Goal: Transaction & Acquisition: Purchase product/service

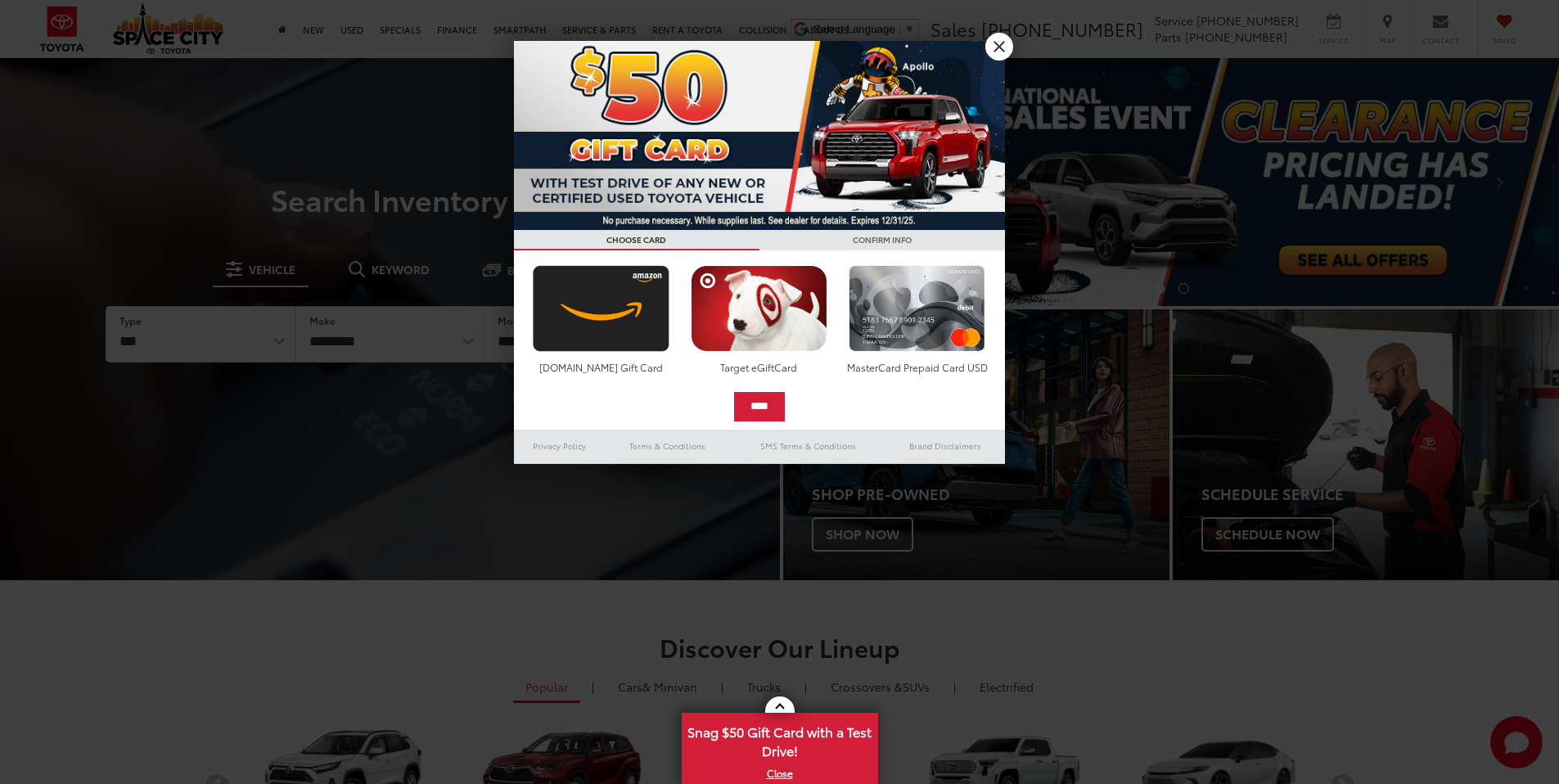
click at [1001, 48] on link "X" at bounding box center [999, 47] width 28 height 28
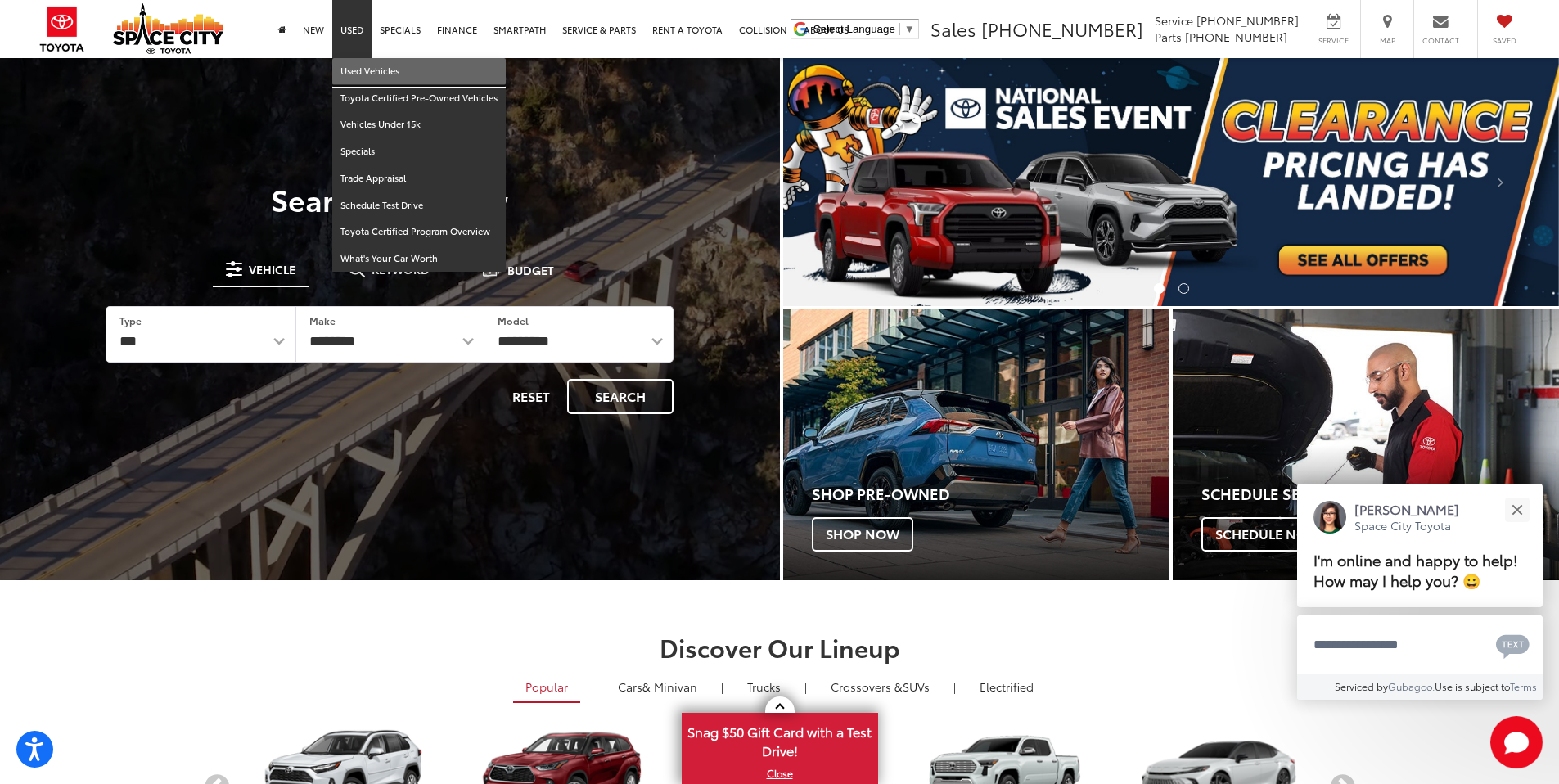
click at [361, 67] on link "Used Vehicles" at bounding box center [419, 72] width 174 height 27
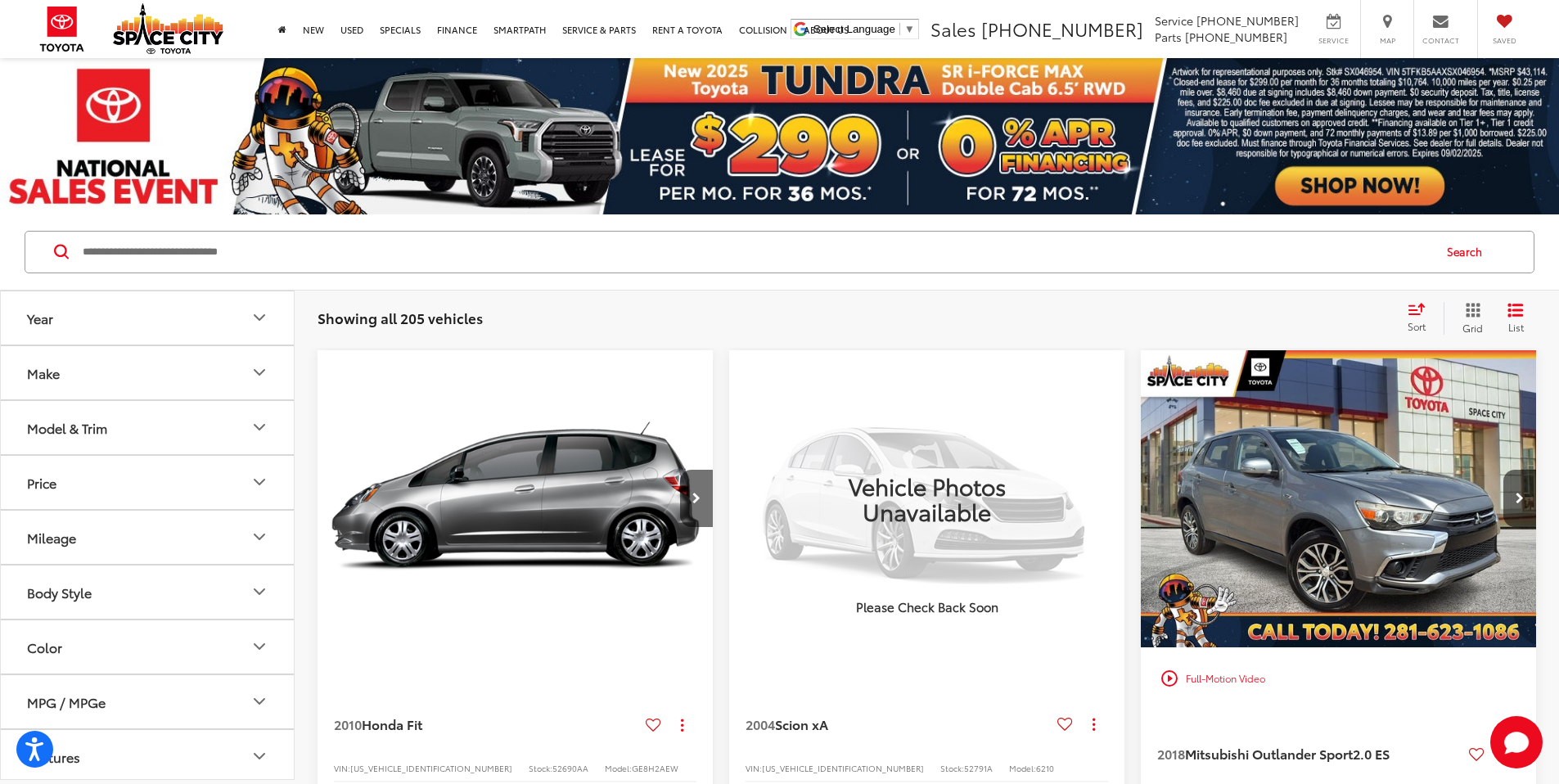
click at [1423, 313] on icon "Select sort value" at bounding box center [1417, 309] width 18 height 12
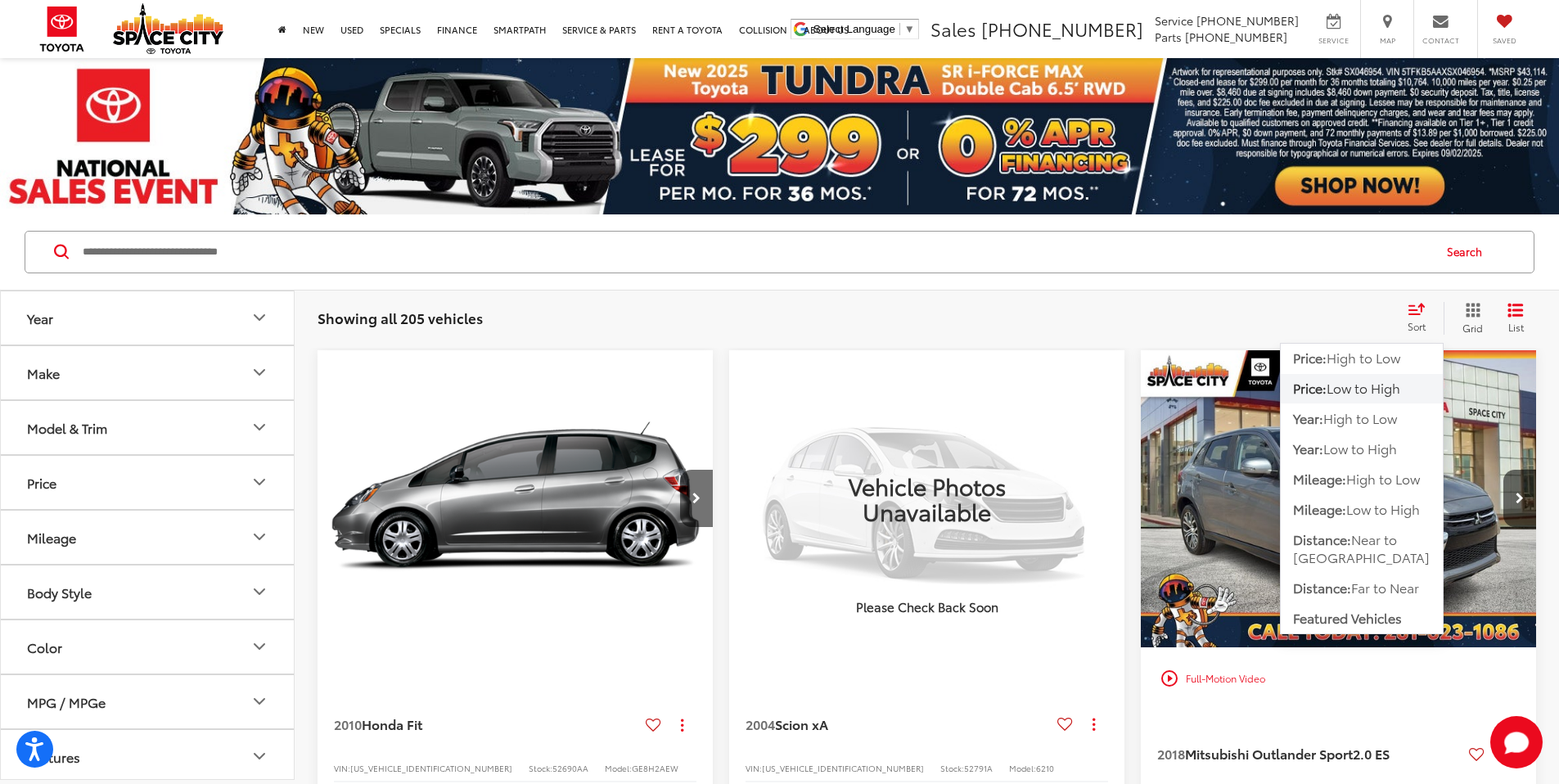
click at [1368, 388] on span "Low to High" at bounding box center [1363, 387] width 74 height 19
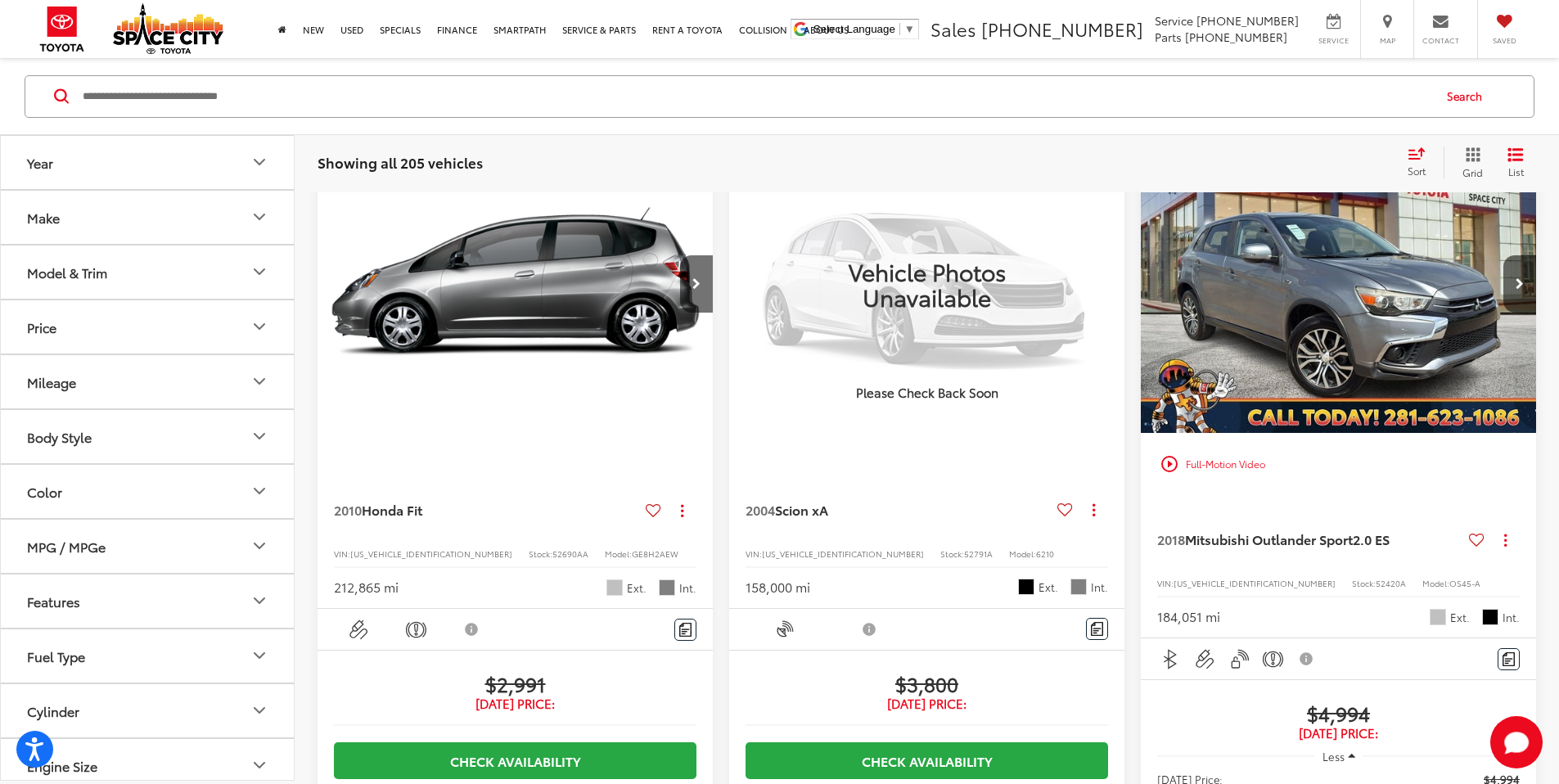
scroll to position [211, 0]
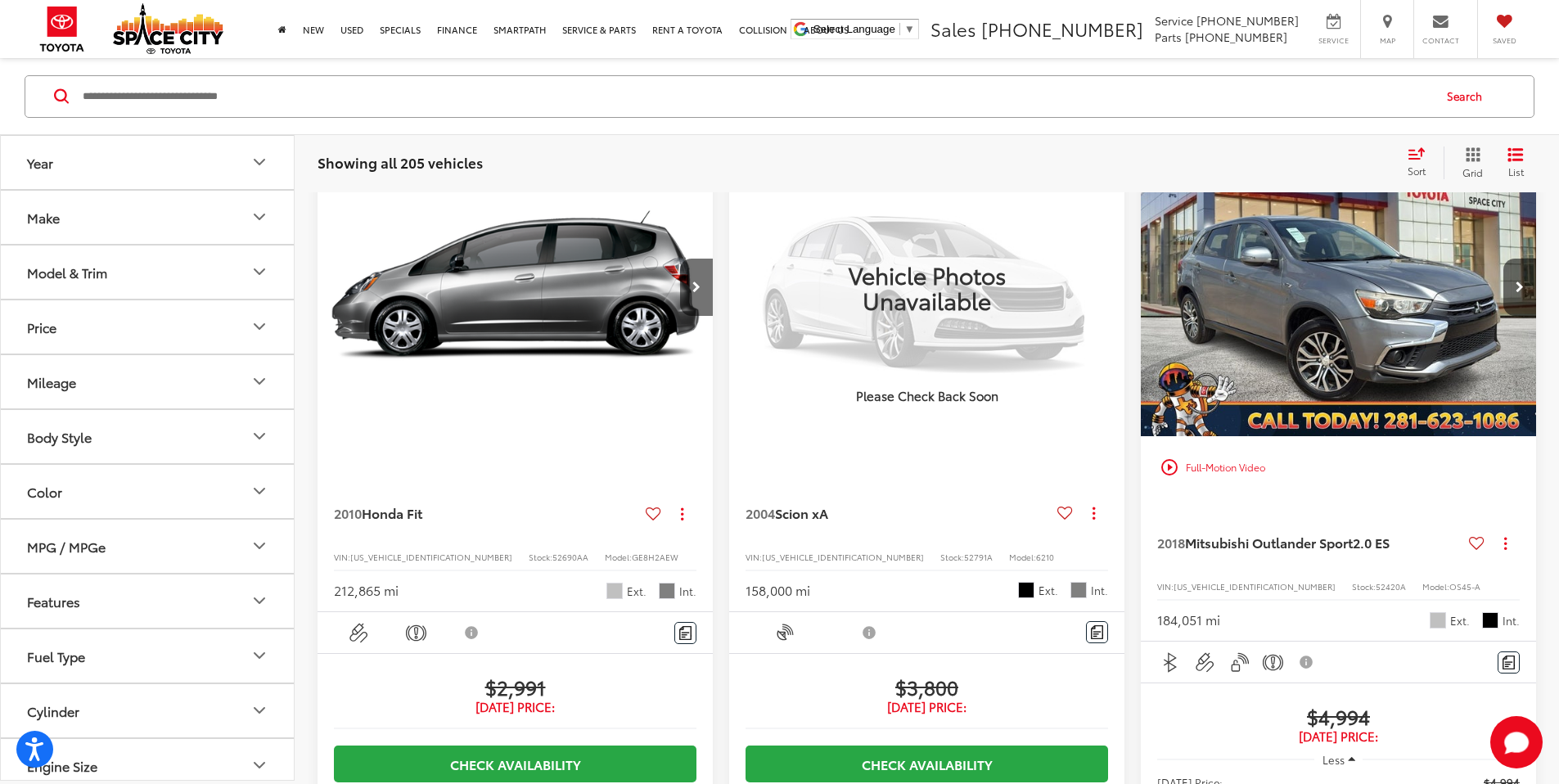
click at [189, 381] on button "Mileage" at bounding box center [148, 381] width 295 height 53
drag, startPoint x: 275, startPoint y: 476, endPoint x: 59, endPoint y: 480, distance: 216.0
click at [59, 480] on div at bounding box center [58, 473] width 13 height 13
type input "*****"
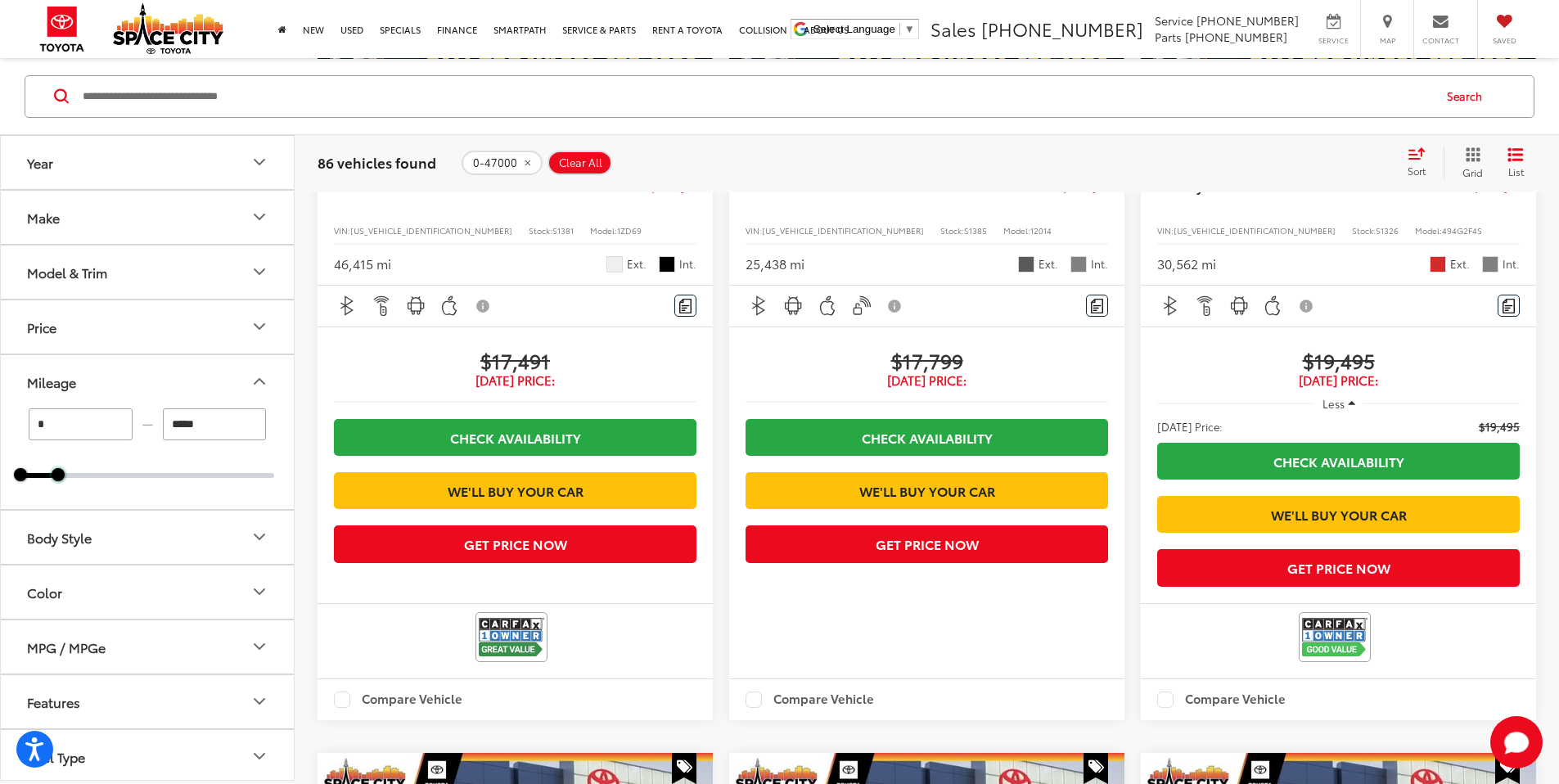
scroll to position [1311, 0]
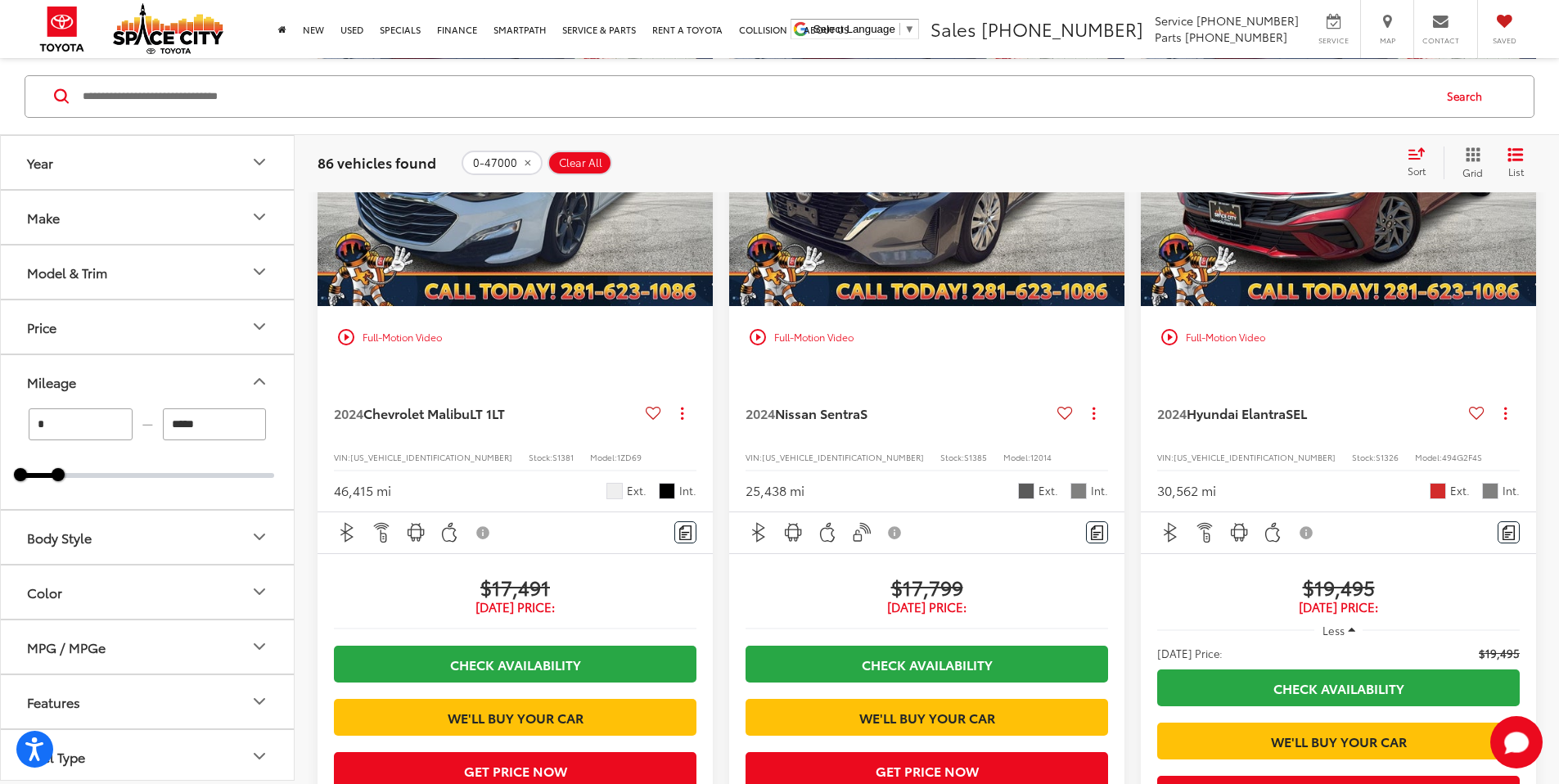
click at [172, 213] on button "Make" at bounding box center [148, 216] width 295 height 53
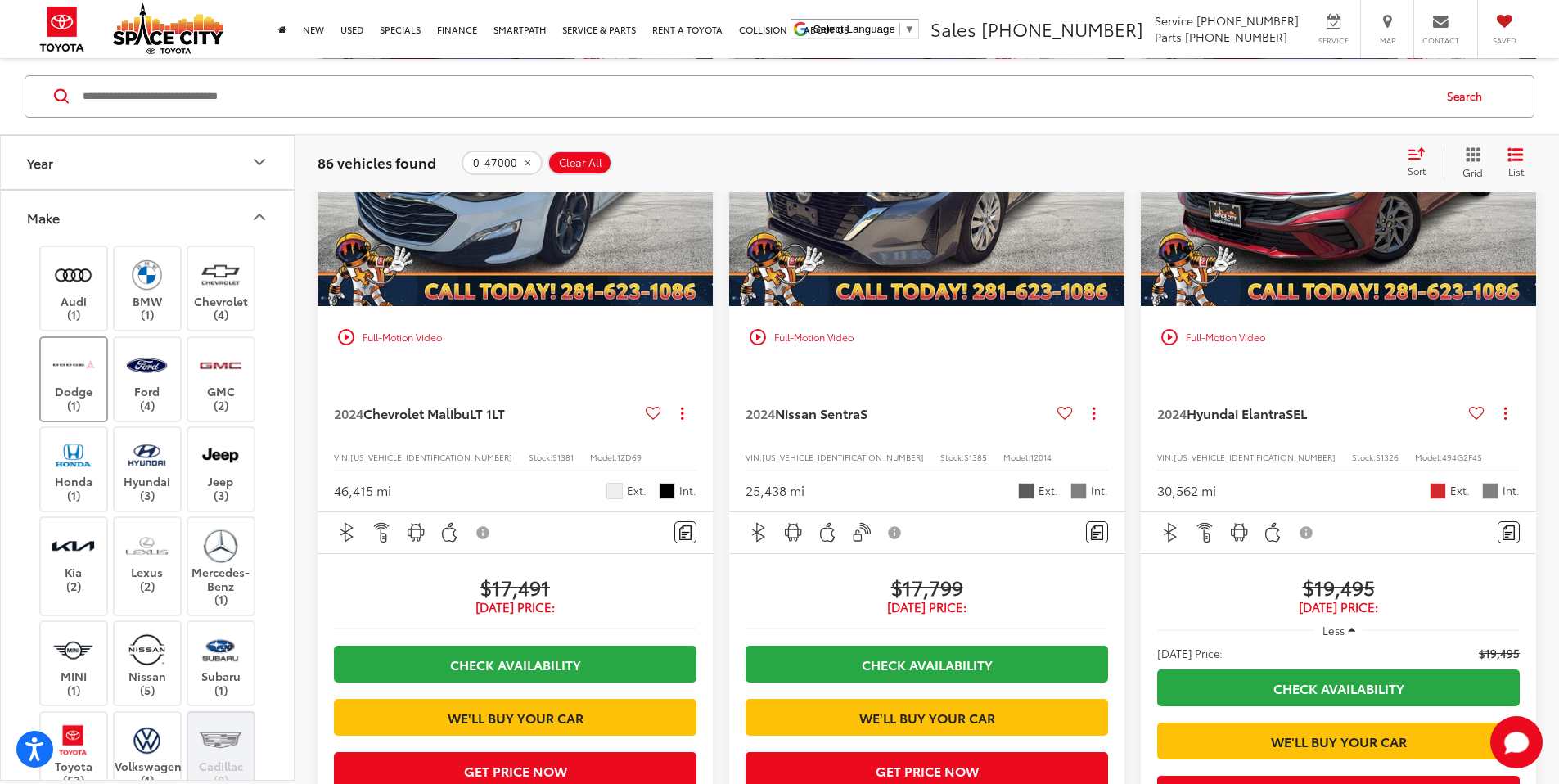
click at [81, 352] on img at bounding box center [73, 364] width 45 height 38
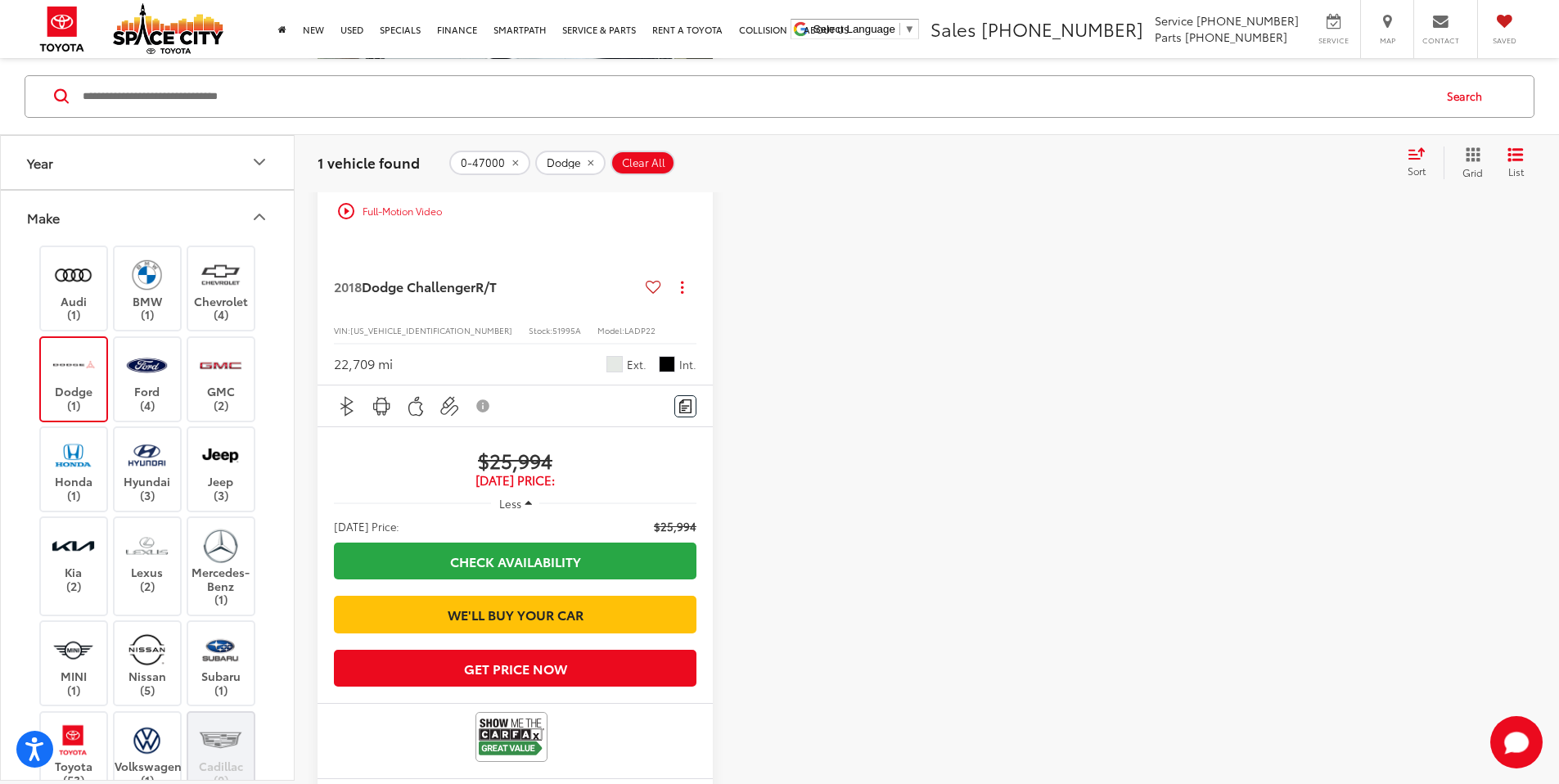
scroll to position [464, 0]
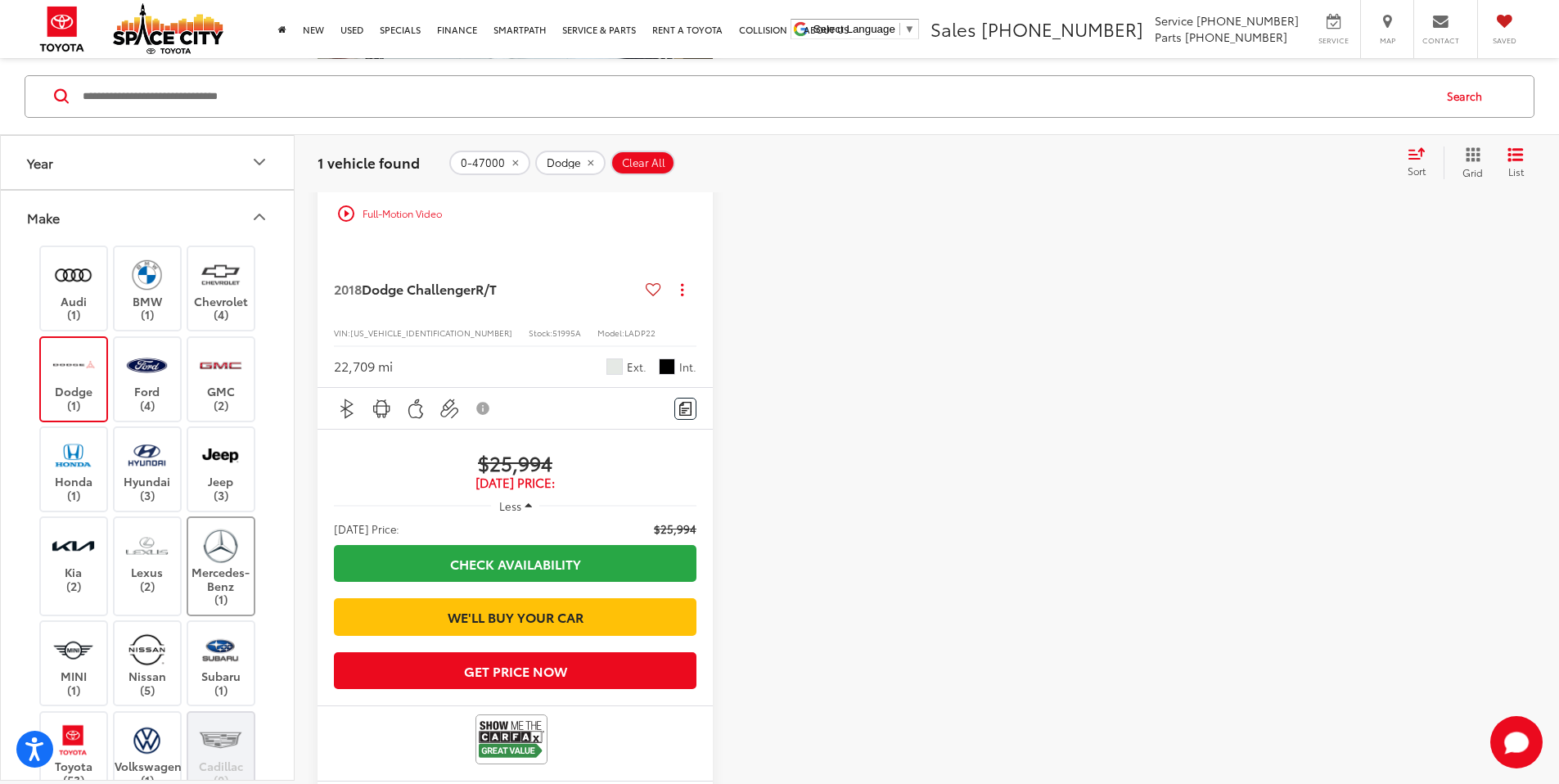
click at [204, 556] on img at bounding box center [220, 545] width 45 height 38
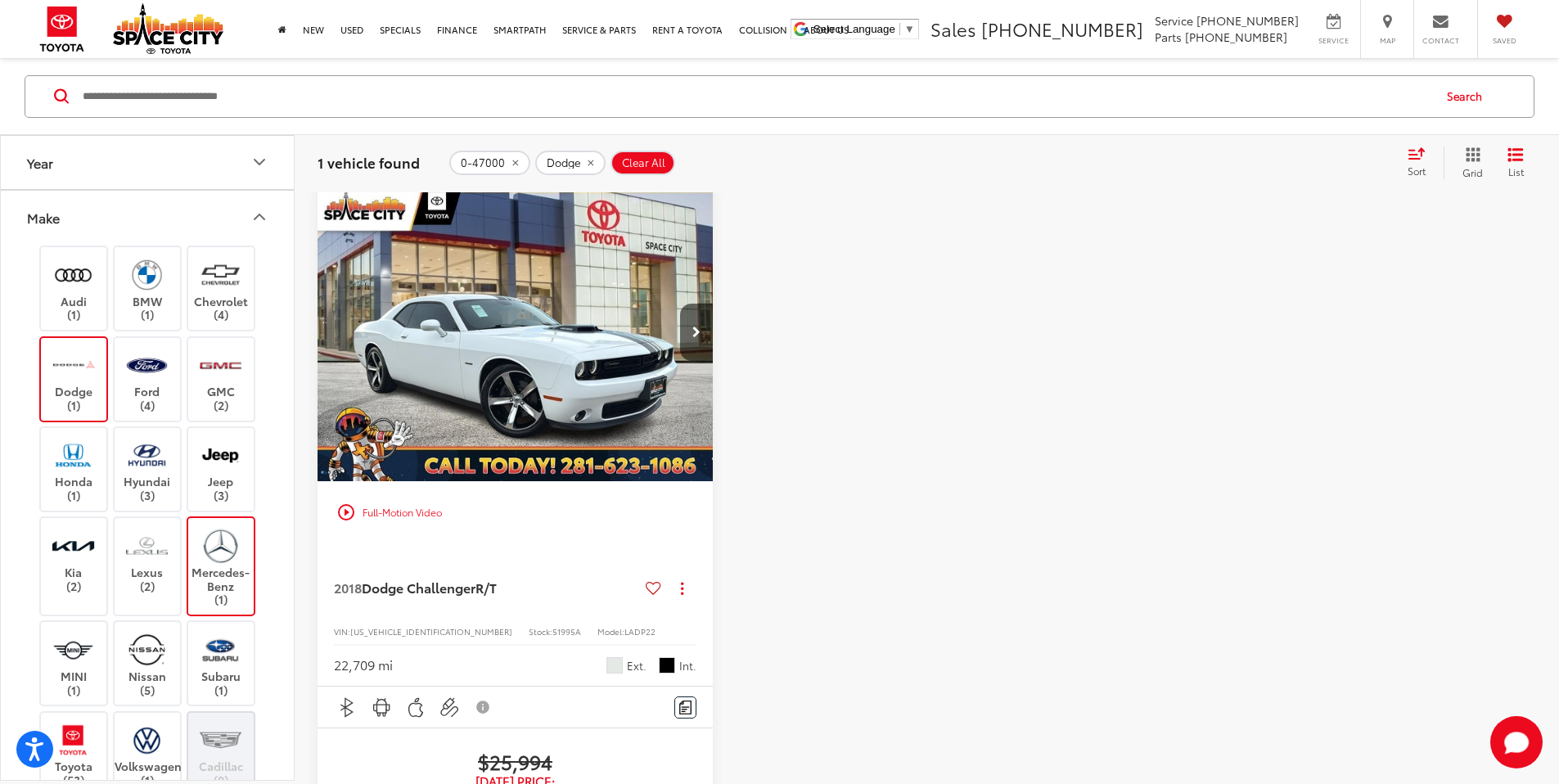
scroll to position [156, 0]
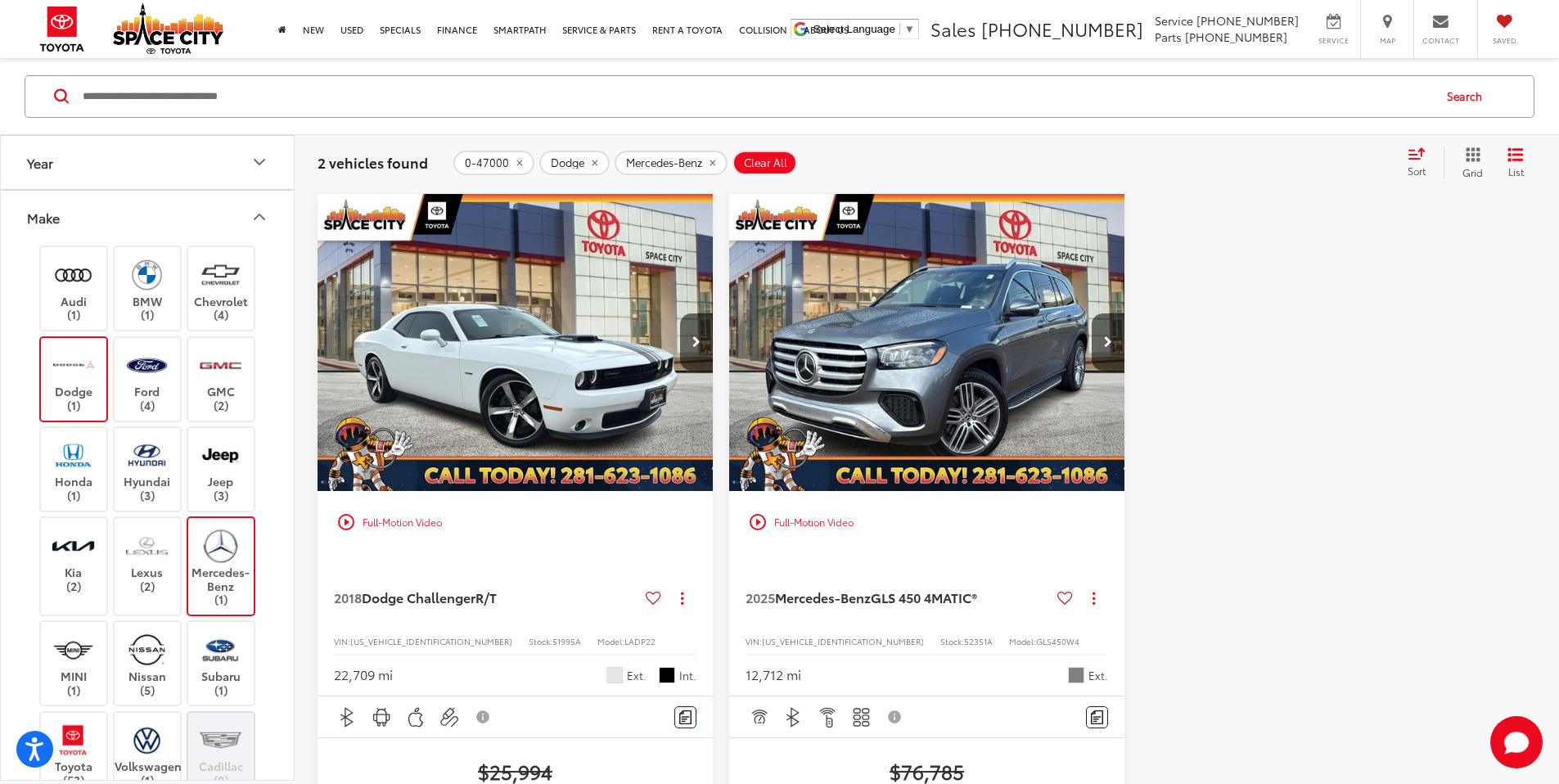
click at [204, 556] on img at bounding box center [220, 545] width 45 height 38
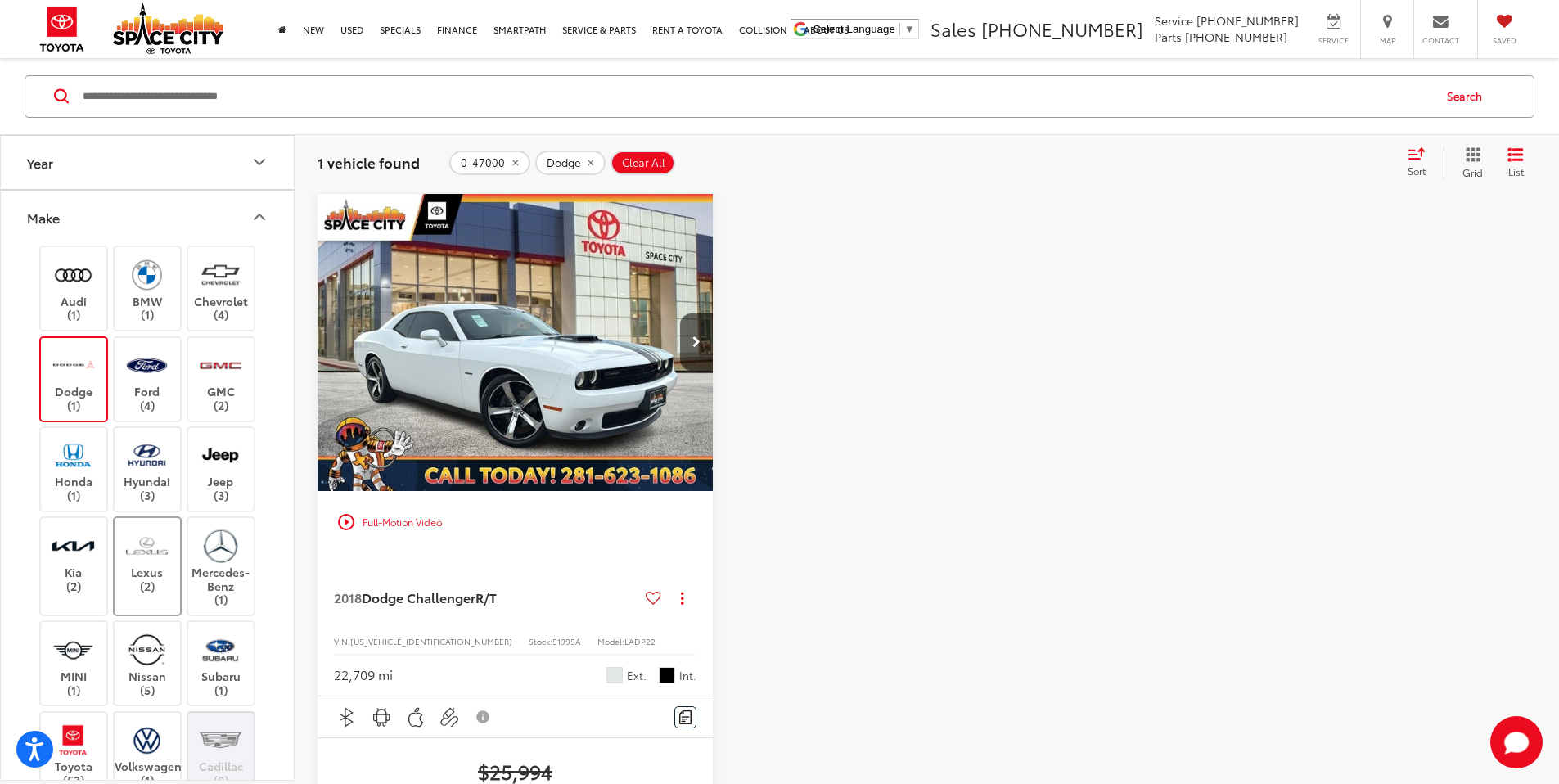
click at [145, 572] on label "Lexus (2)" at bounding box center [148, 559] width 66 height 66
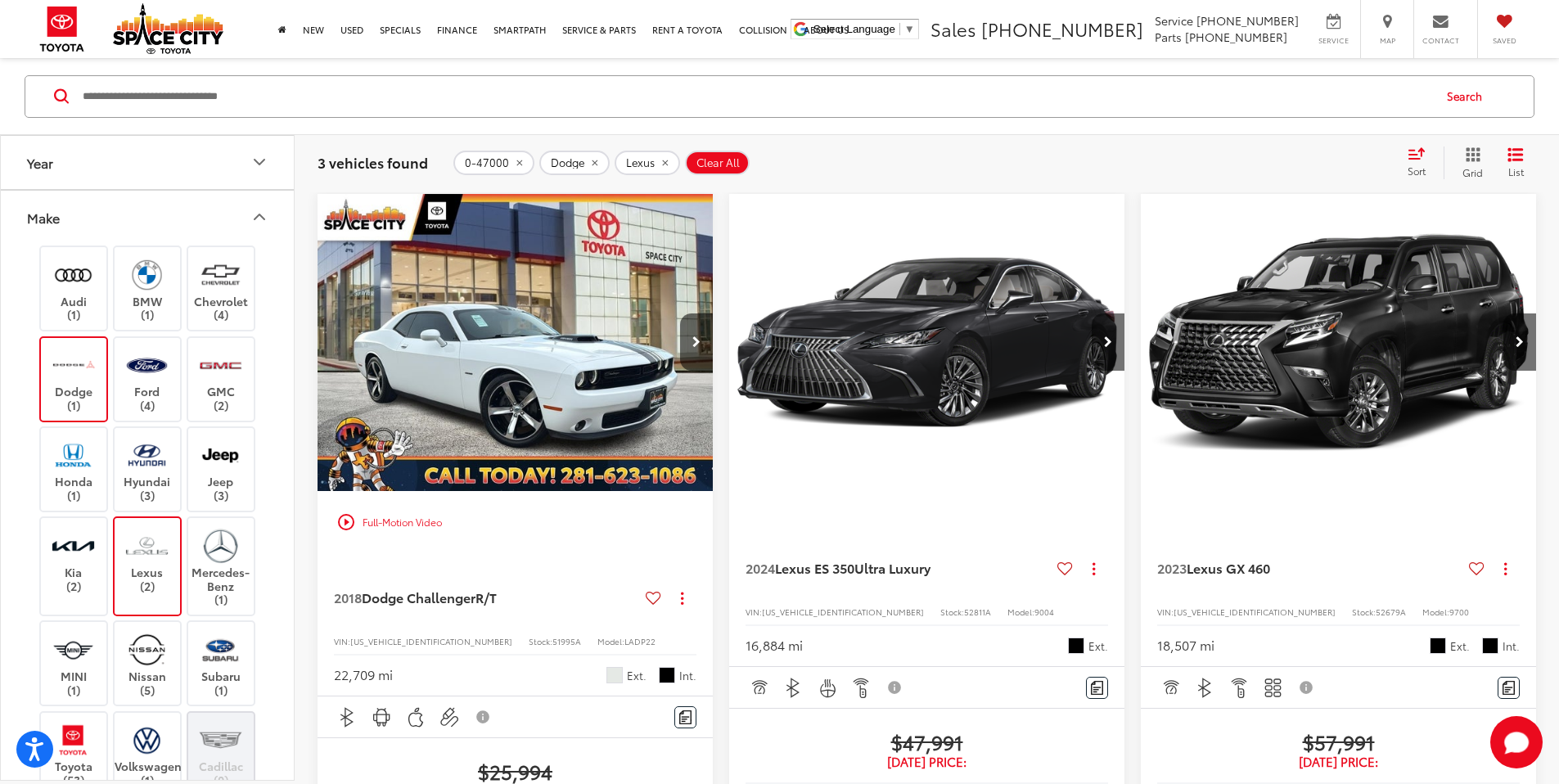
click at [145, 572] on label "Lexus (2)" at bounding box center [148, 559] width 66 height 66
type input "*****"
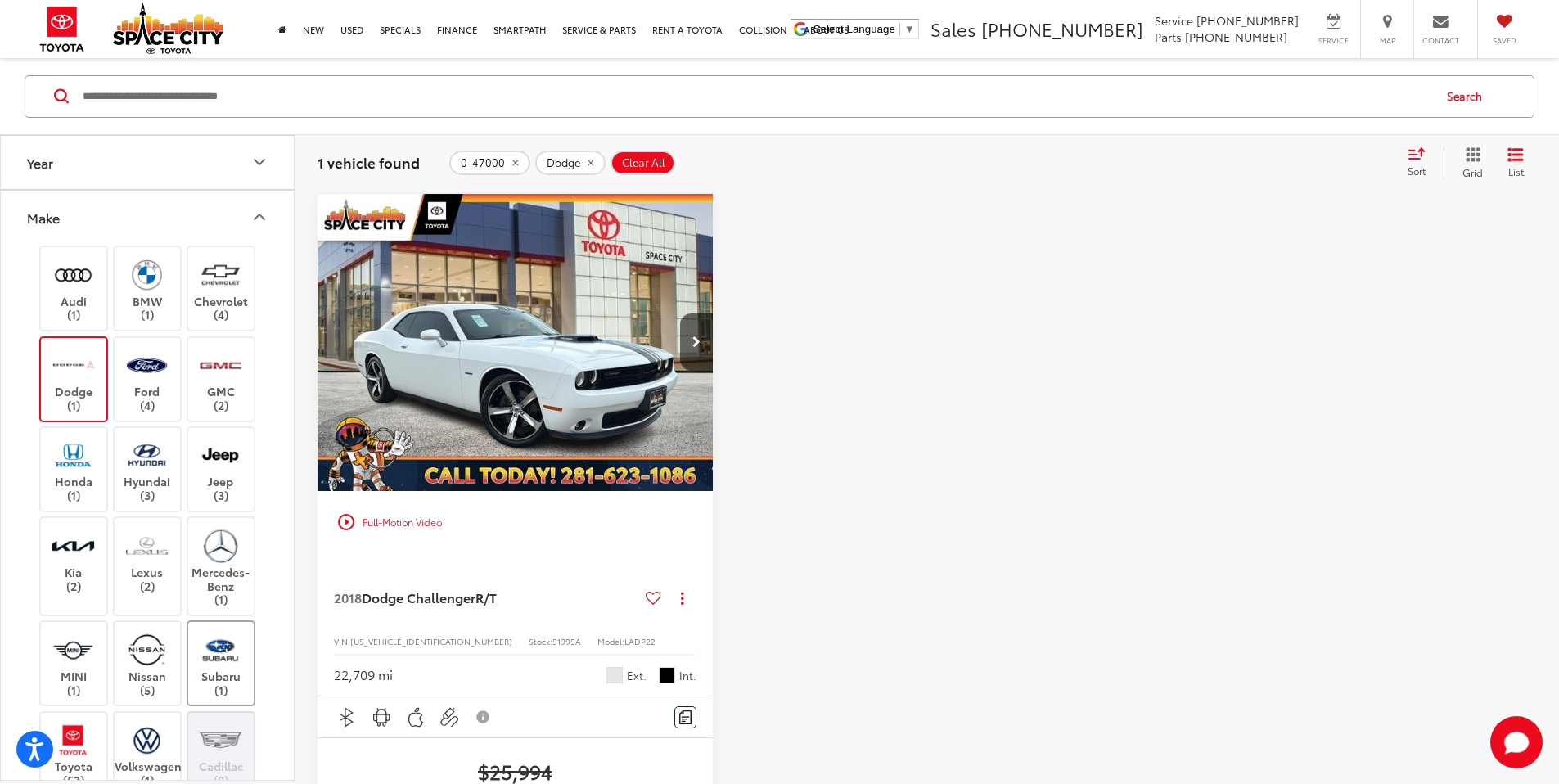
click at [224, 659] on img at bounding box center [220, 648] width 45 height 38
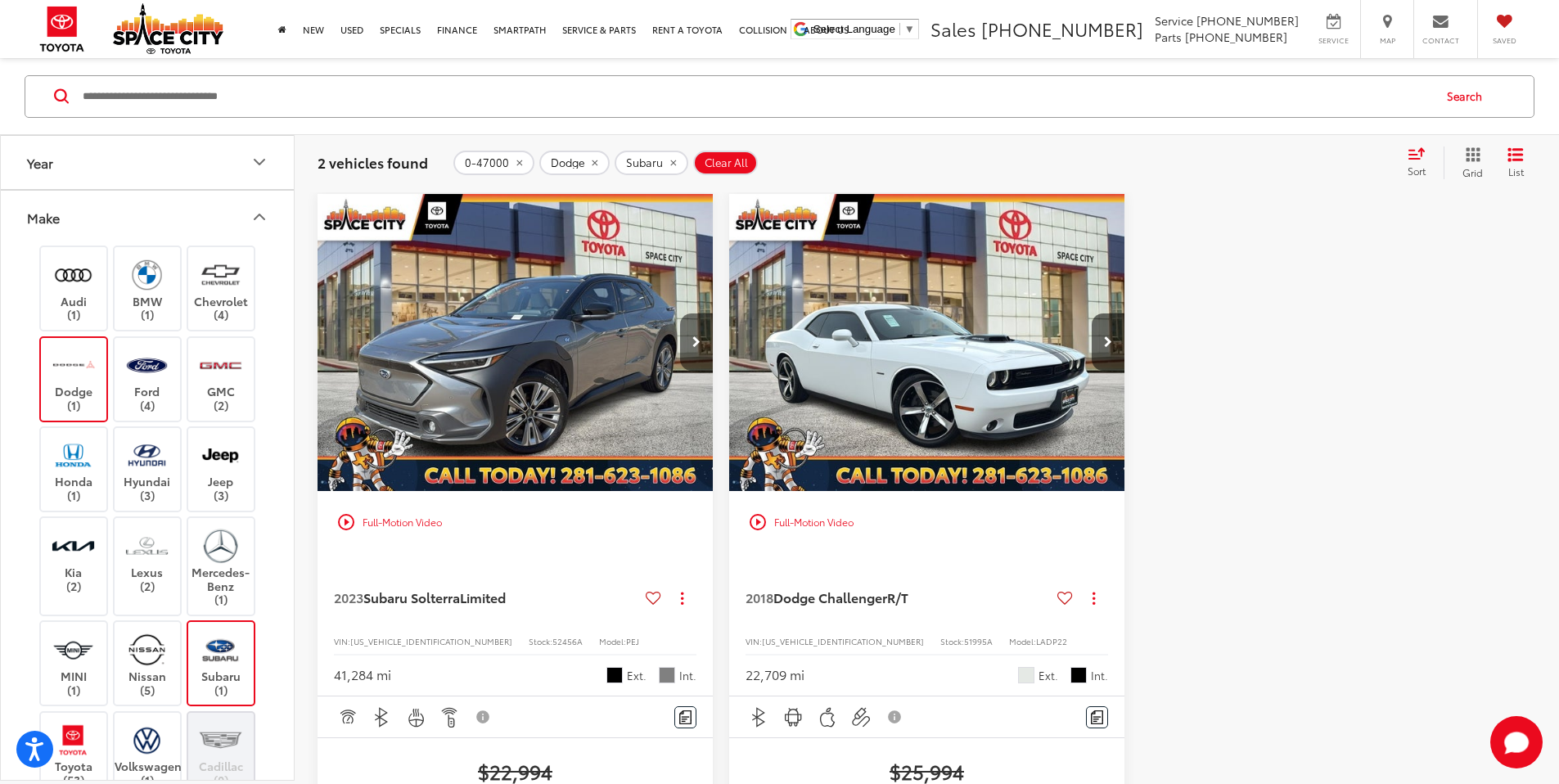
click at [680, 314] on button "Next image" at bounding box center [696, 342] width 33 height 58
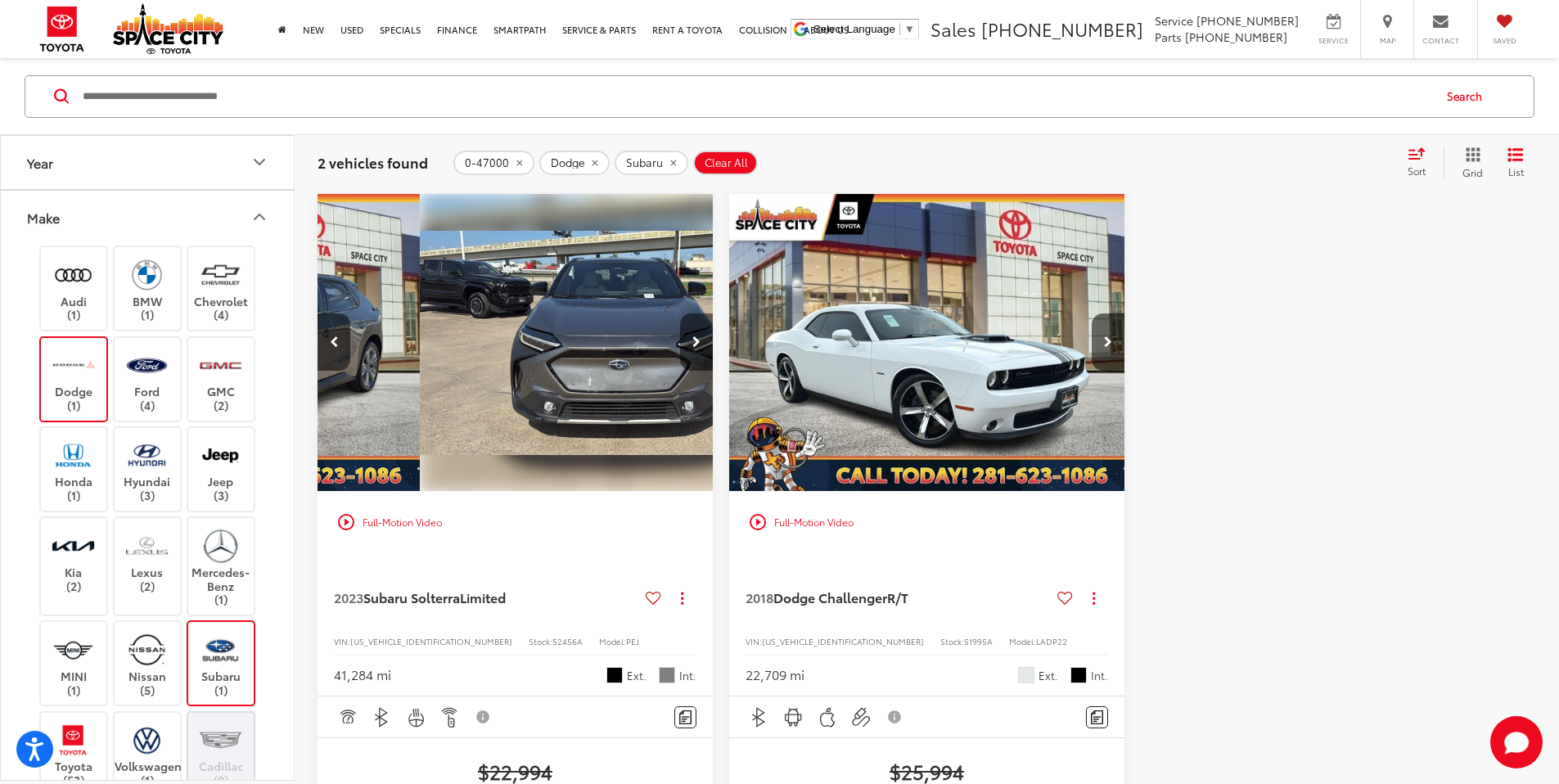
click at [680, 314] on button "Next image" at bounding box center [696, 342] width 33 height 58
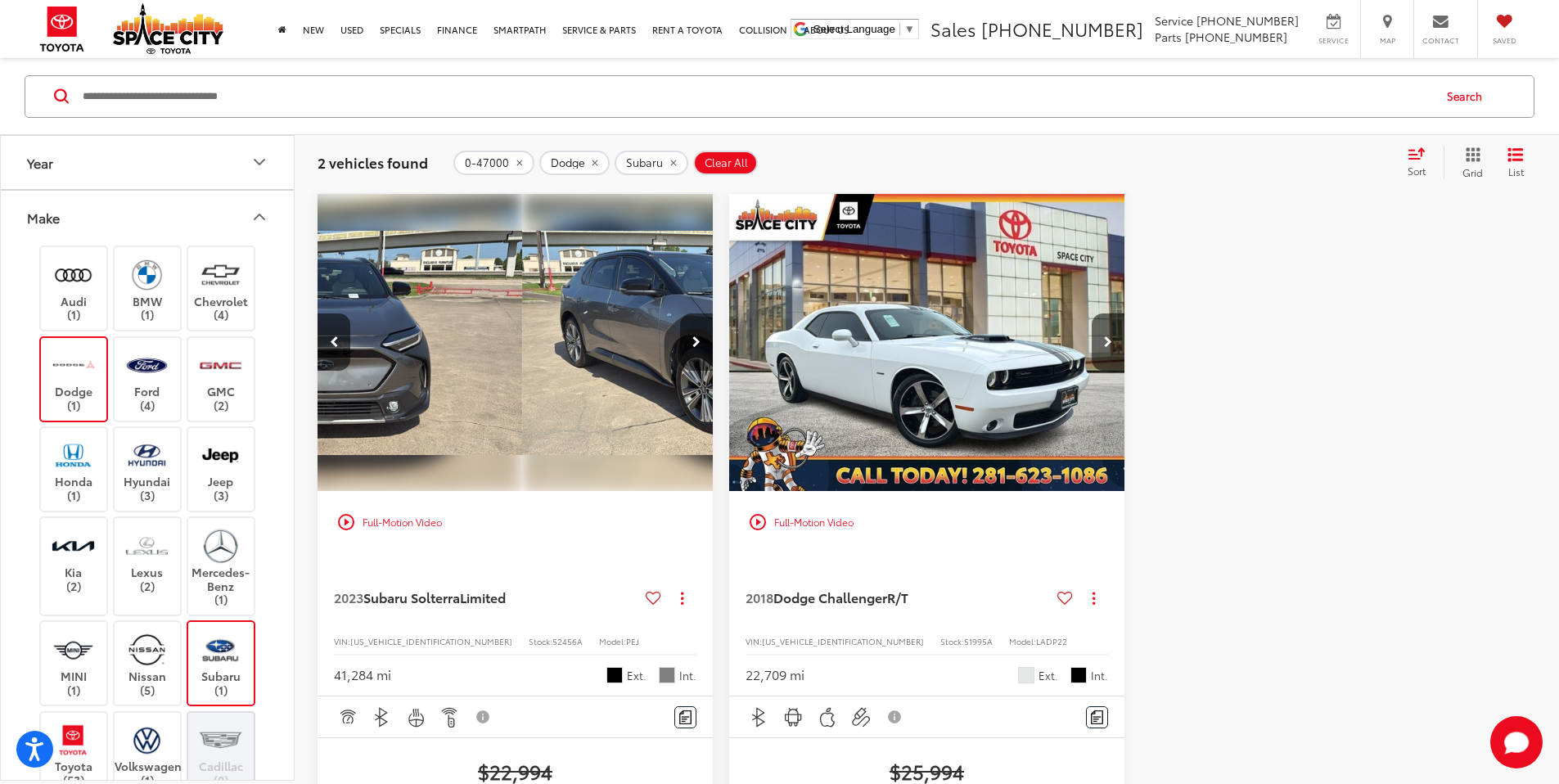
click at [680, 314] on button "Next image" at bounding box center [696, 342] width 33 height 58
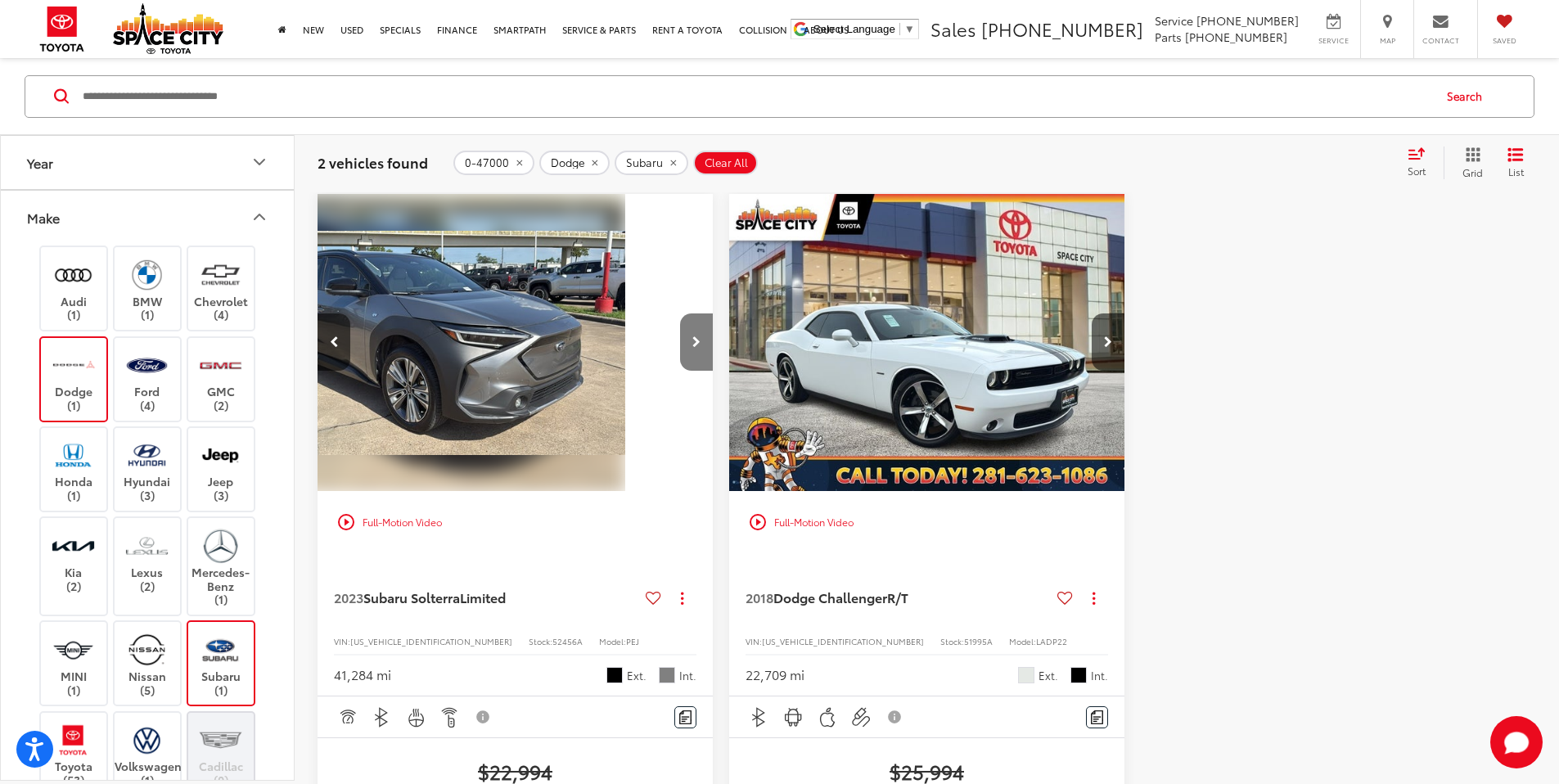
click at [680, 314] on button "Next image" at bounding box center [696, 342] width 33 height 58
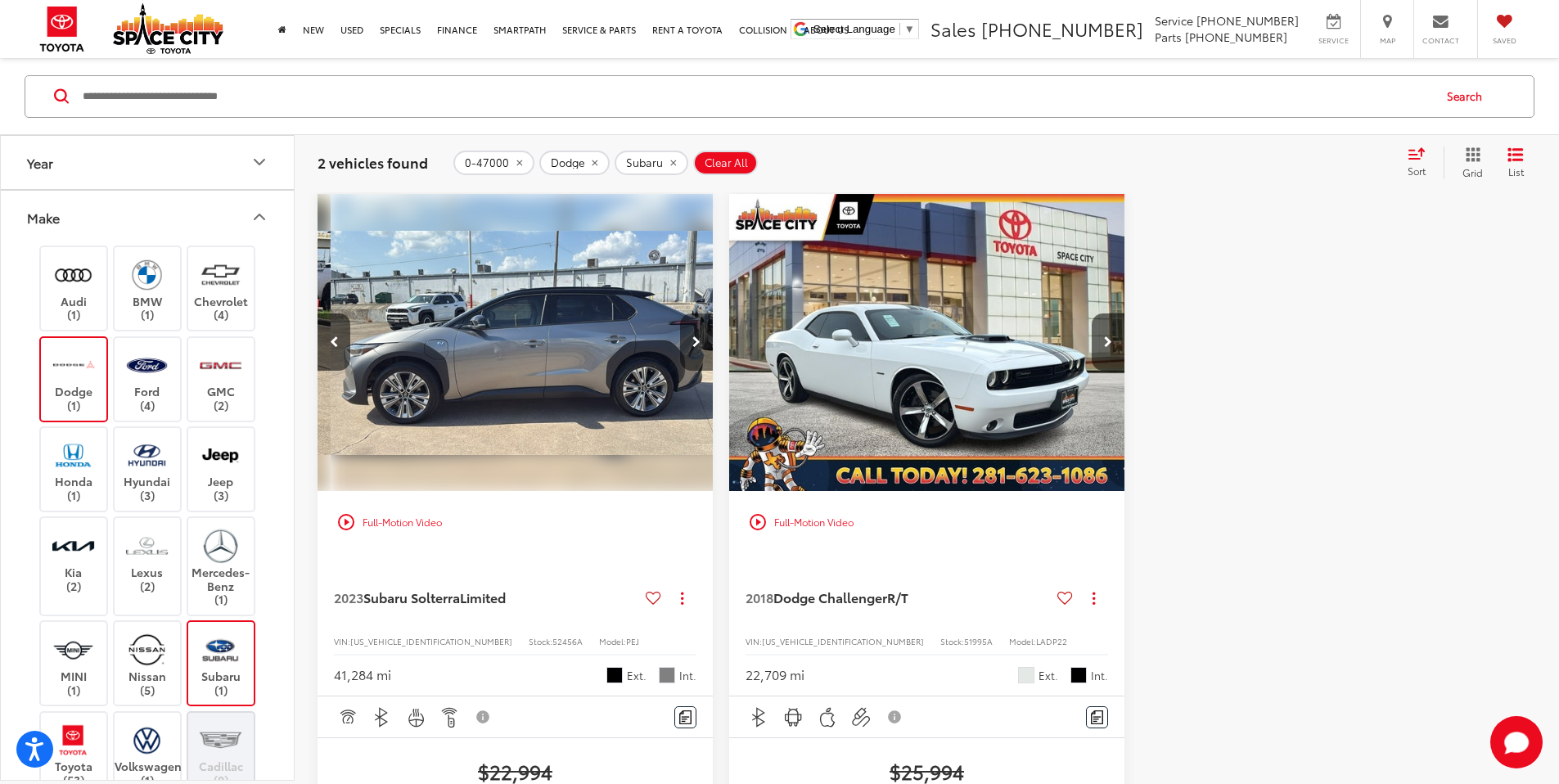
click at [680, 314] on button "Next image" at bounding box center [696, 342] width 33 height 58
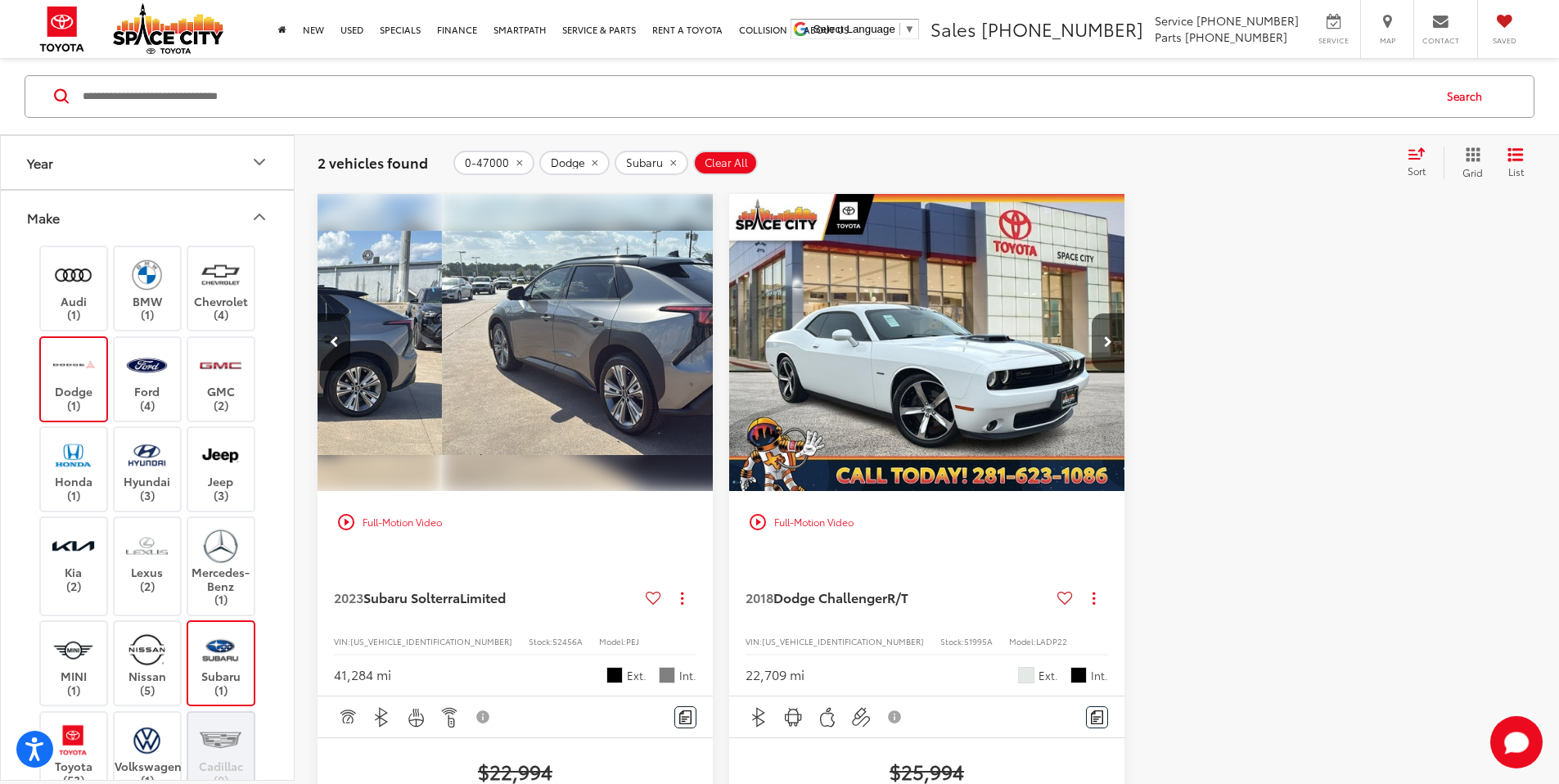
scroll to position [0, 1474]
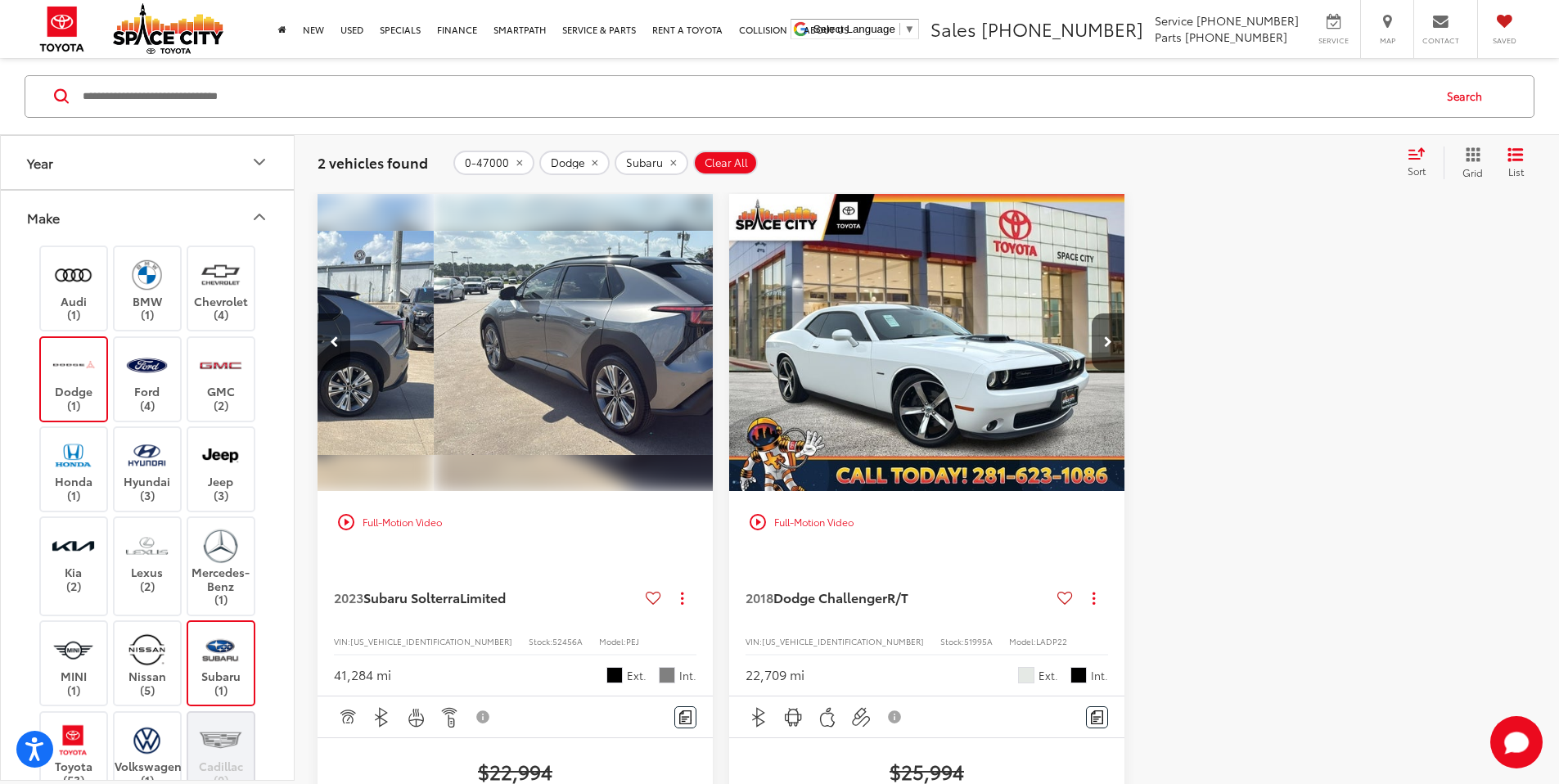
click at [341, 314] on button "Previous image" at bounding box center [334, 342] width 33 height 58
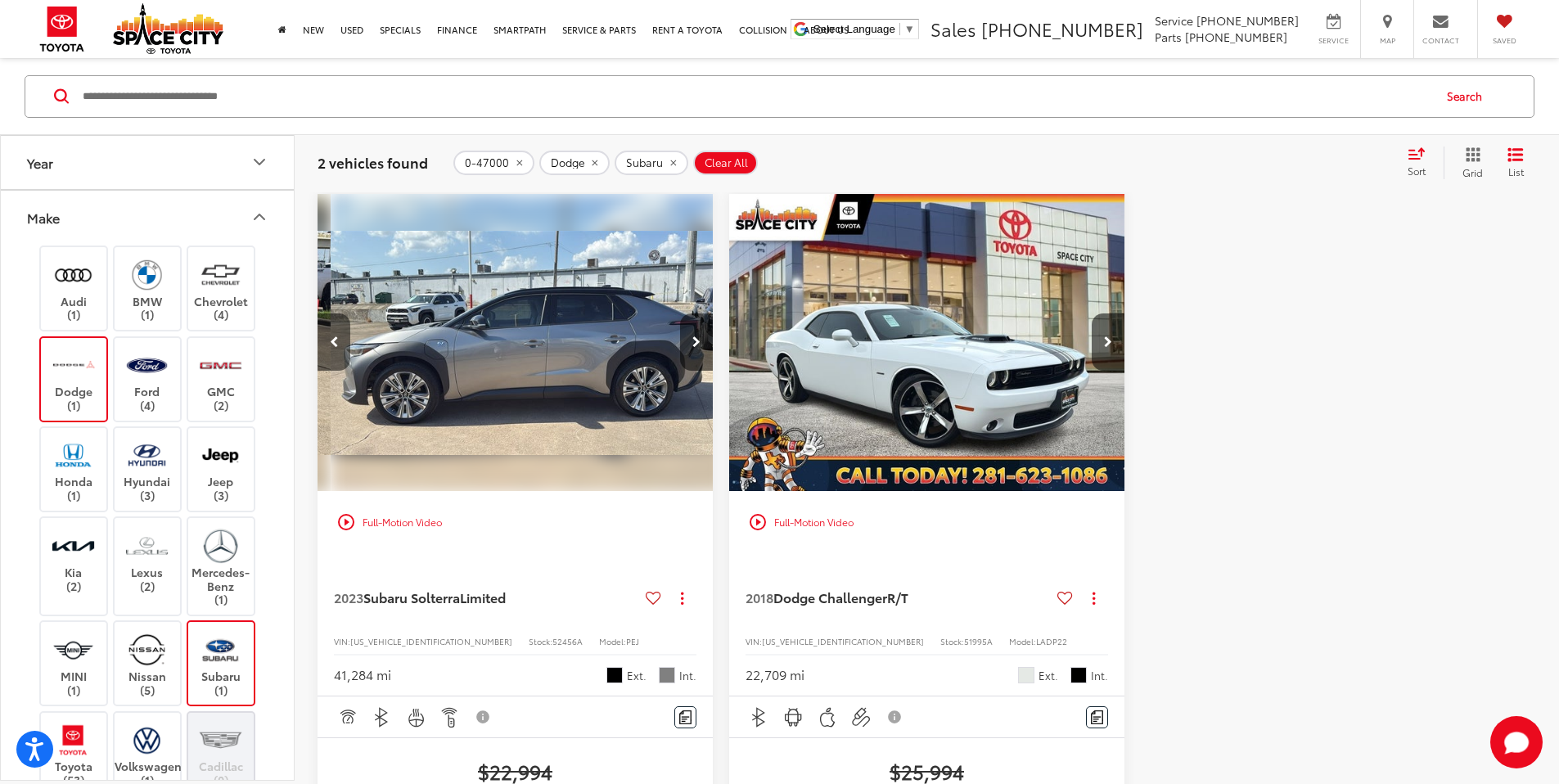
click at [341, 314] on button "Previous image" at bounding box center [334, 342] width 33 height 58
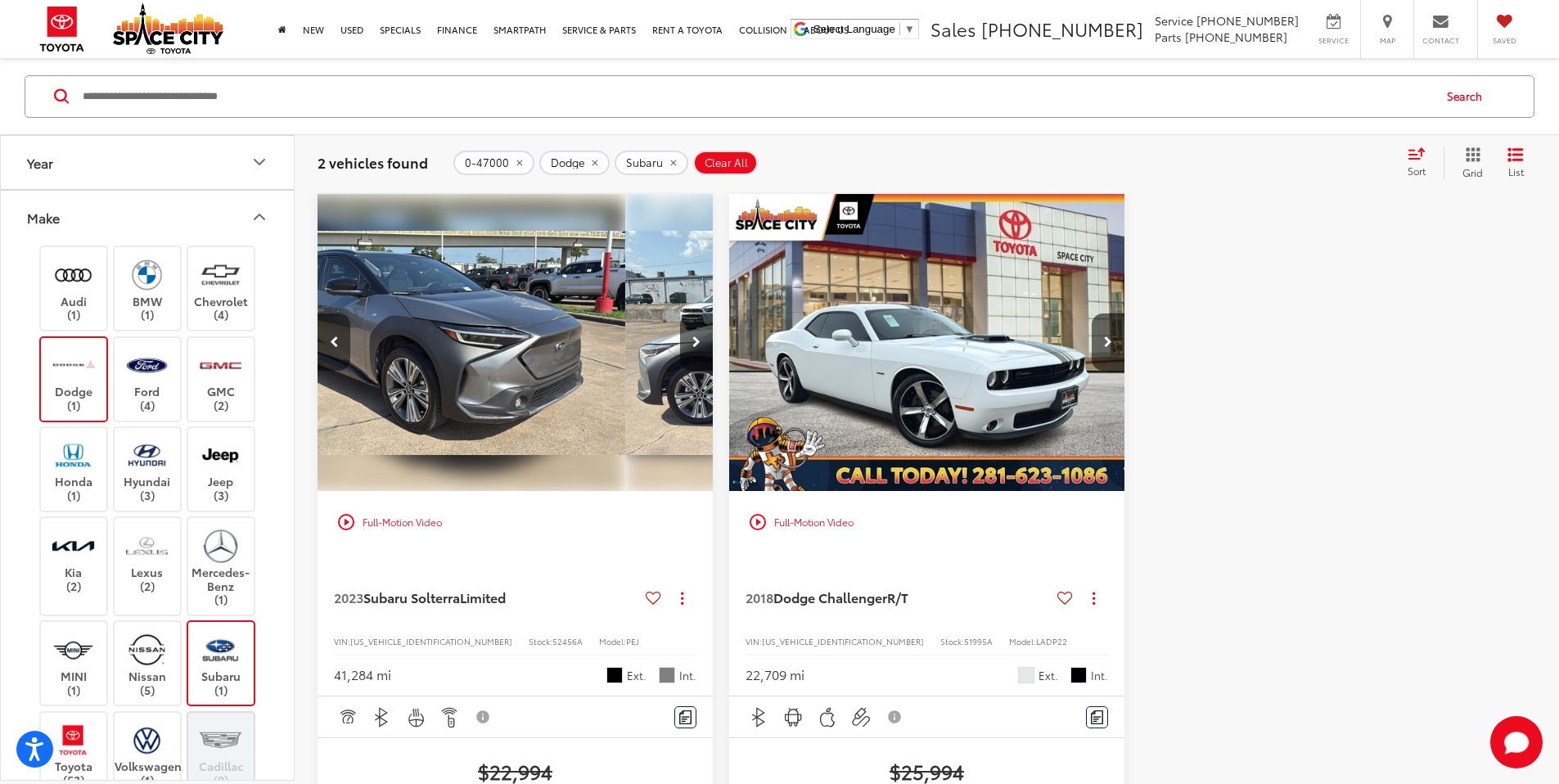
click at [341, 314] on button "Previous image" at bounding box center [334, 342] width 33 height 58
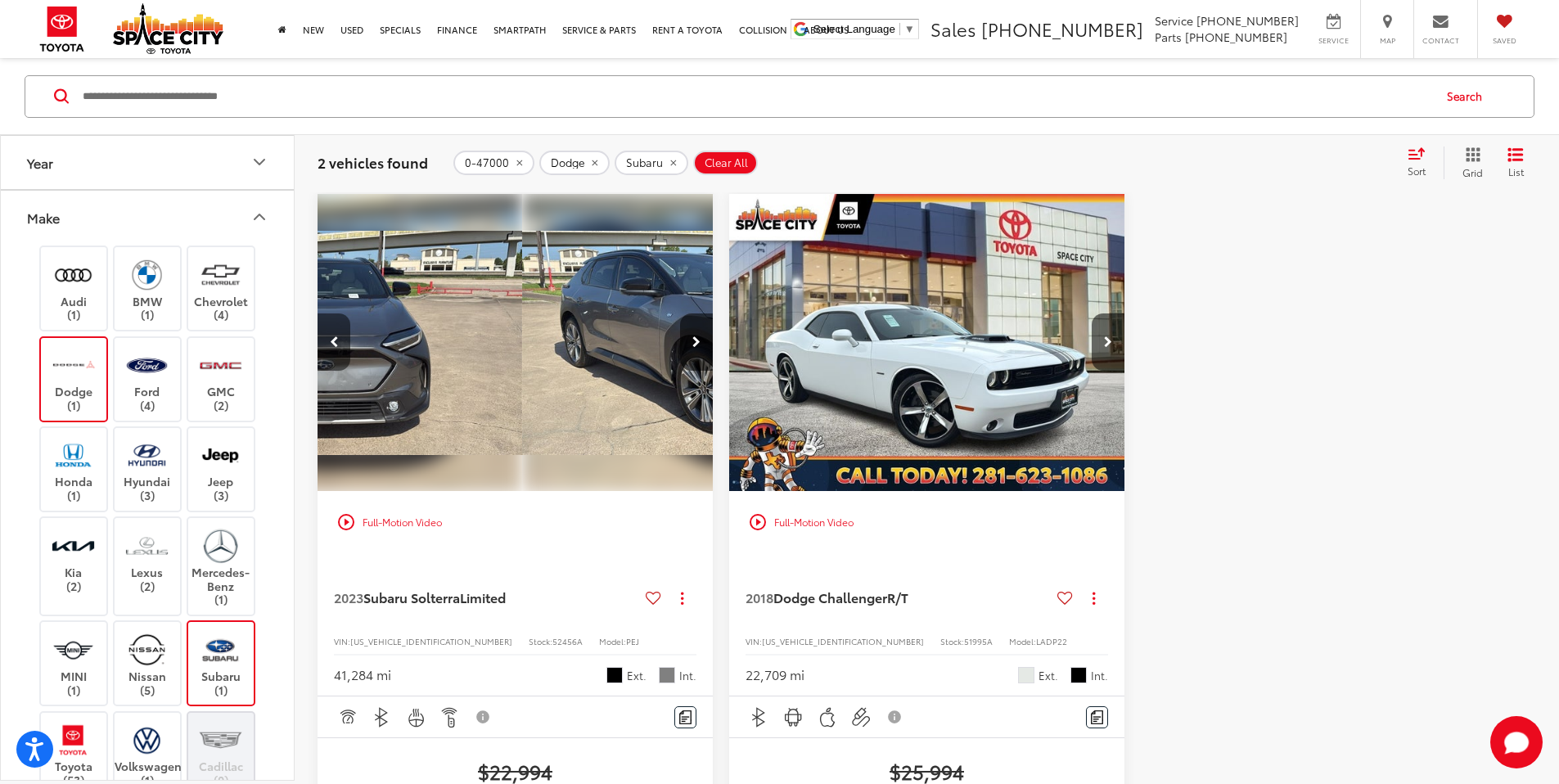
click at [341, 314] on button "Previous image" at bounding box center [334, 342] width 33 height 58
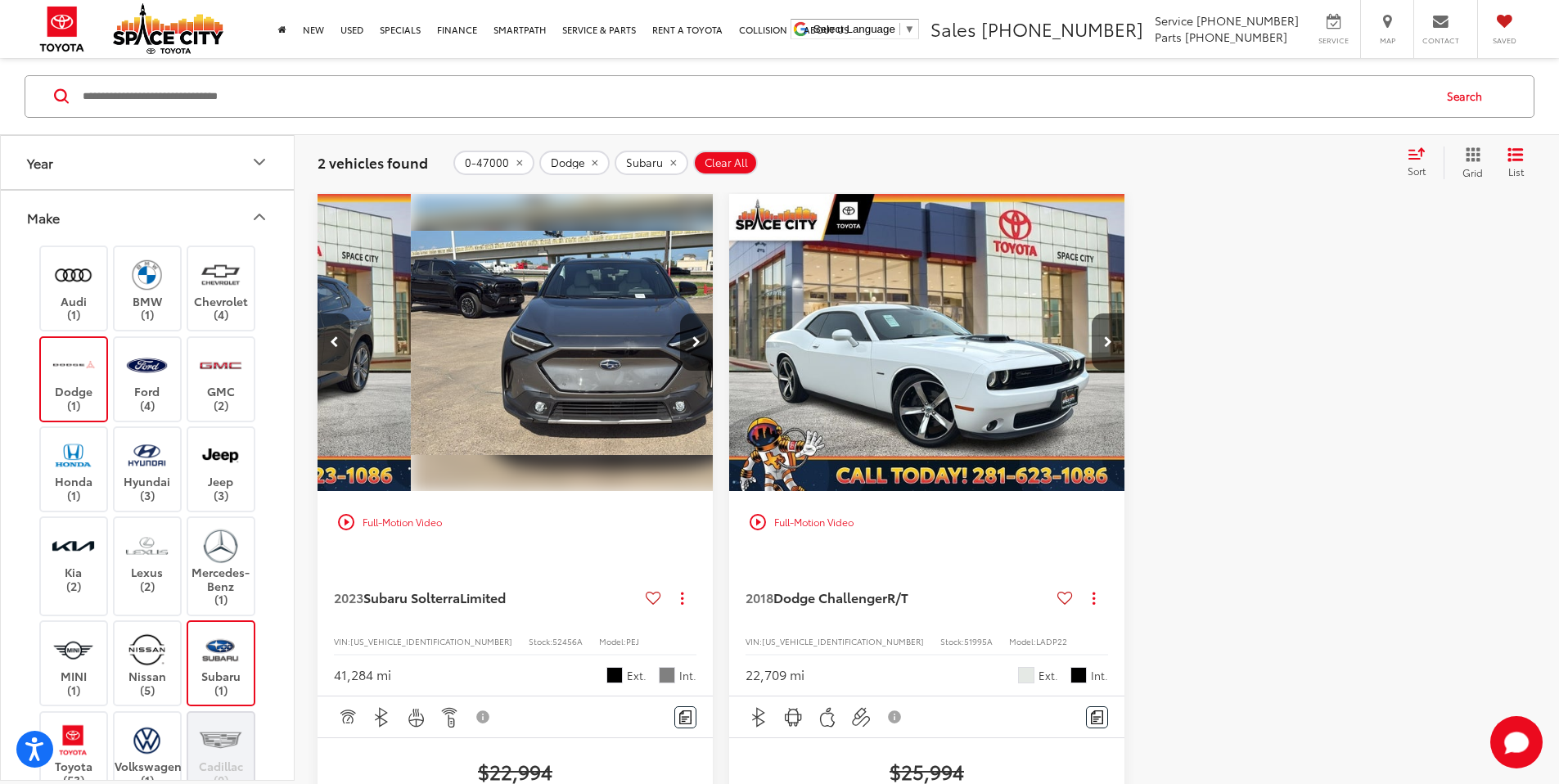
scroll to position [0, 295]
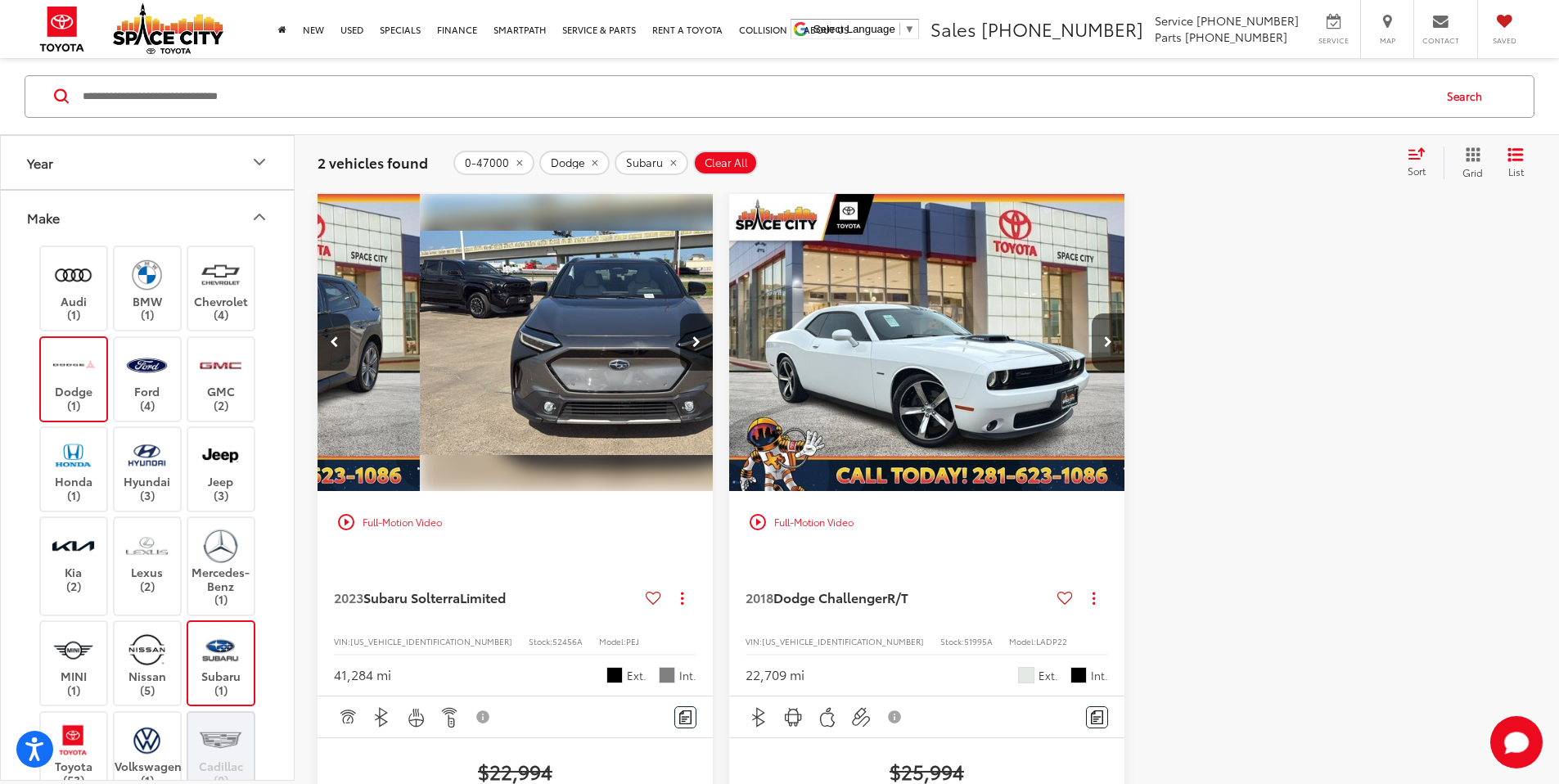
click at [225, 670] on label "Subaru (1)" at bounding box center [221, 663] width 66 height 66
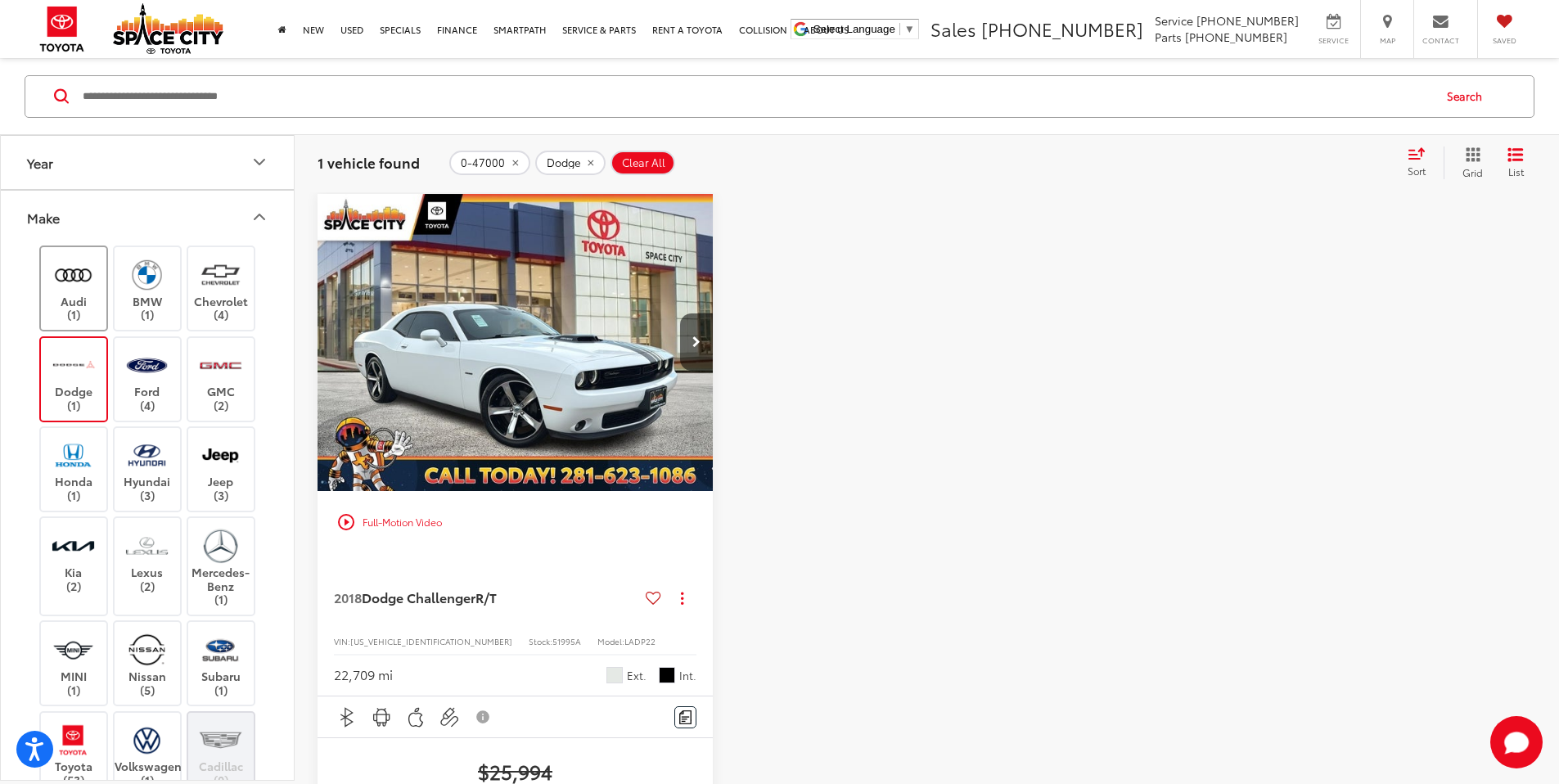
click at [71, 290] on img at bounding box center [73, 274] width 45 height 38
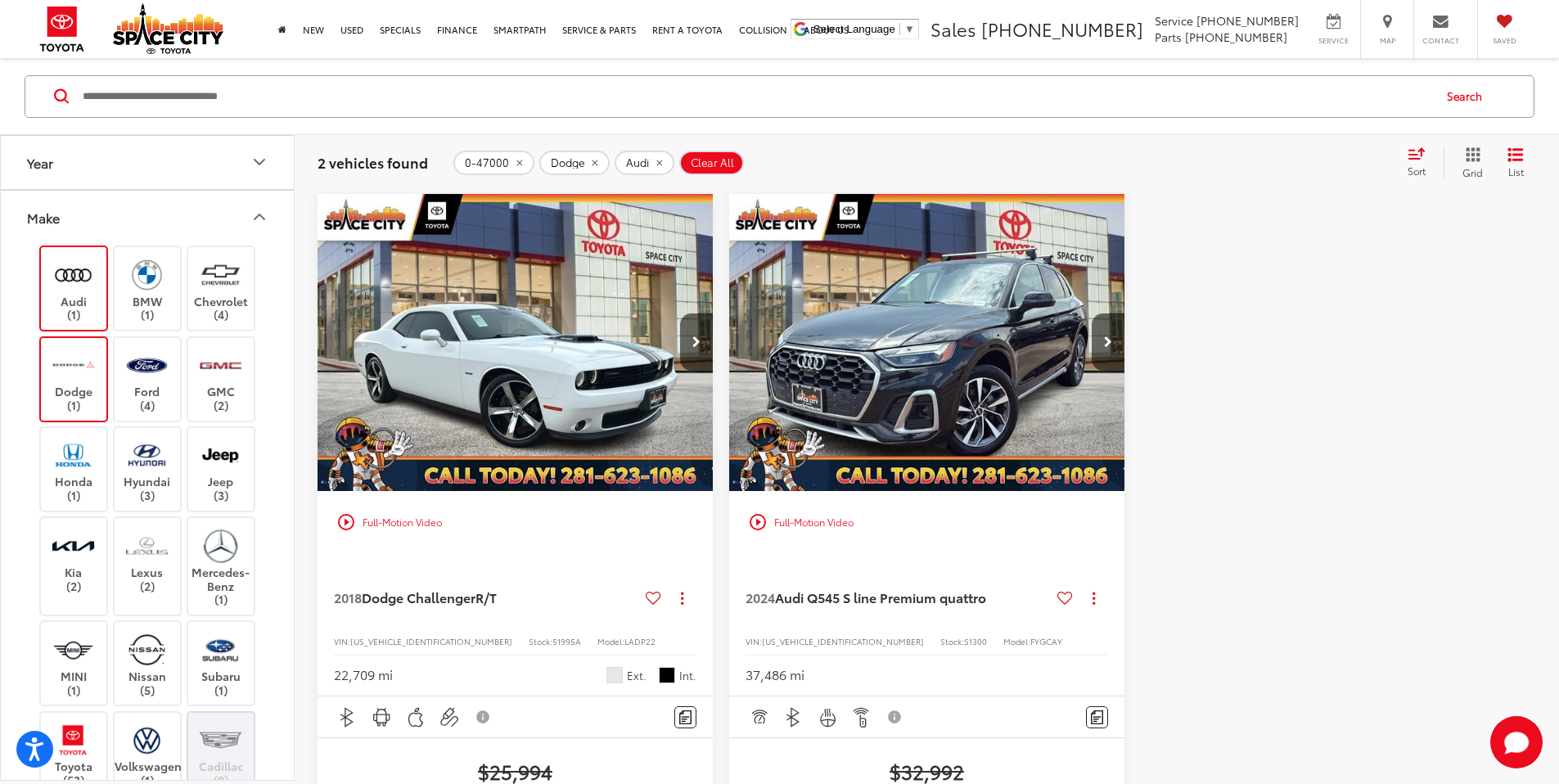
click at [71, 290] on img at bounding box center [73, 274] width 45 height 38
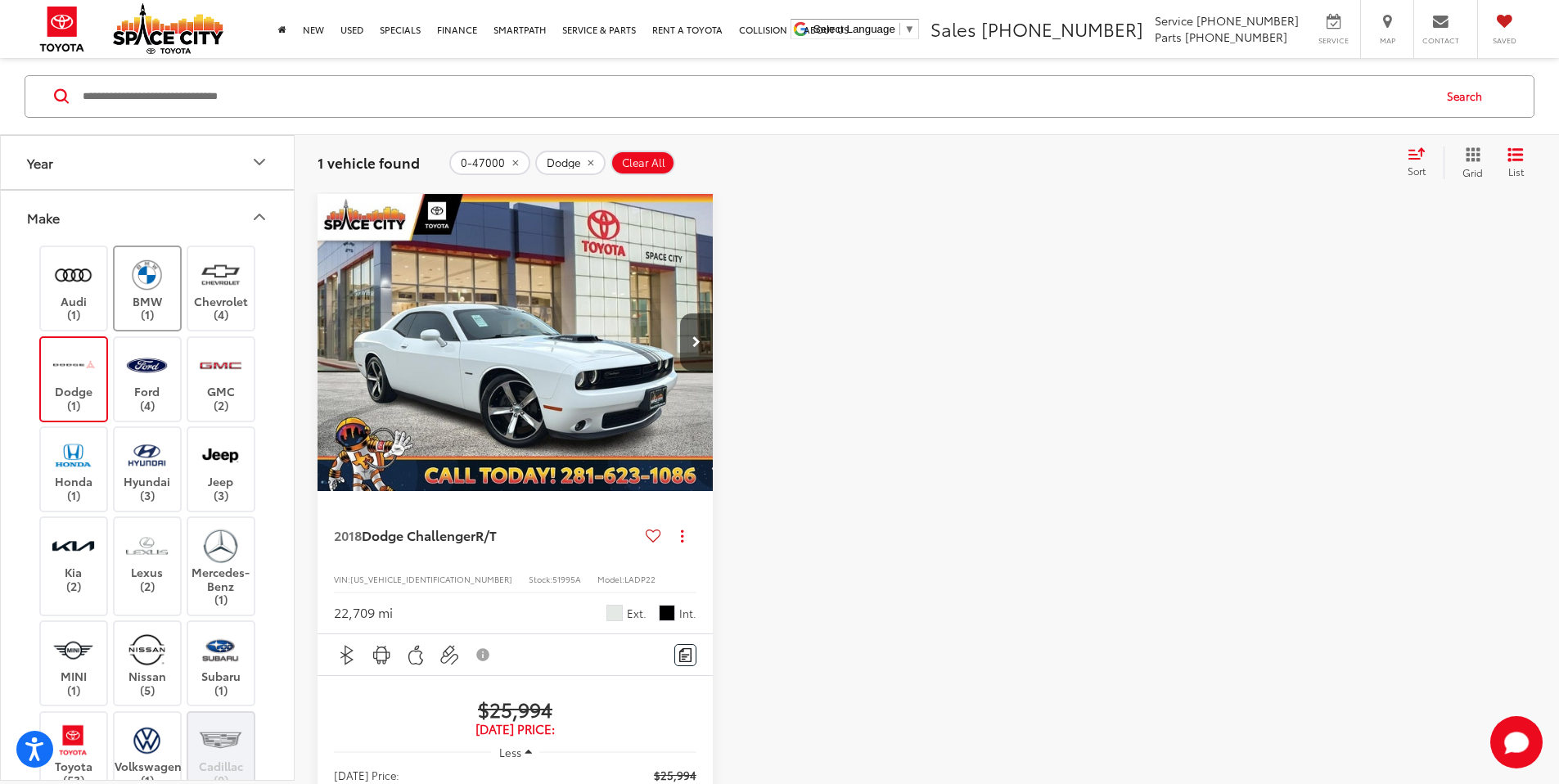
click at [144, 291] on img at bounding box center [147, 274] width 45 height 38
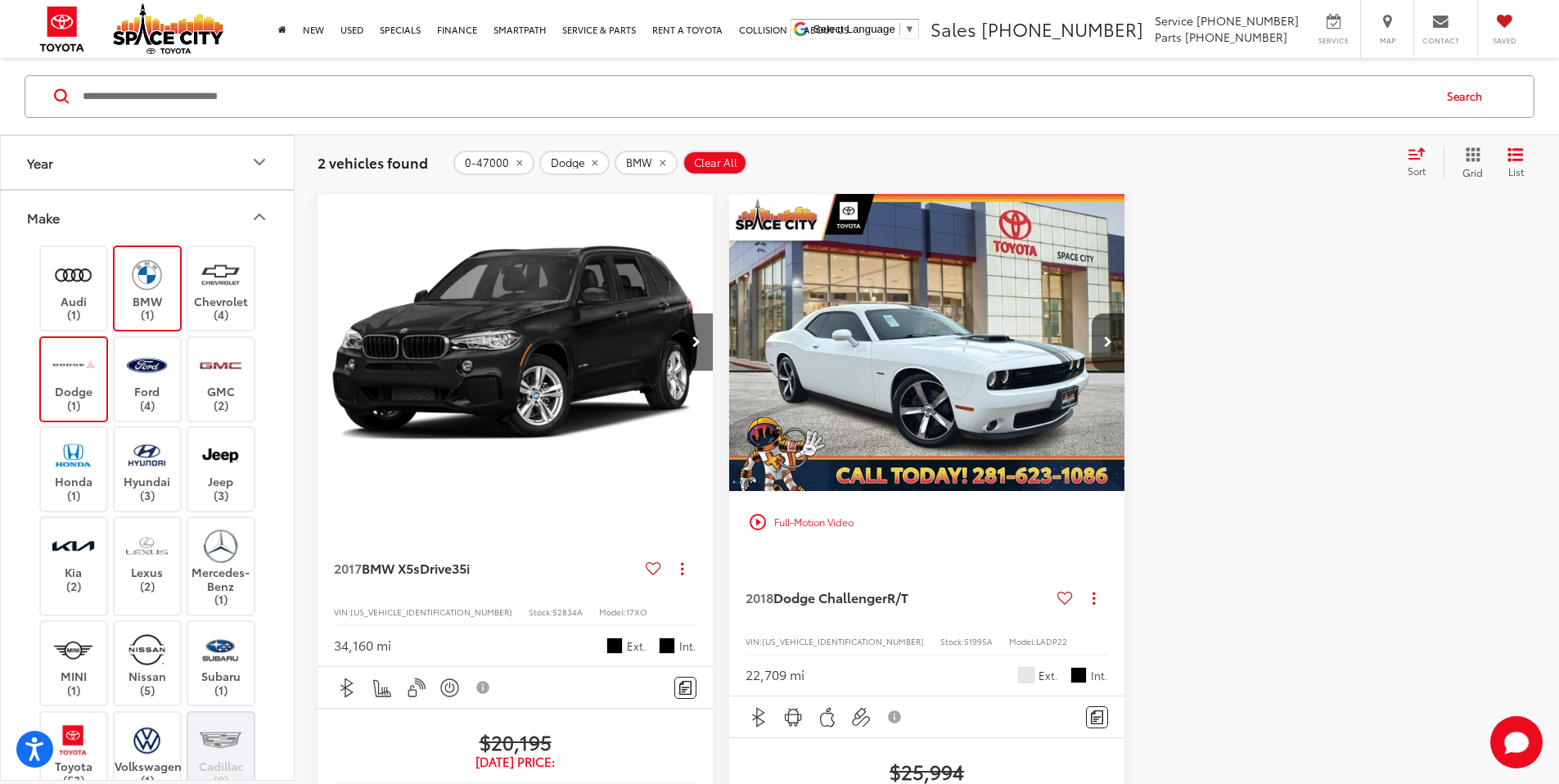
click at [144, 291] on img at bounding box center [147, 274] width 45 height 38
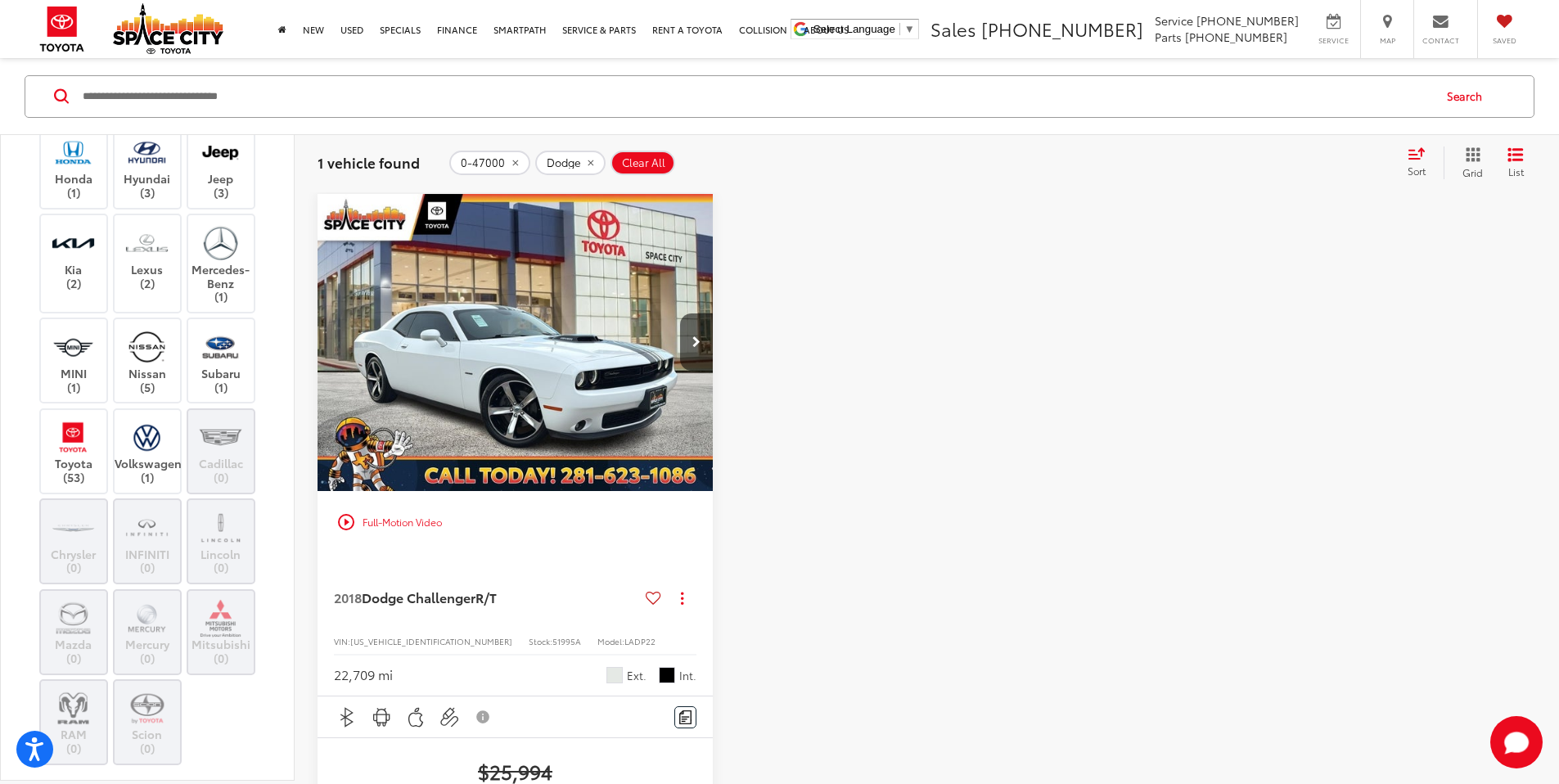
scroll to position [145, 0]
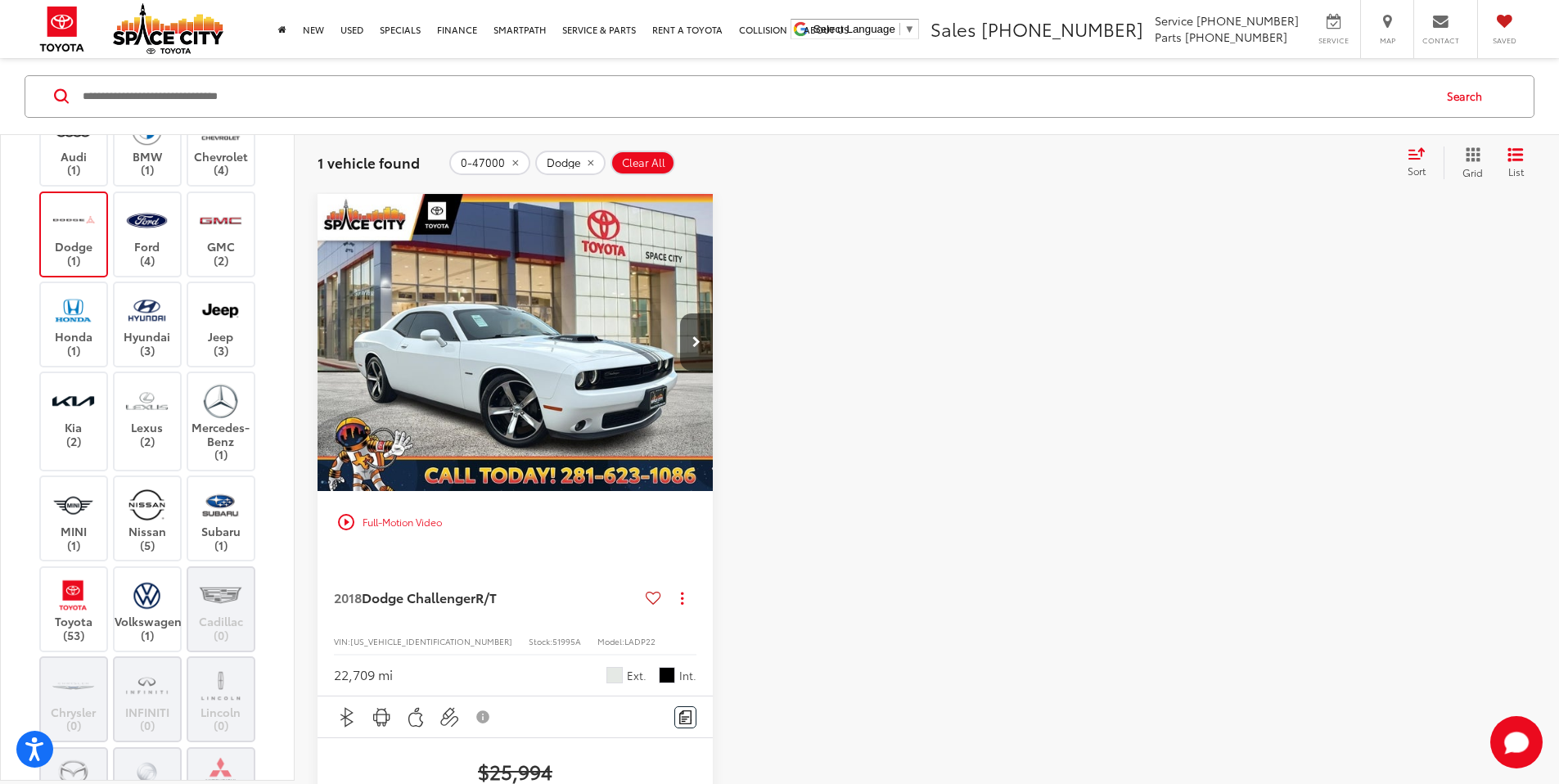
click at [509, 336] on img "2018 Dodge Challenger R/T 0" at bounding box center [515, 343] width 398 height 298
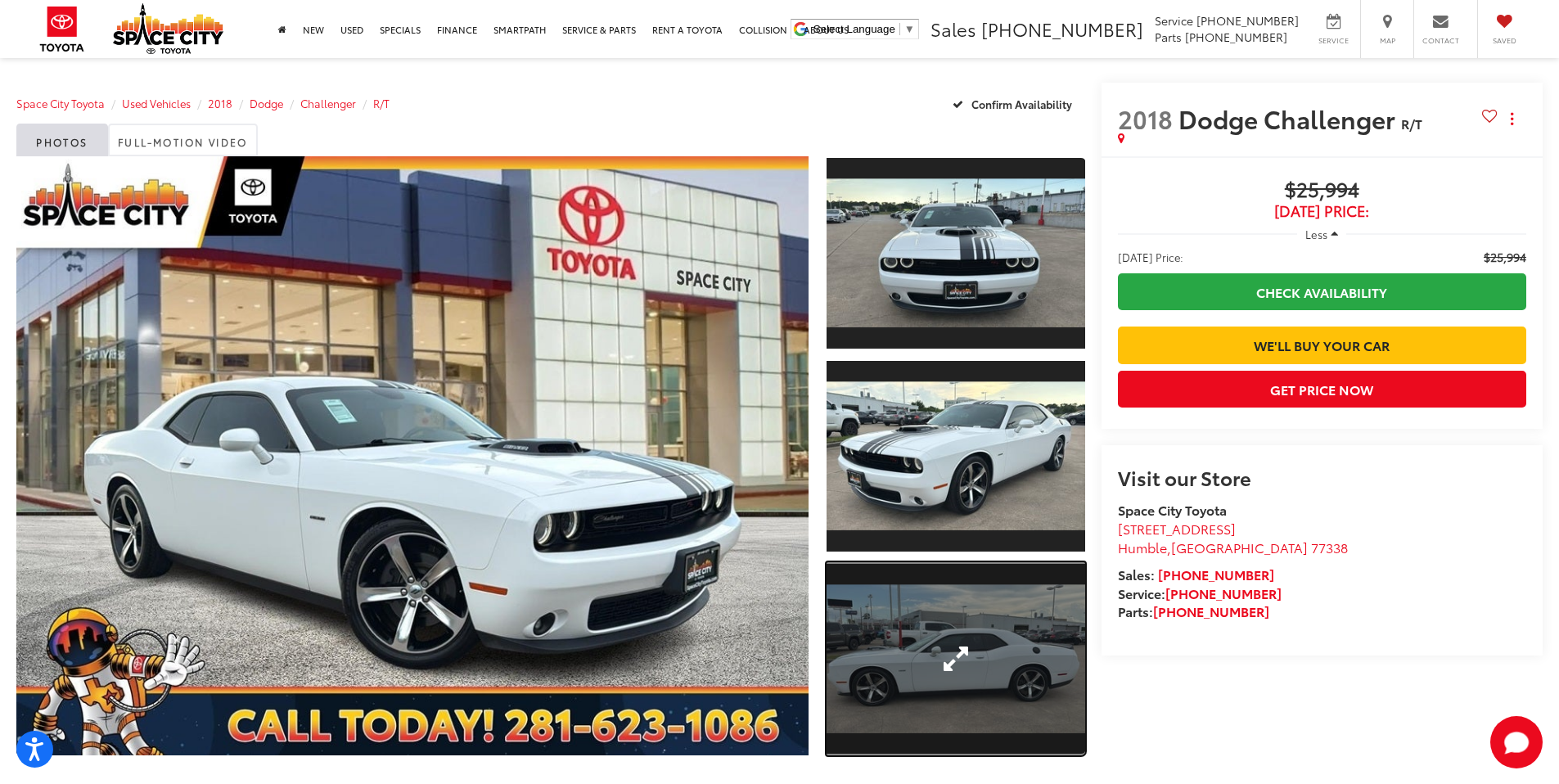
click at [960, 610] on link "Expand Photo 3" at bounding box center [955, 659] width 259 height 194
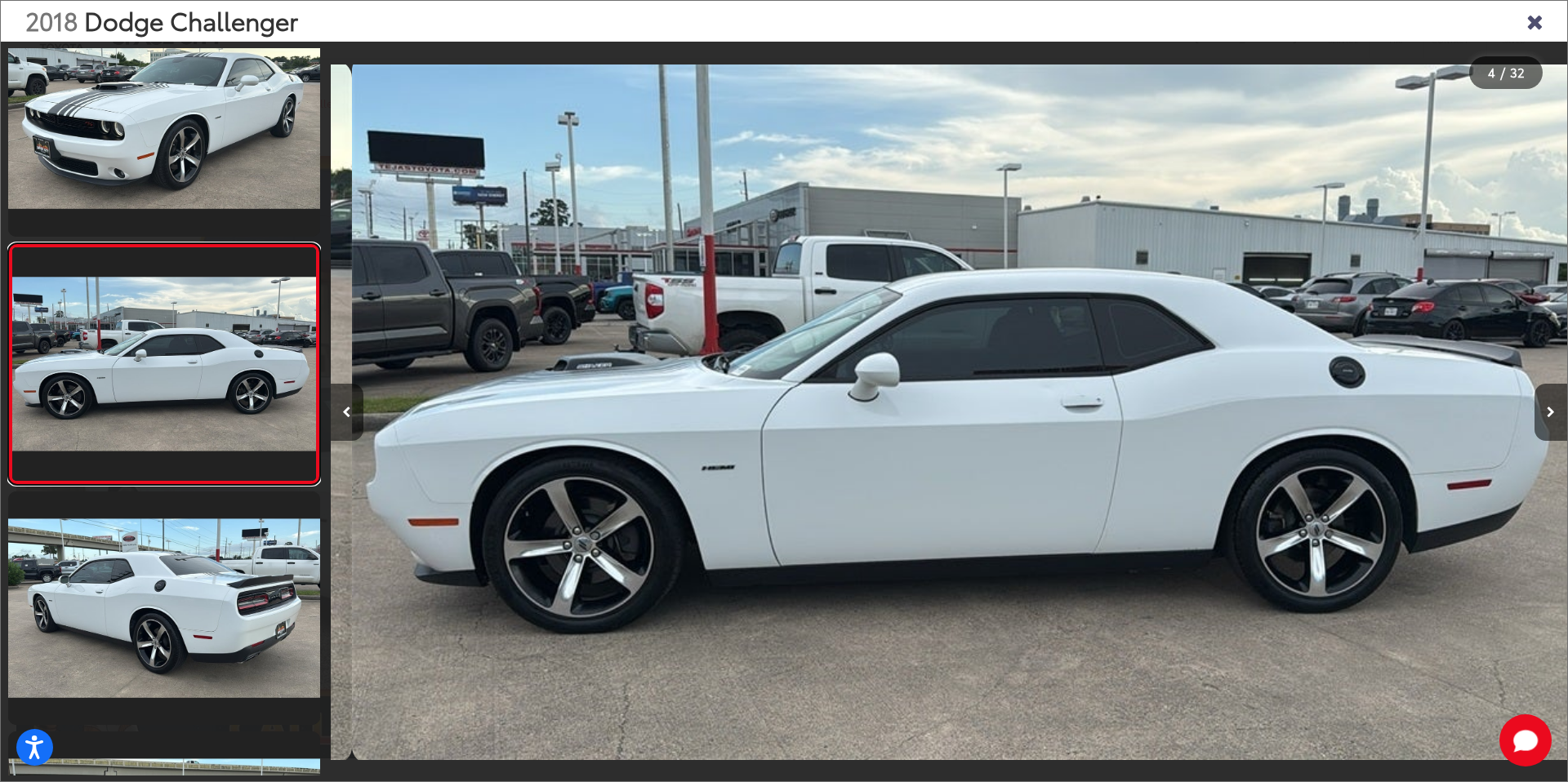
scroll to position [0, 3710]
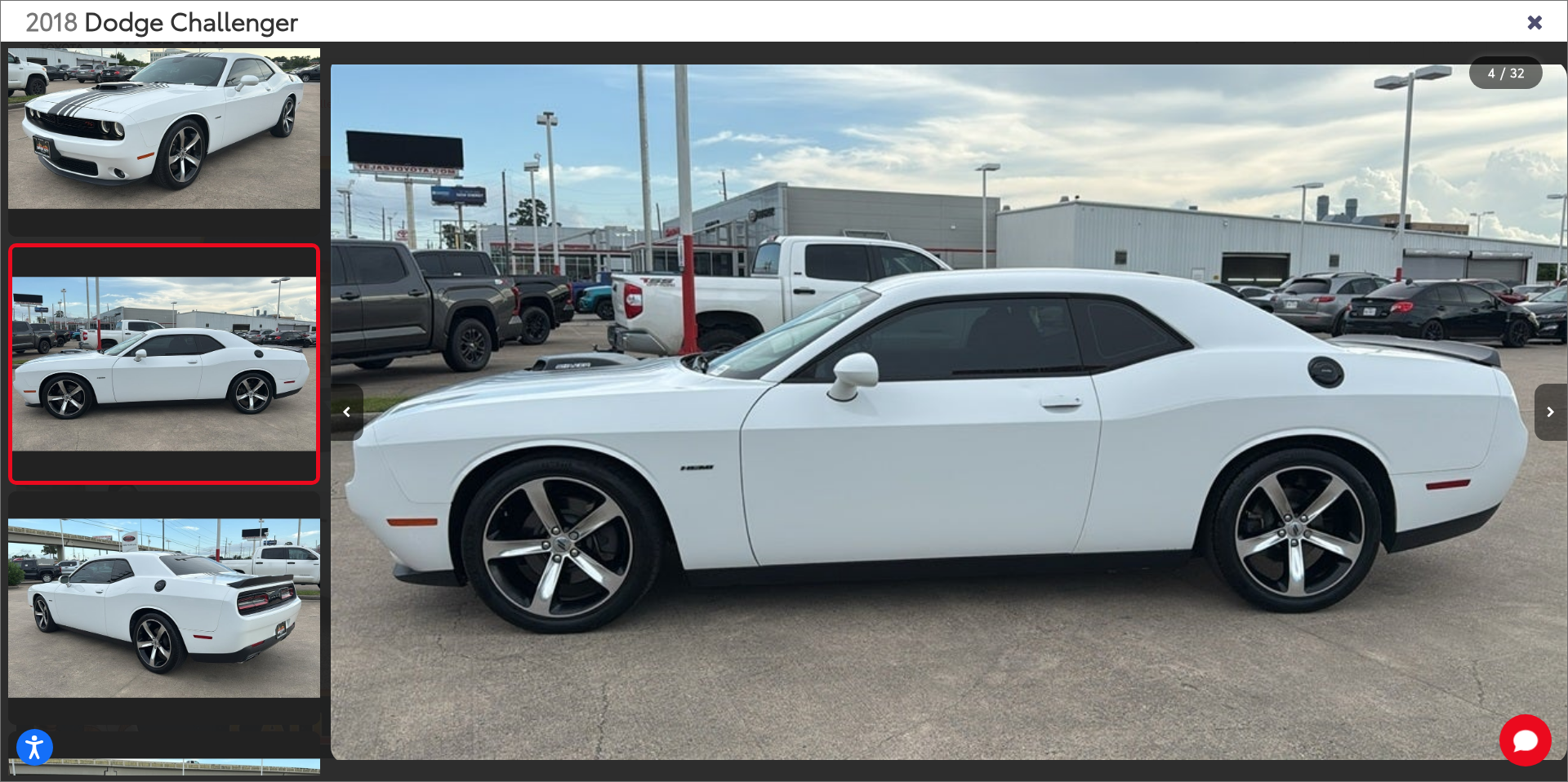
click at [1553, 414] on icon "Next image" at bounding box center [1551, 413] width 8 height 12
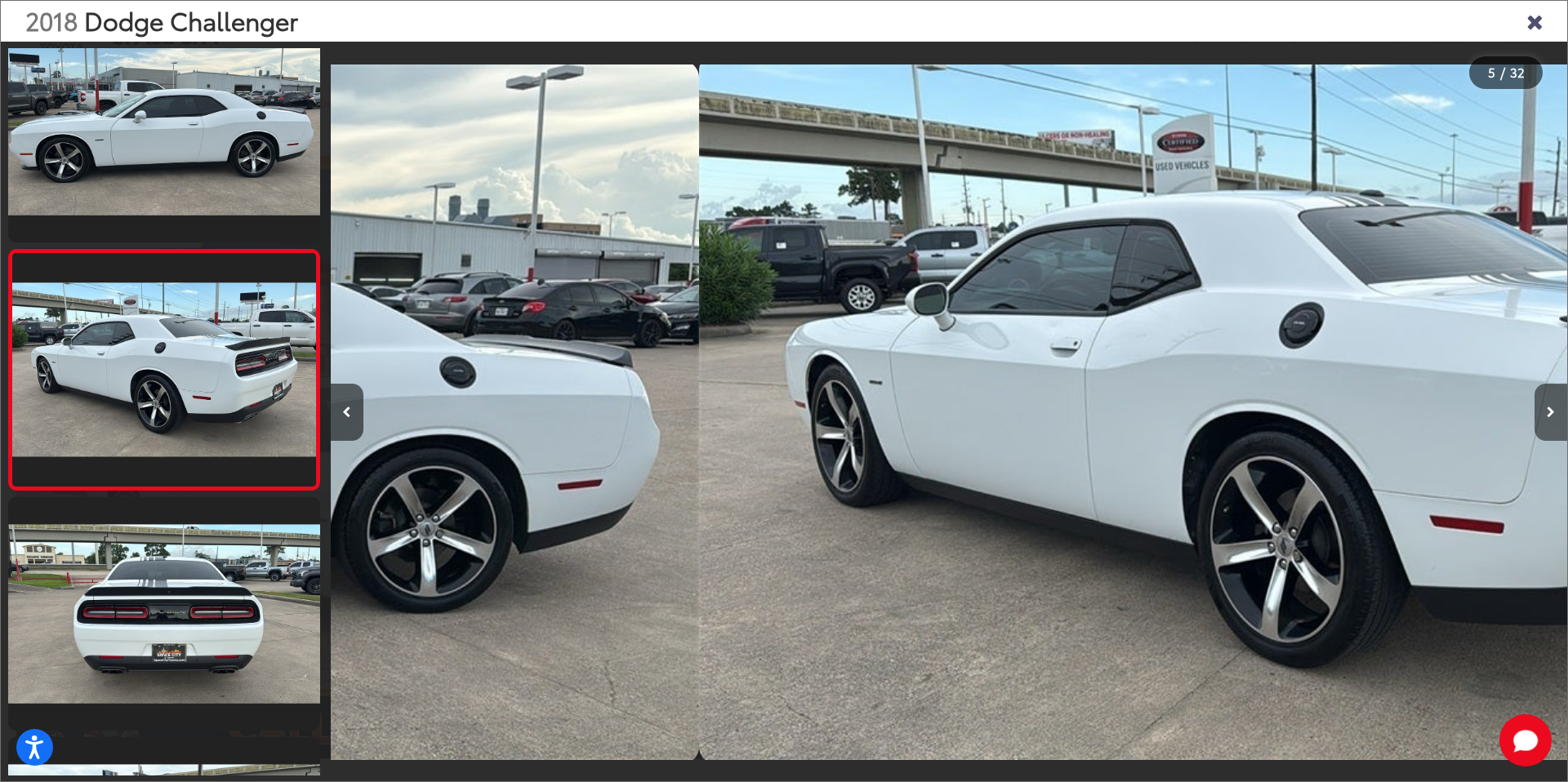
scroll to position [767, 0]
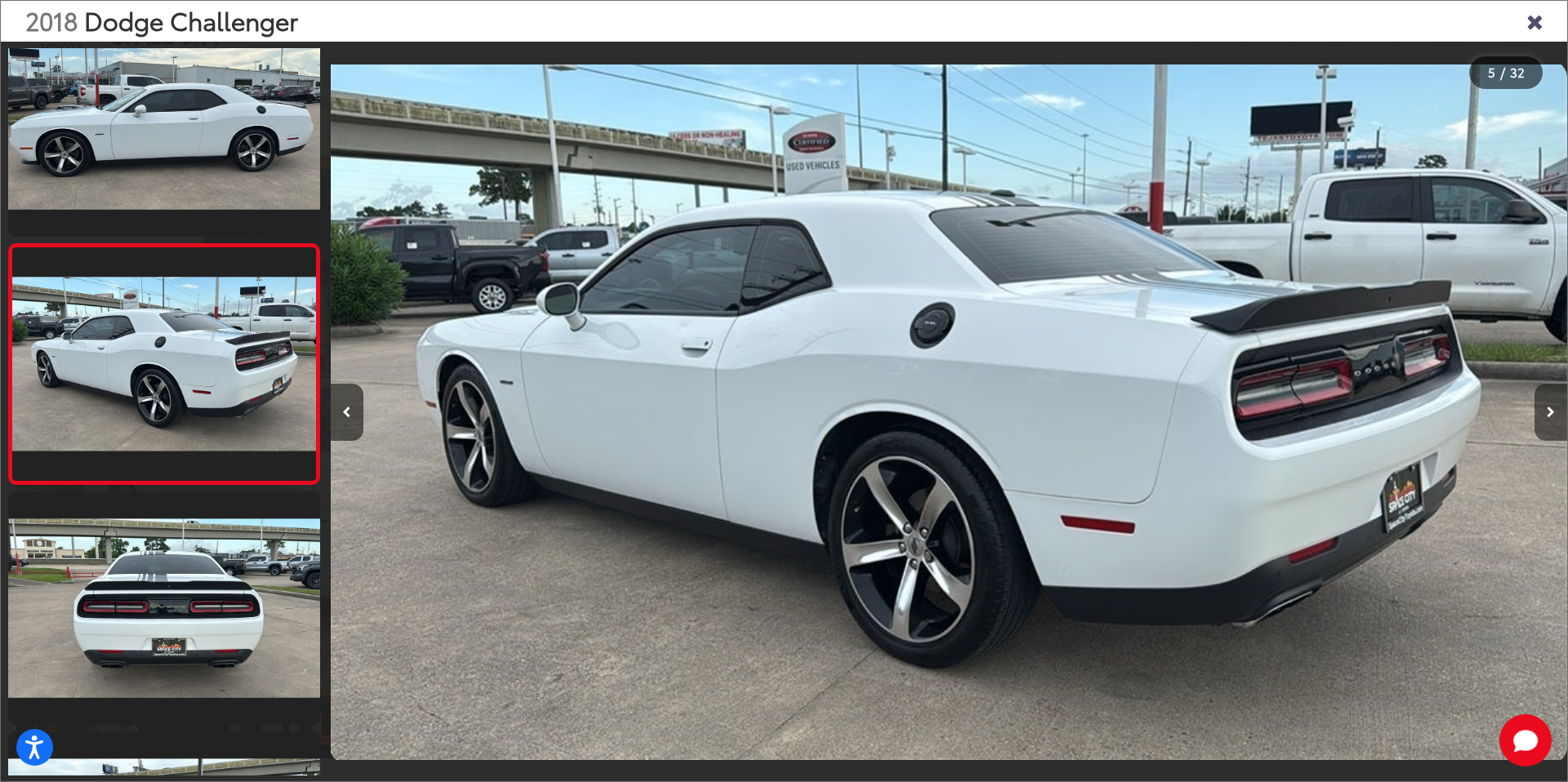
click at [1553, 414] on icon "Next image" at bounding box center [1551, 413] width 8 height 12
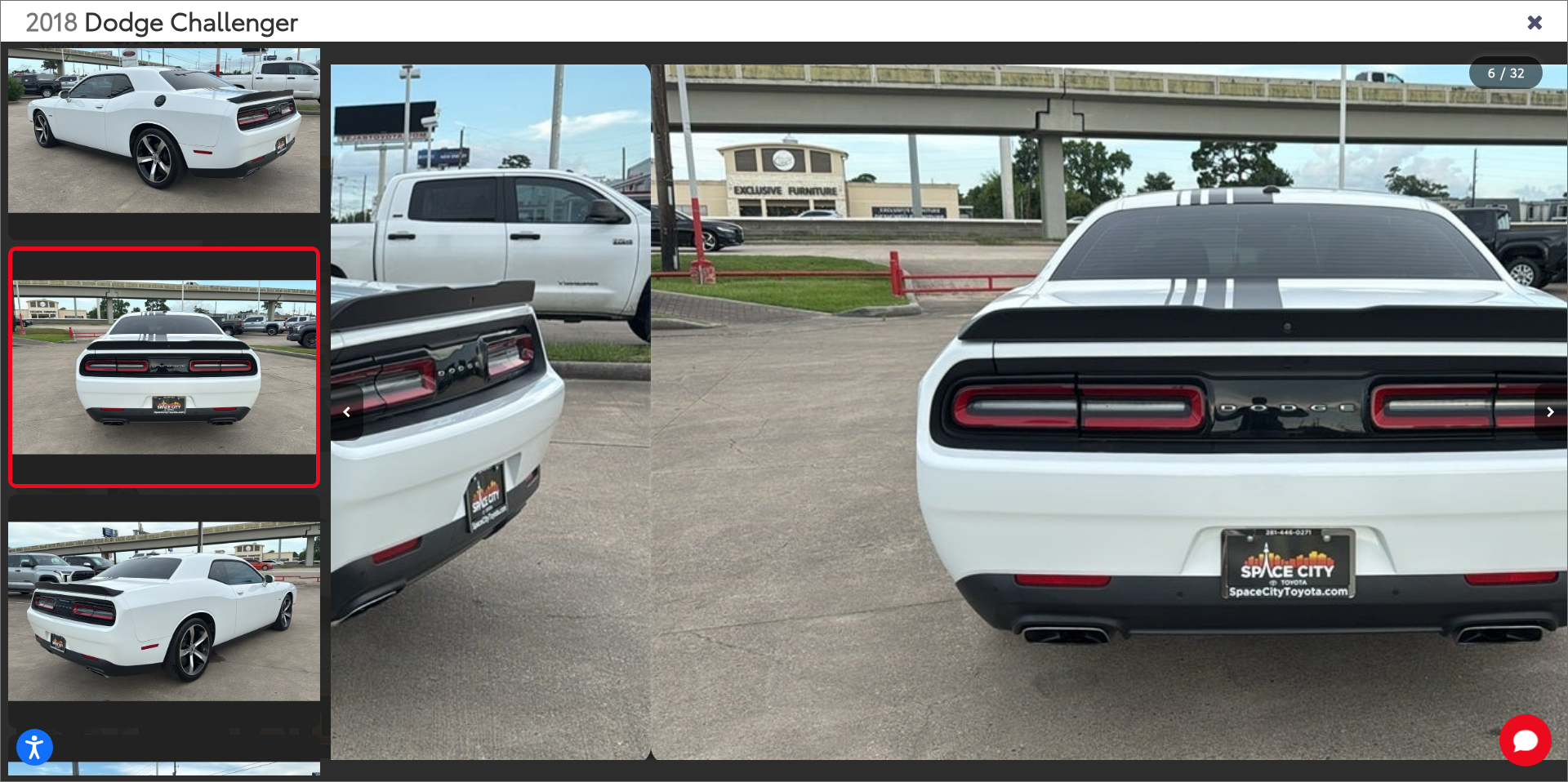
scroll to position [1007, 0]
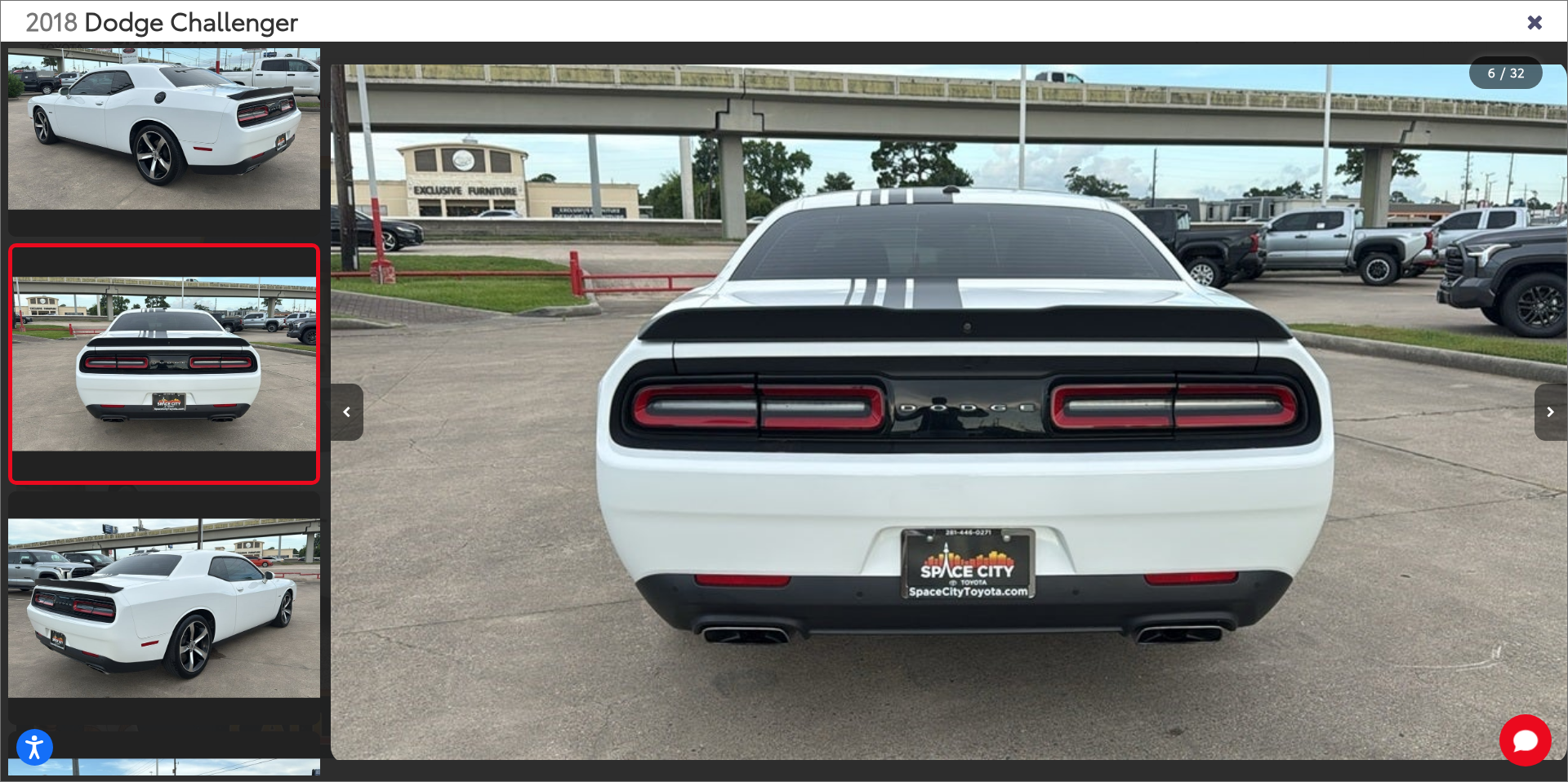
click at [1553, 414] on icon "Next image" at bounding box center [1551, 413] width 8 height 12
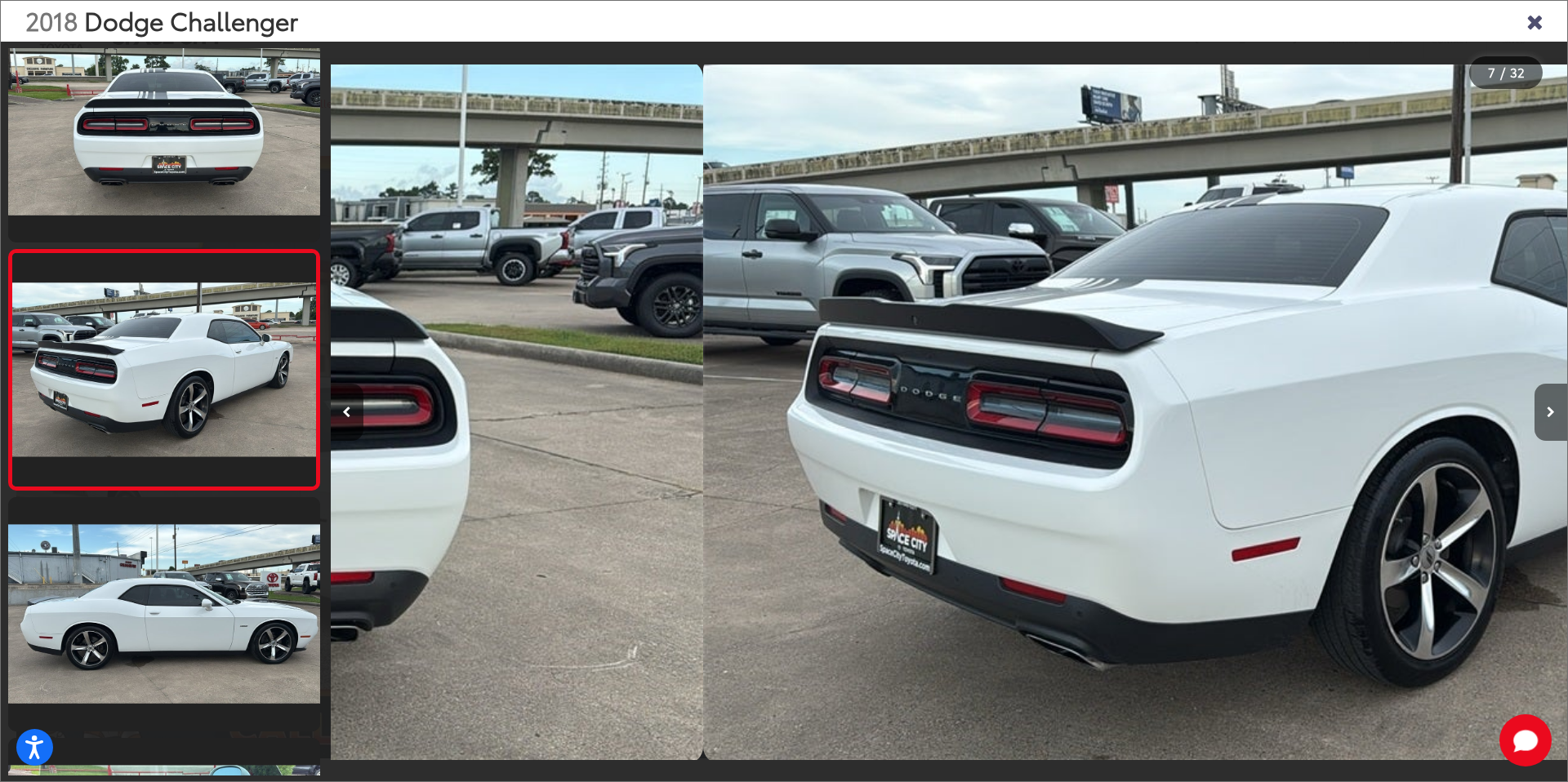
scroll to position [1246, 0]
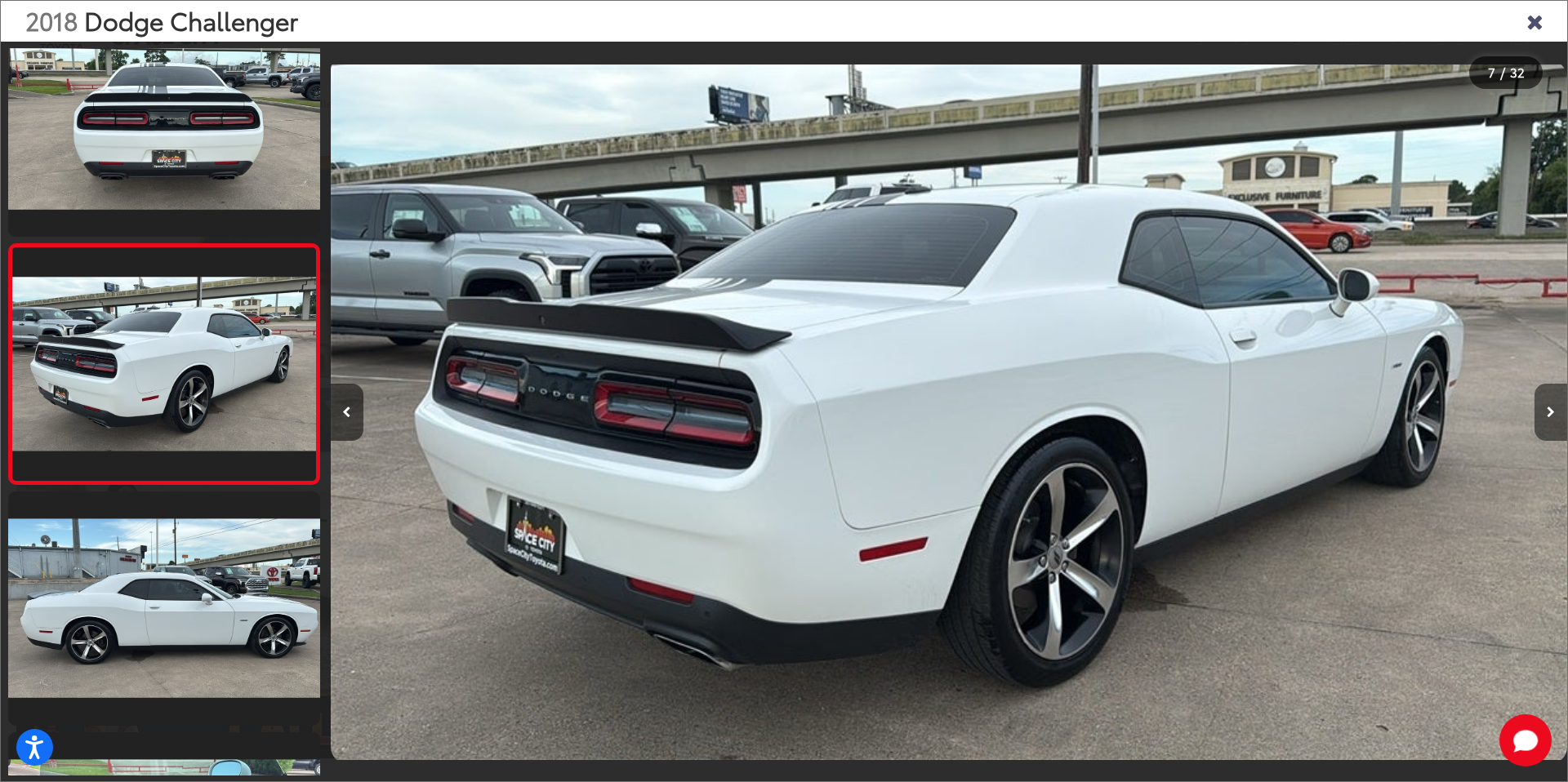
click at [1553, 414] on icon "Next image" at bounding box center [1551, 413] width 8 height 12
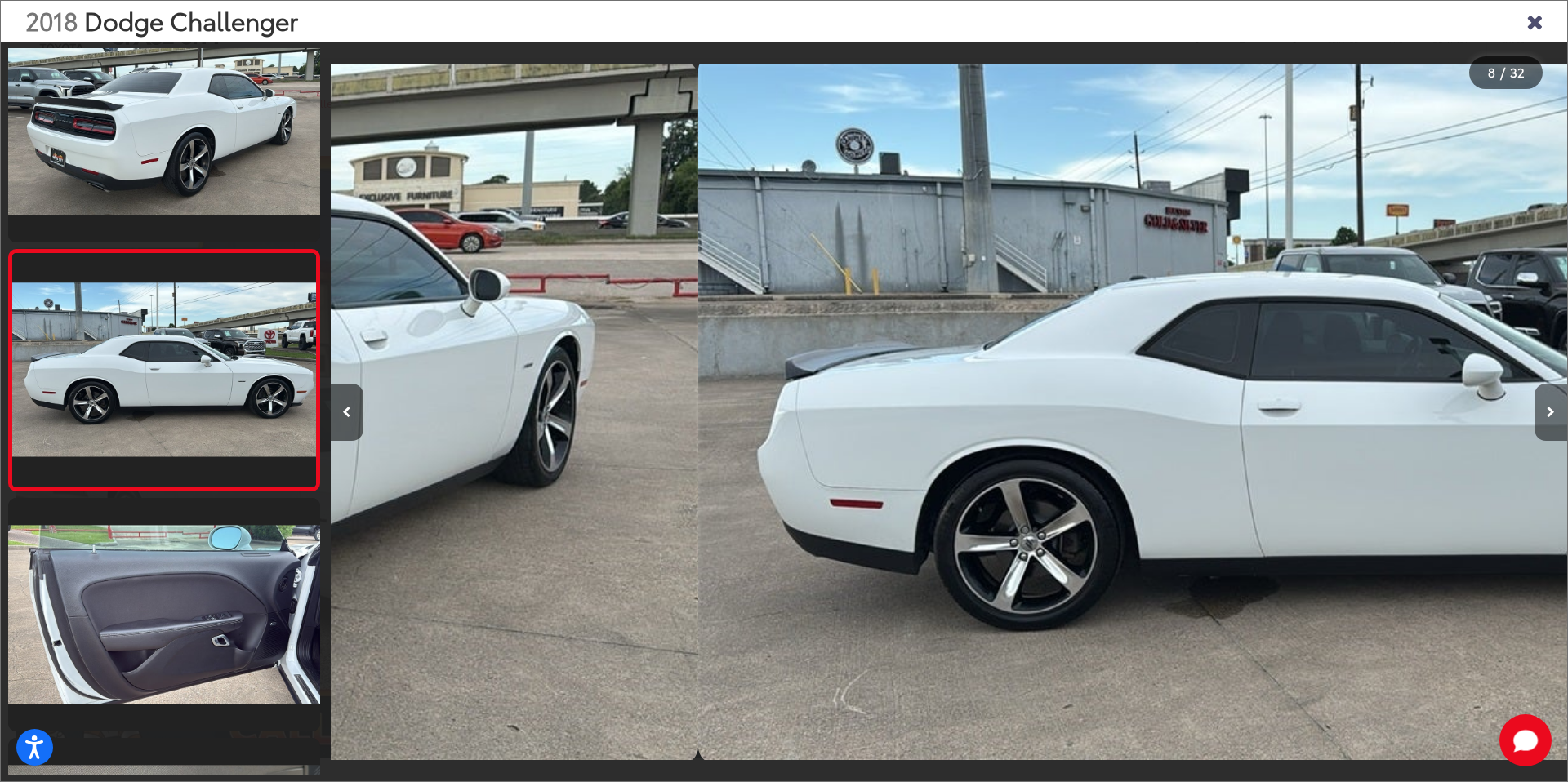
scroll to position [1486, 0]
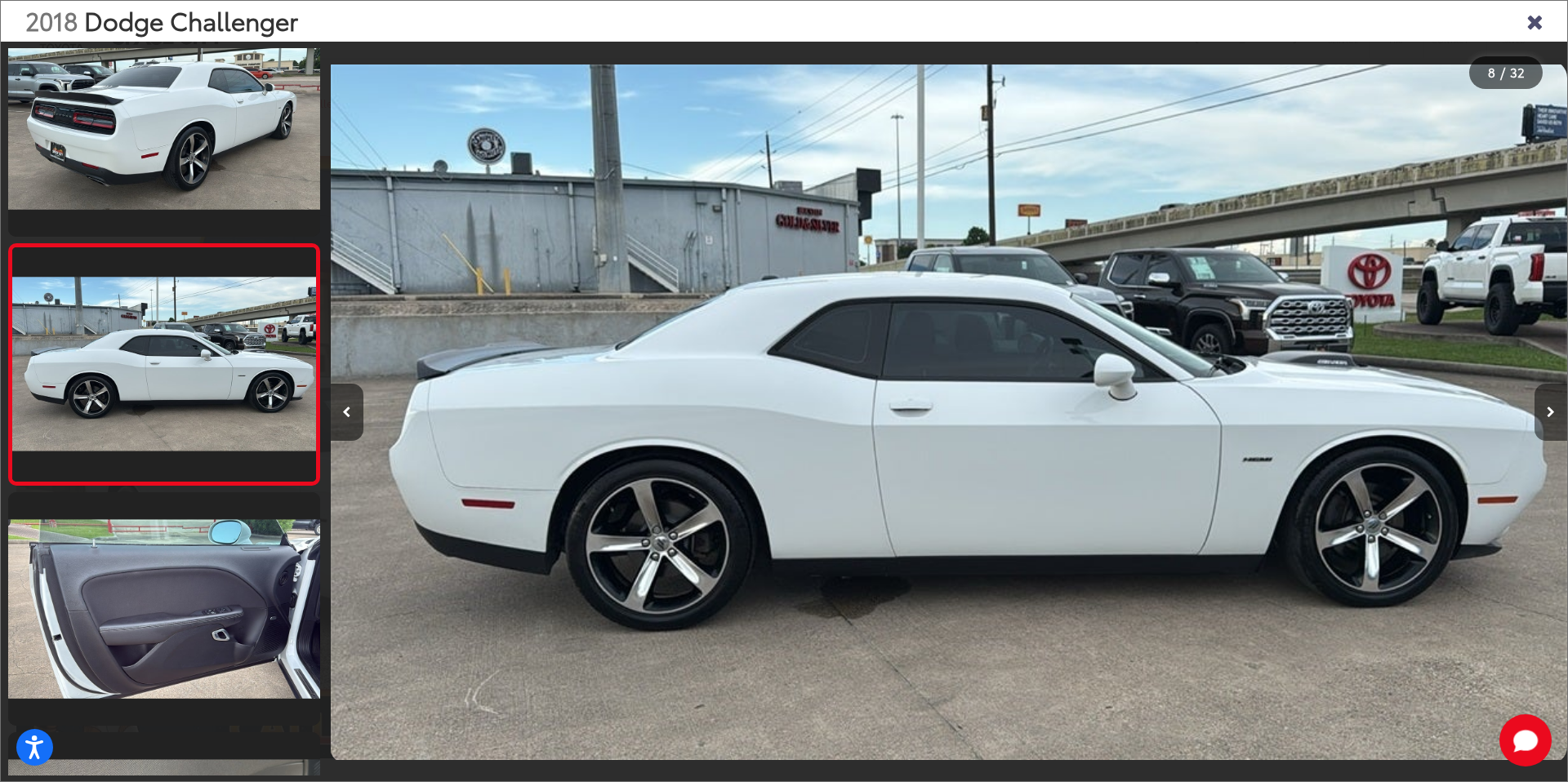
click at [1553, 414] on icon "Next image" at bounding box center [1551, 413] width 8 height 12
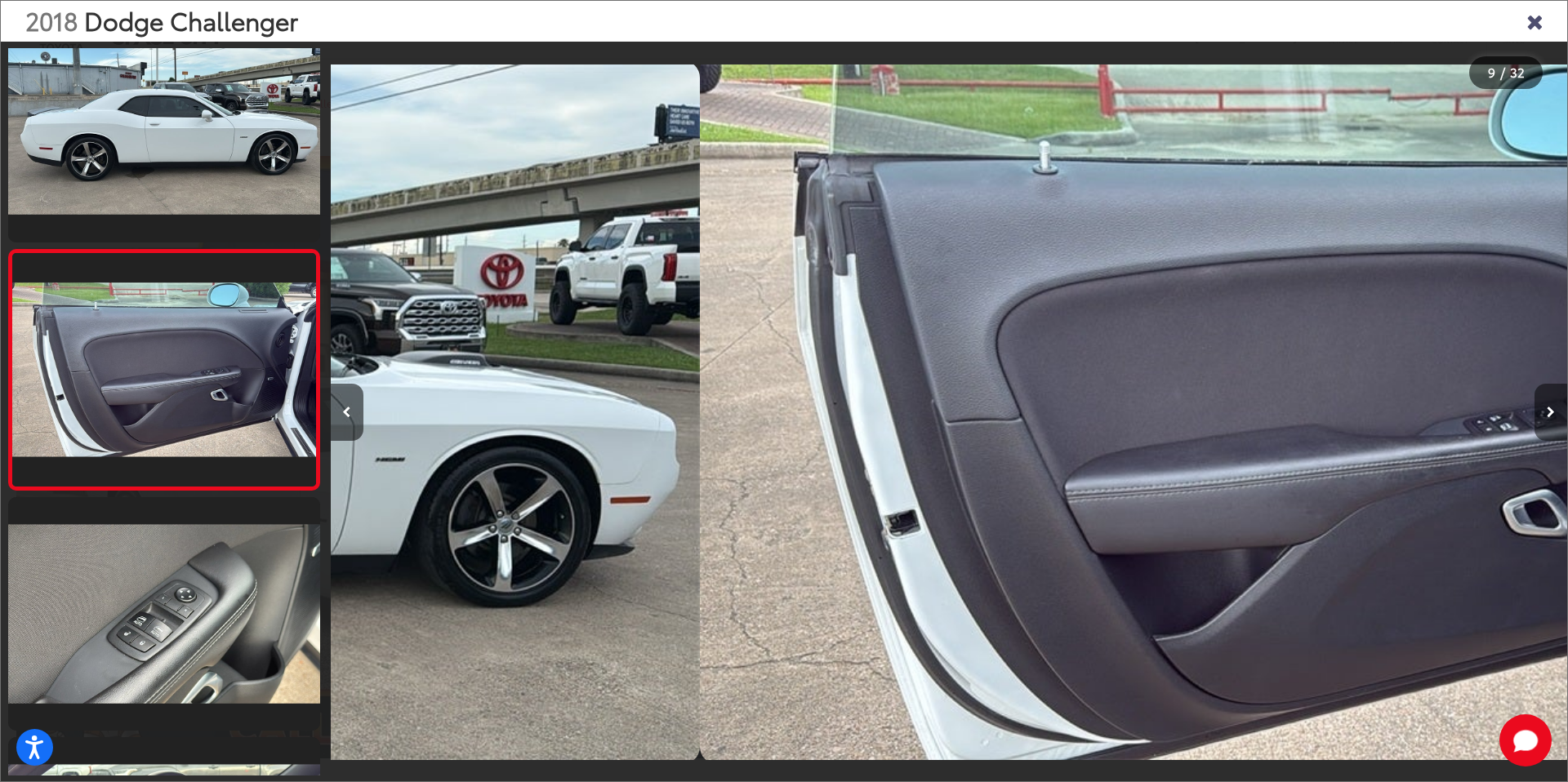
scroll to position [1727, 0]
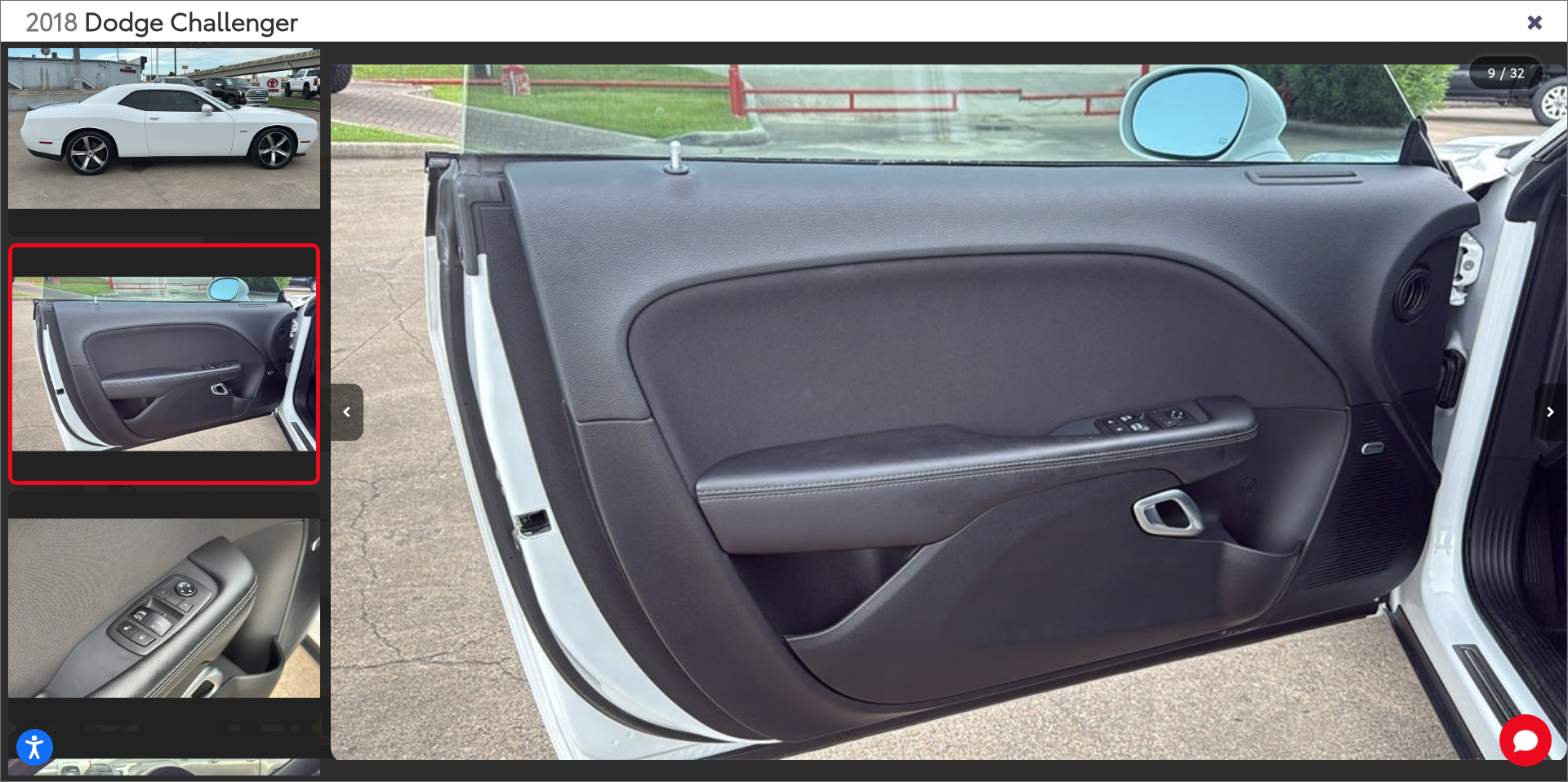
click at [1553, 414] on icon "Next image" at bounding box center [1551, 413] width 8 height 12
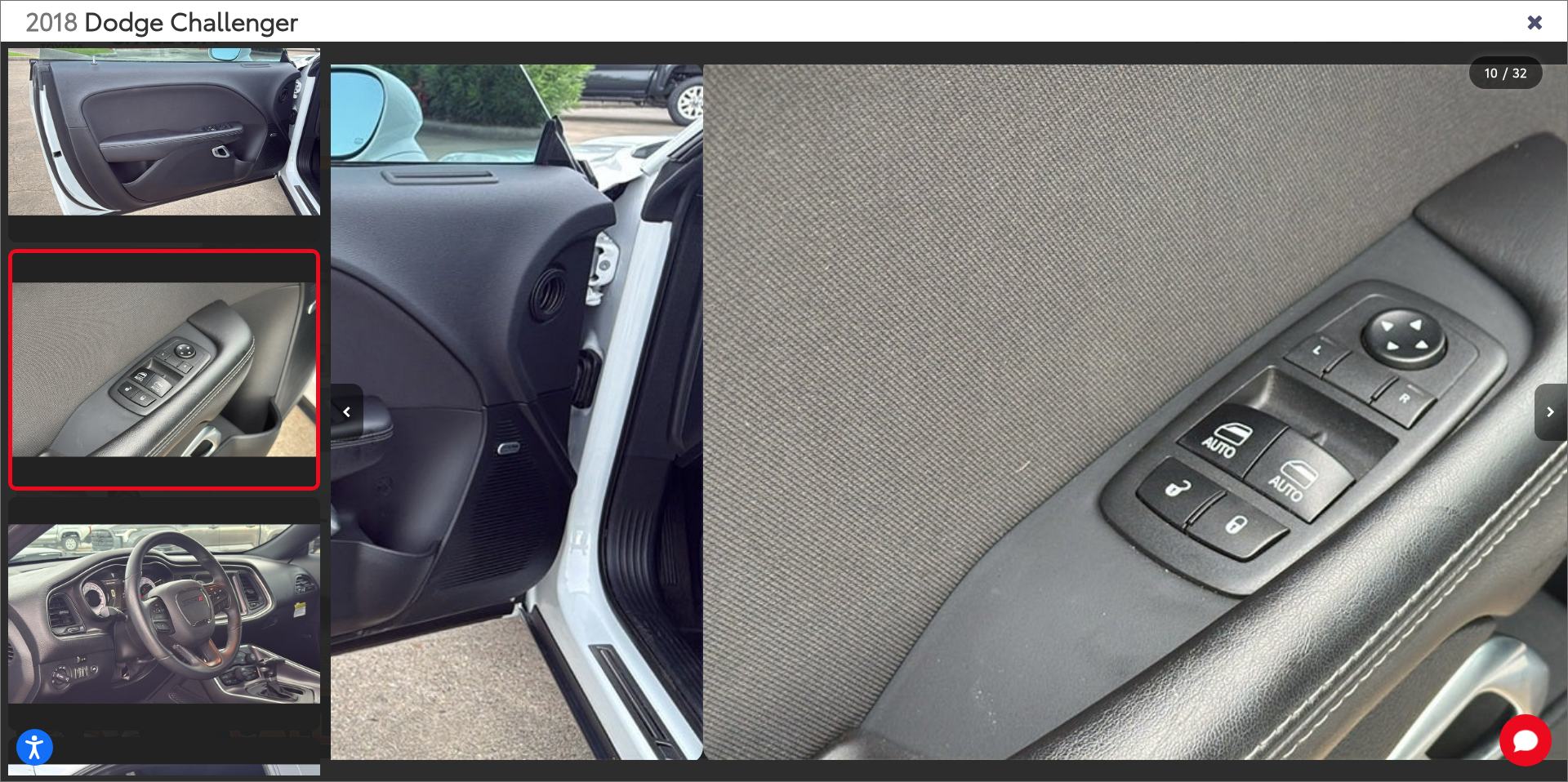
scroll to position [1967, 0]
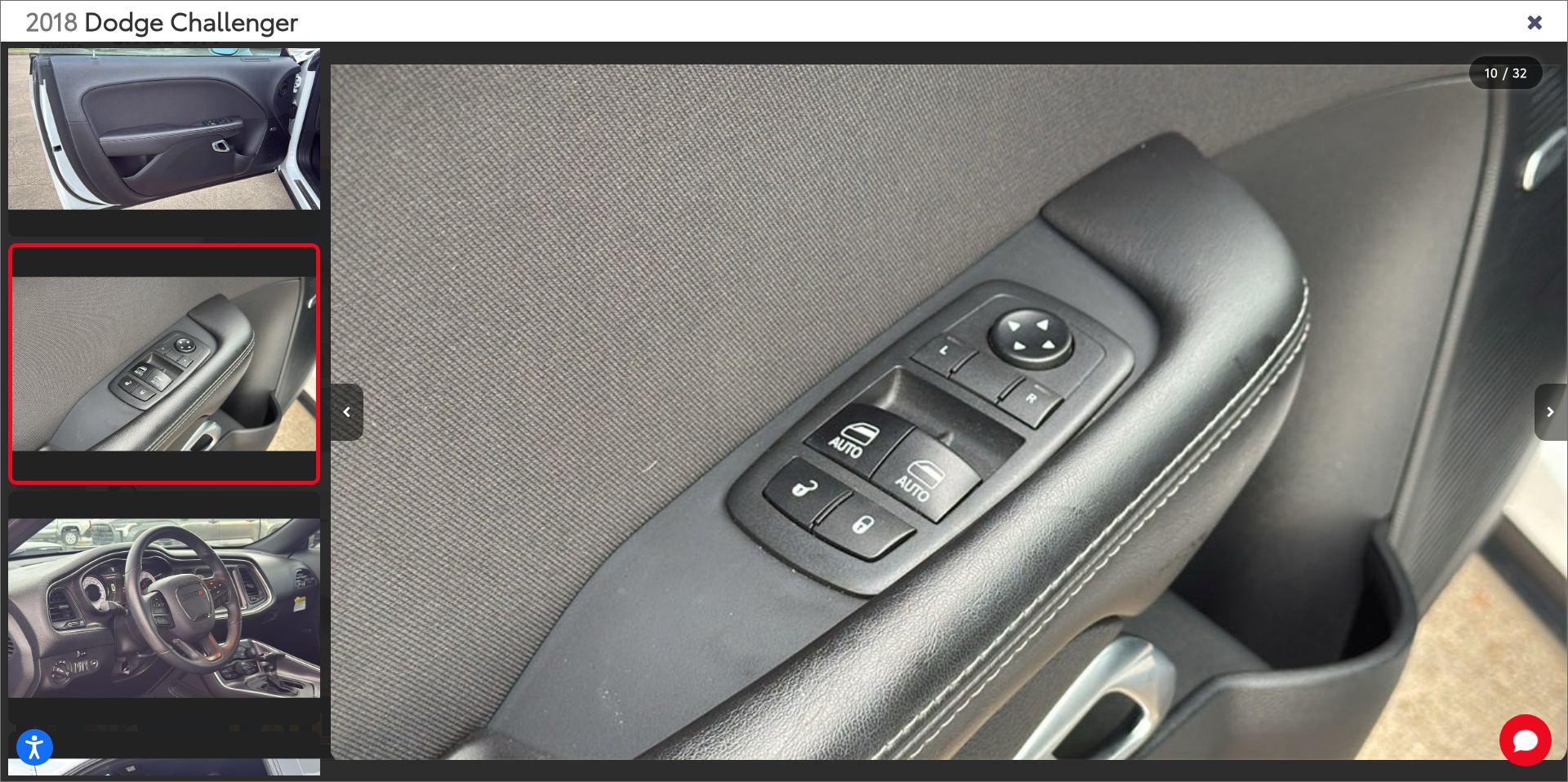
click at [1553, 414] on icon "Next image" at bounding box center [1551, 413] width 8 height 12
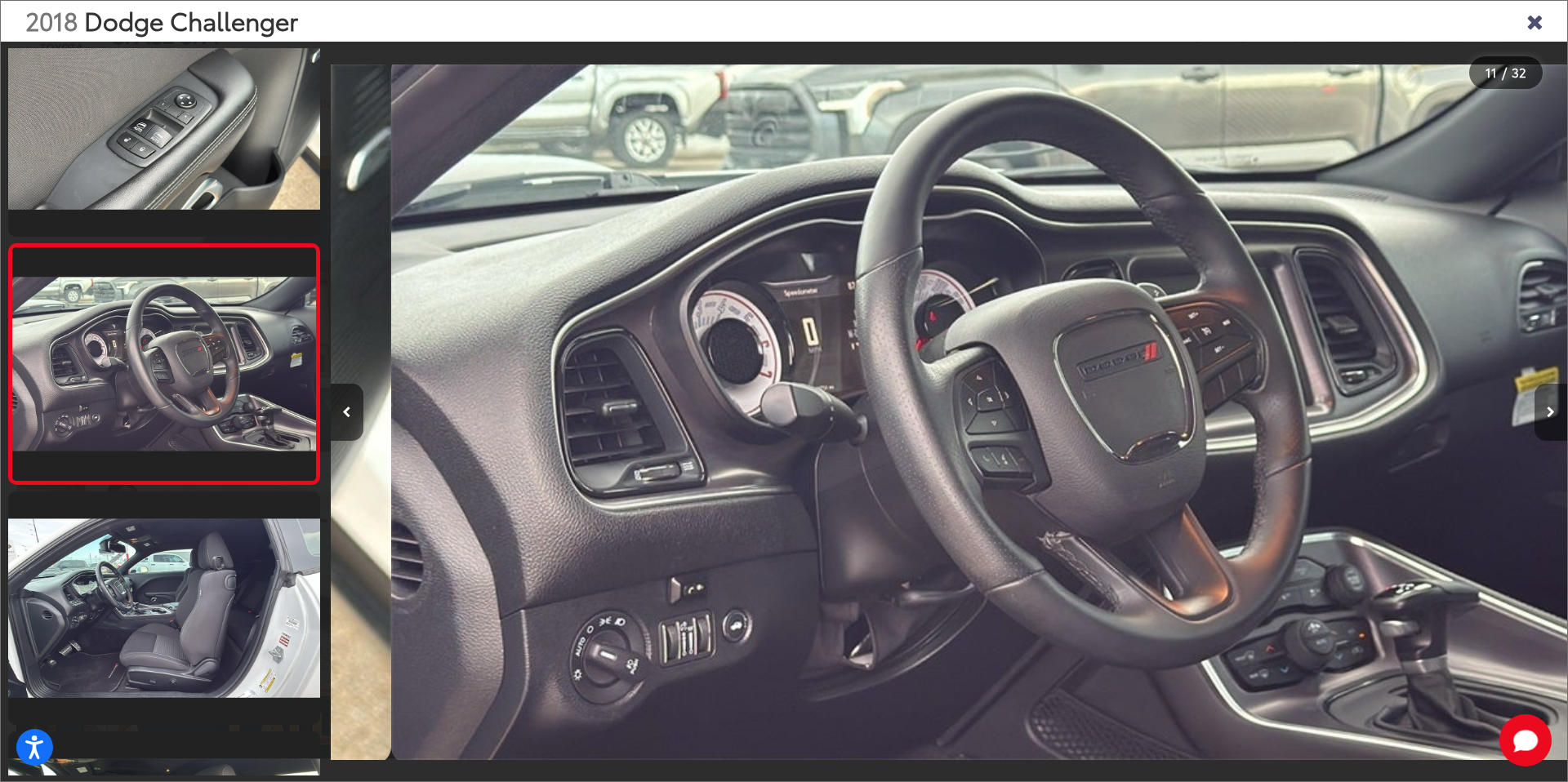
scroll to position [0, 12366]
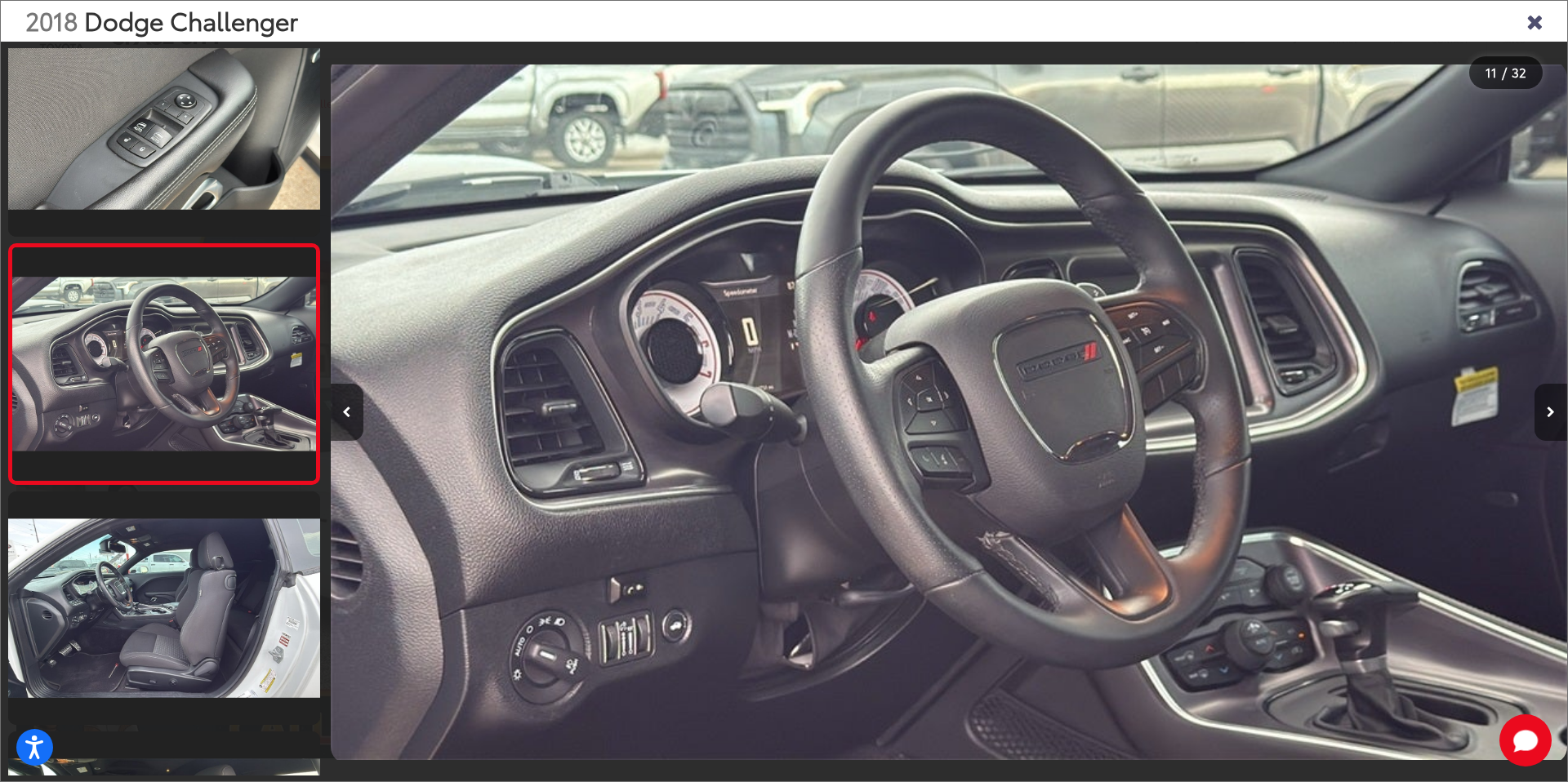
click at [1553, 414] on icon "Next image" at bounding box center [1551, 413] width 8 height 12
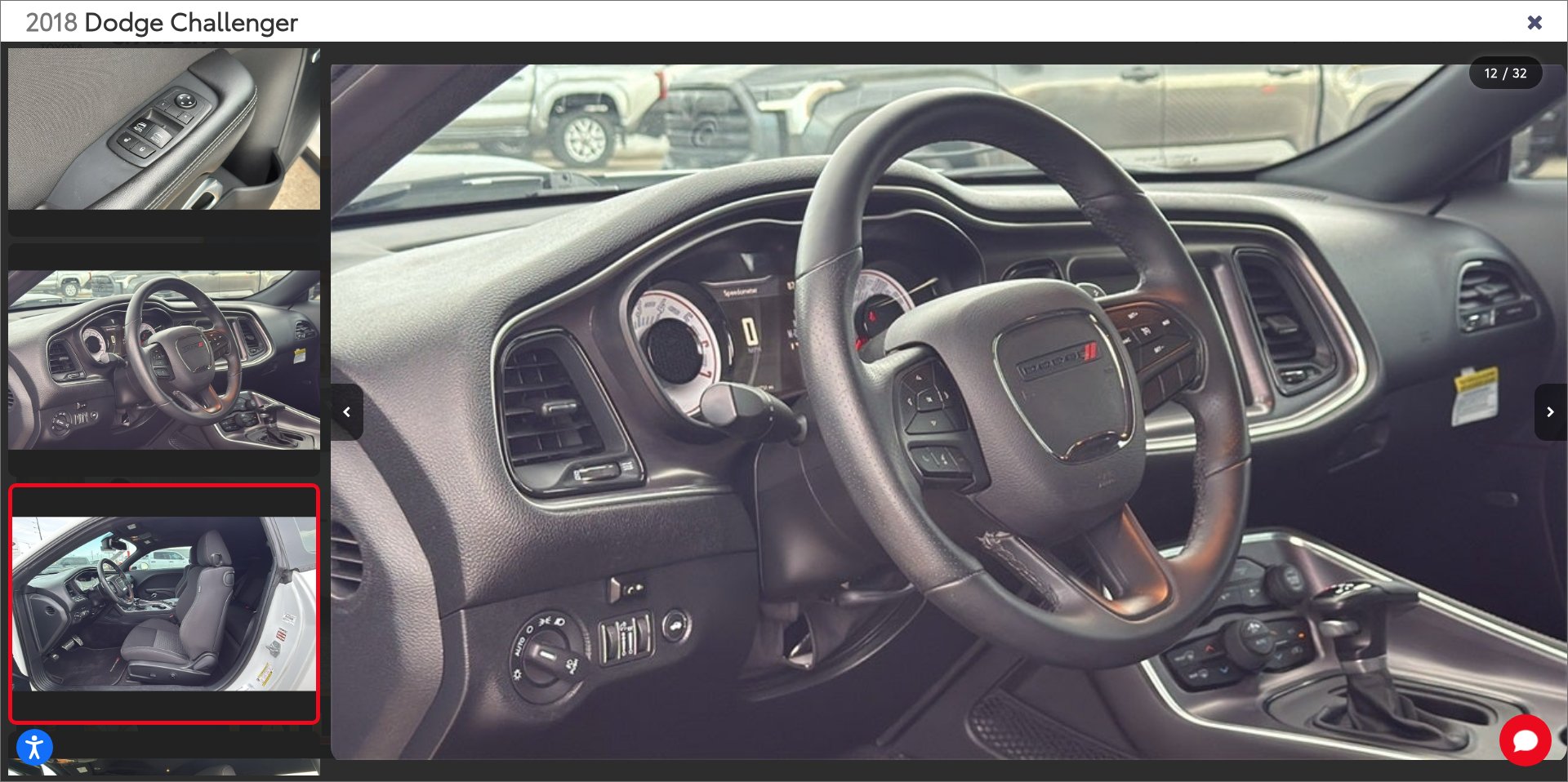
scroll to position [0, 0]
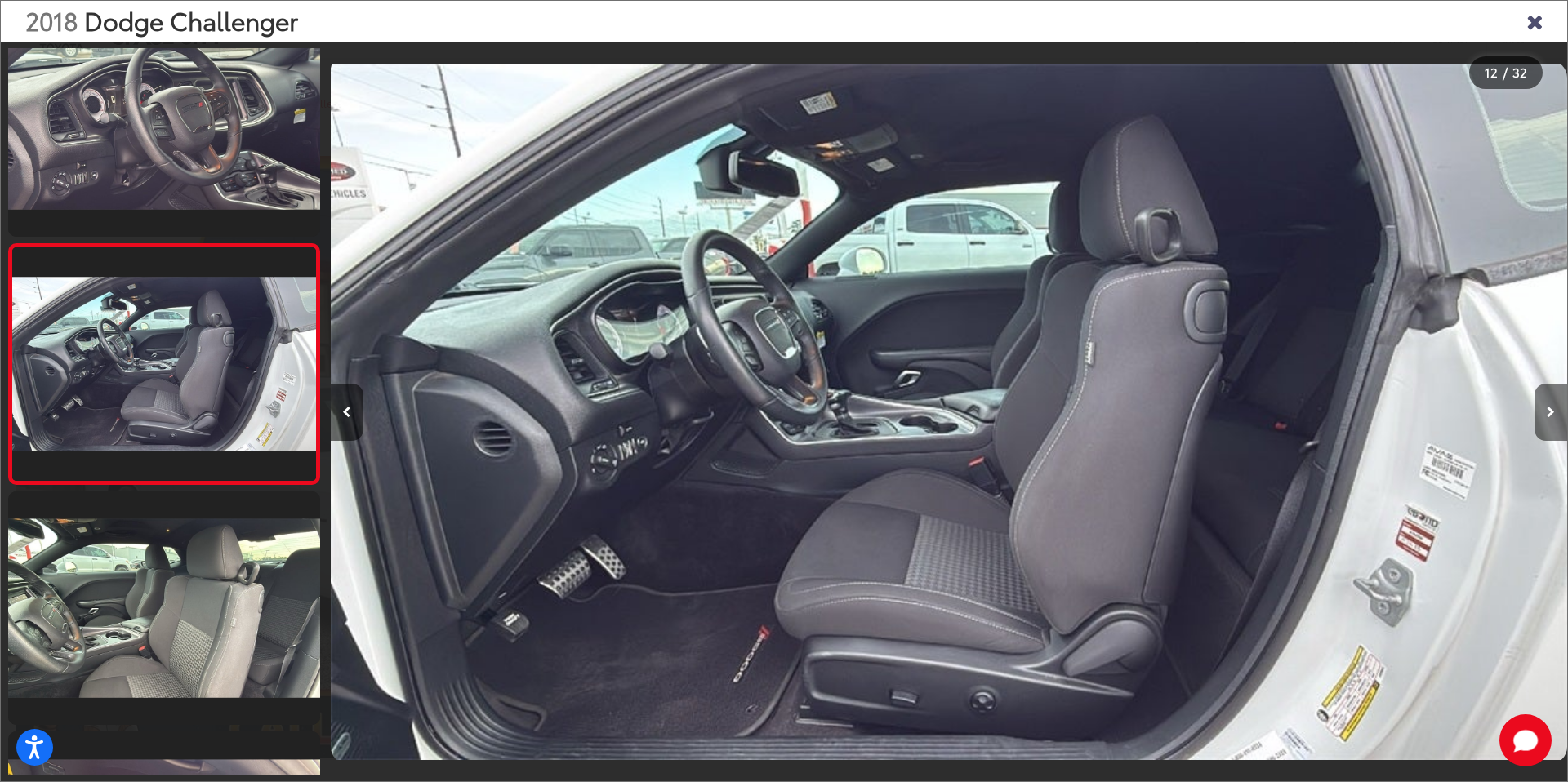
click at [1553, 414] on icon "Next image" at bounding box center [1551, 413] width 8 height 12
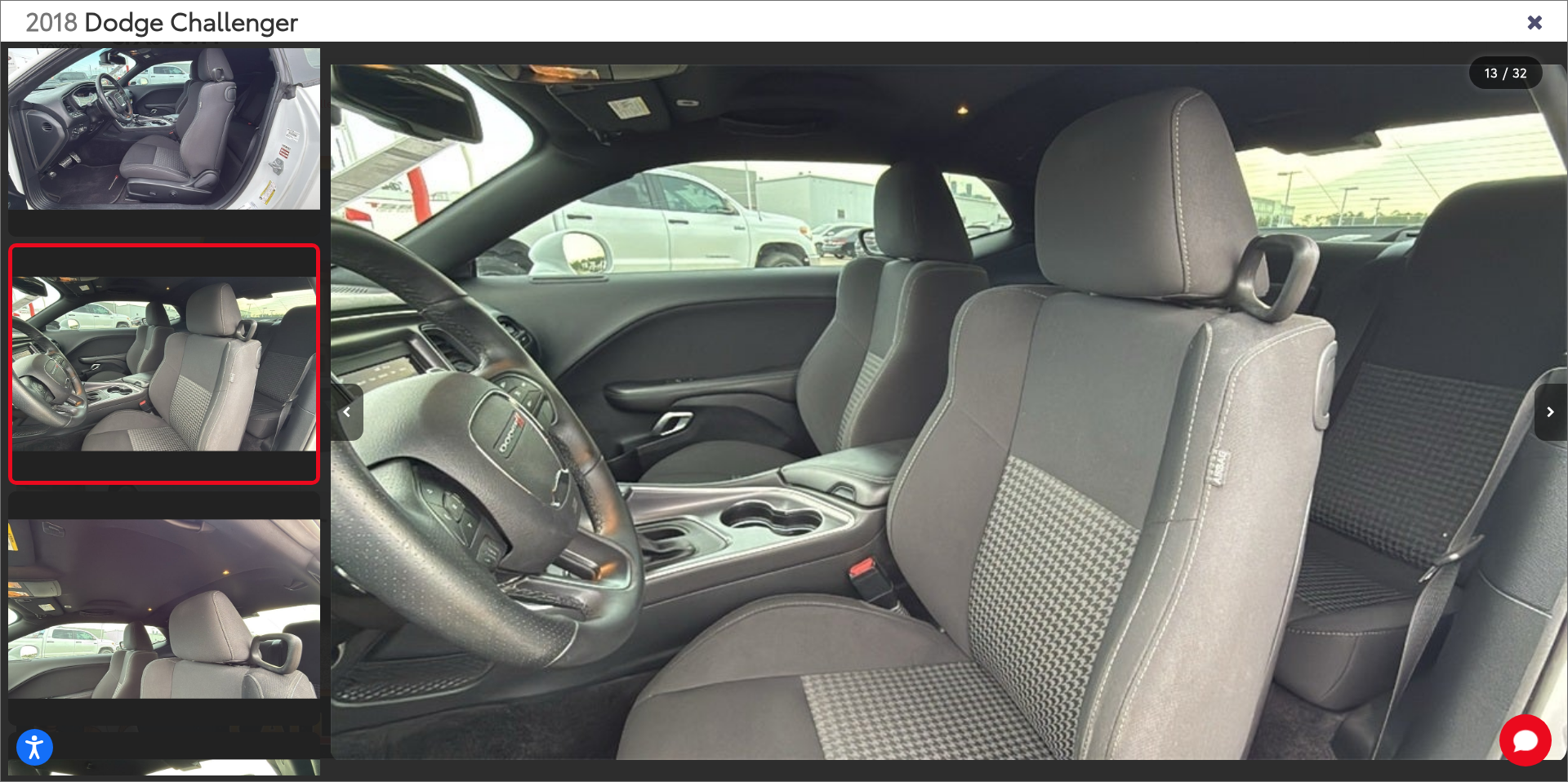
click at [1553, 414] on icon "Next image" at bounding box center [1551, 413] width 8 height 12
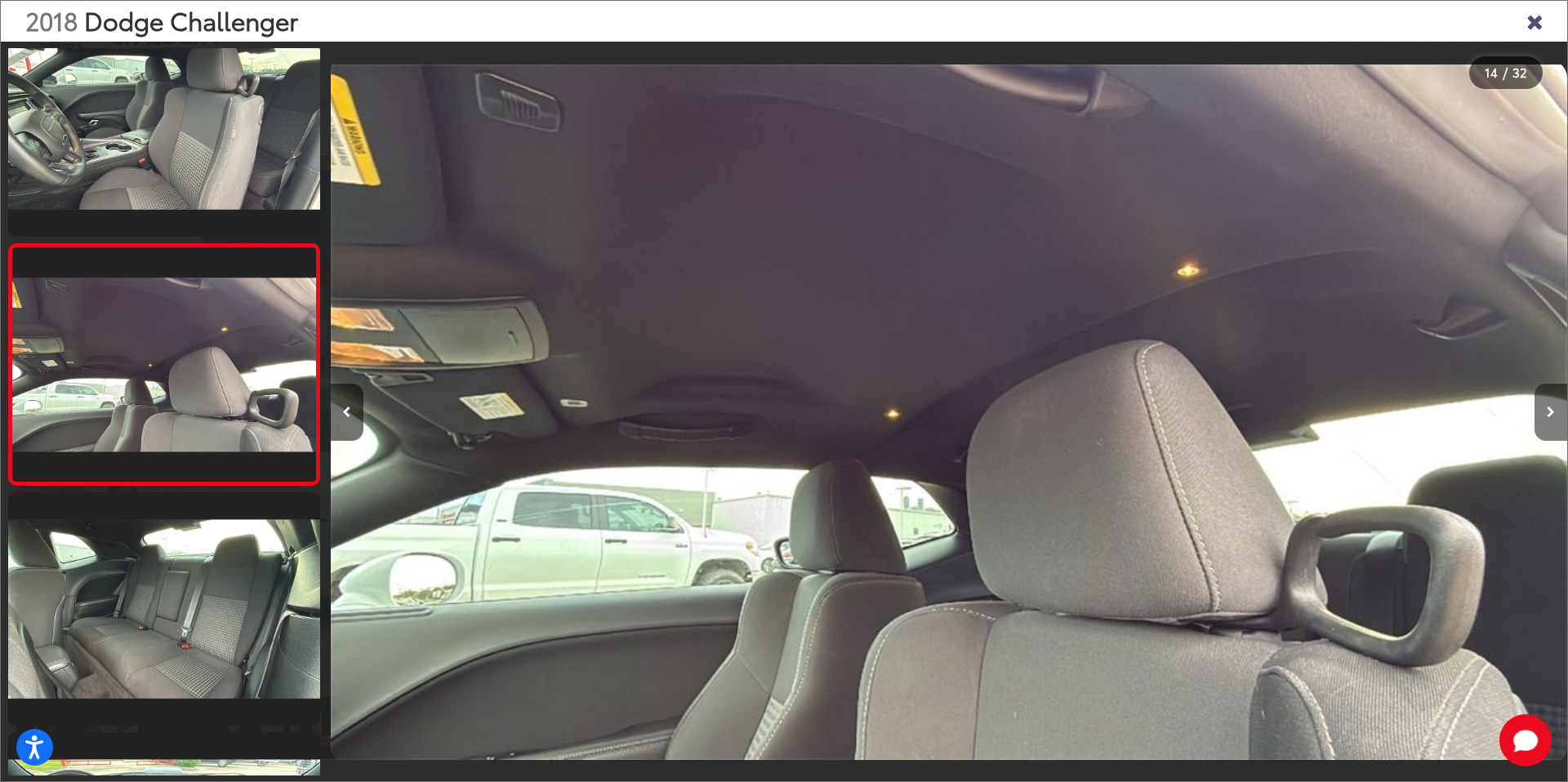
click at [1553, 414] on icon "Next image" at bounding box center [1551, 413] width 8 height 12
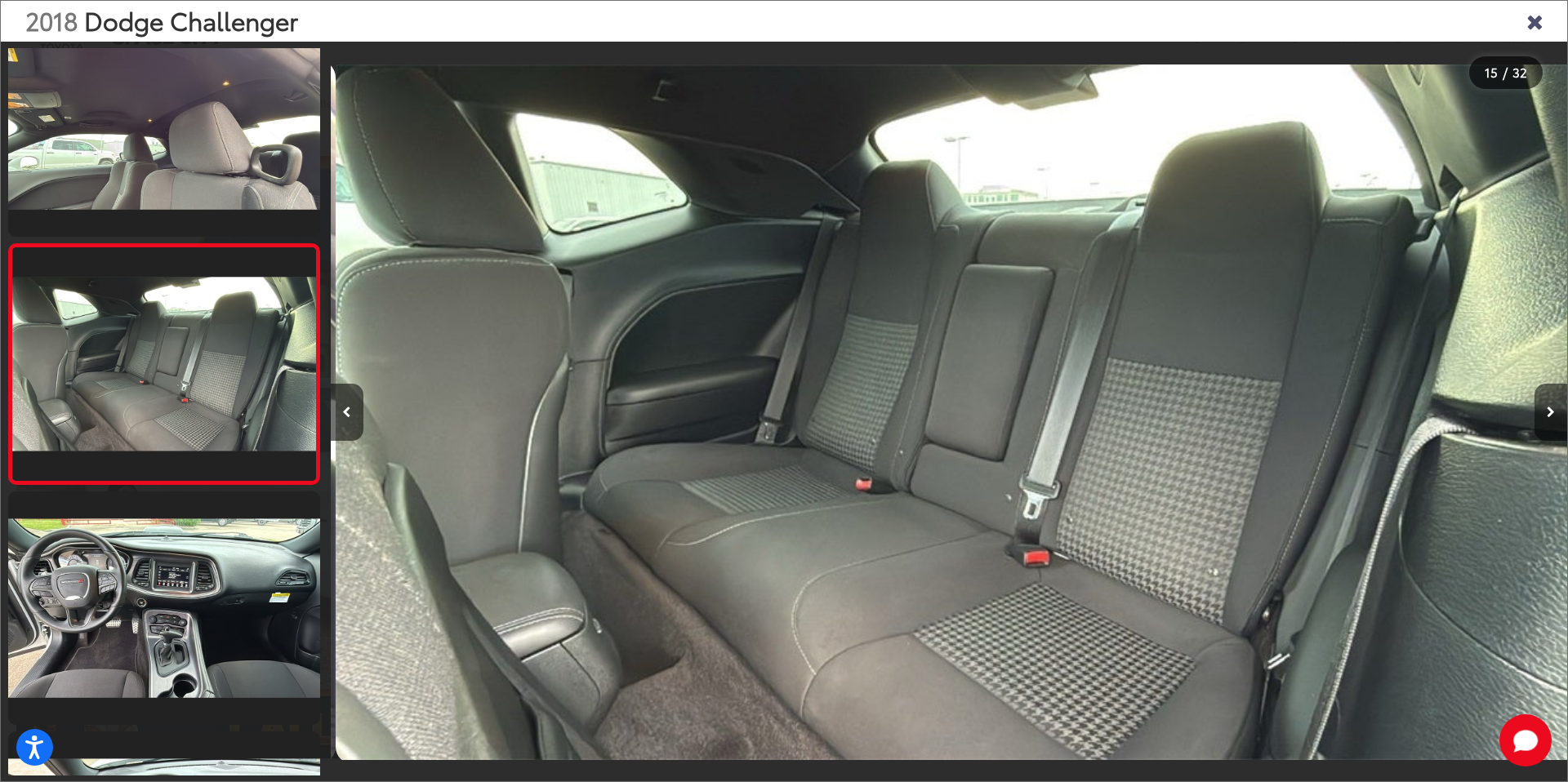
click at [1553, 414] on icon "Next image" at bounding box center [1551, 413] width 8 height 12
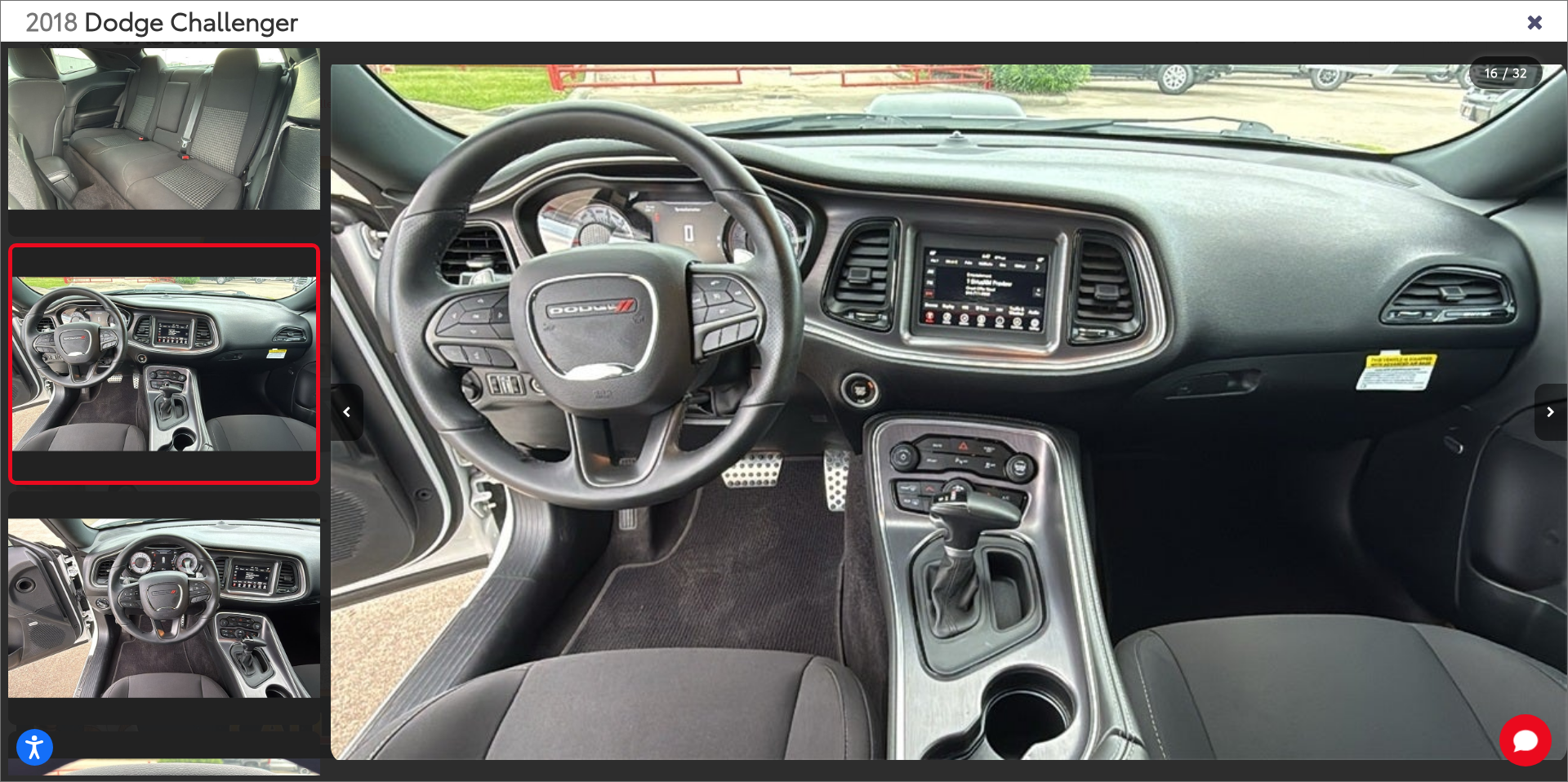
click at [1553, 414] on icon "Next image" at bounding box center [1551, 413] width 8 height 12
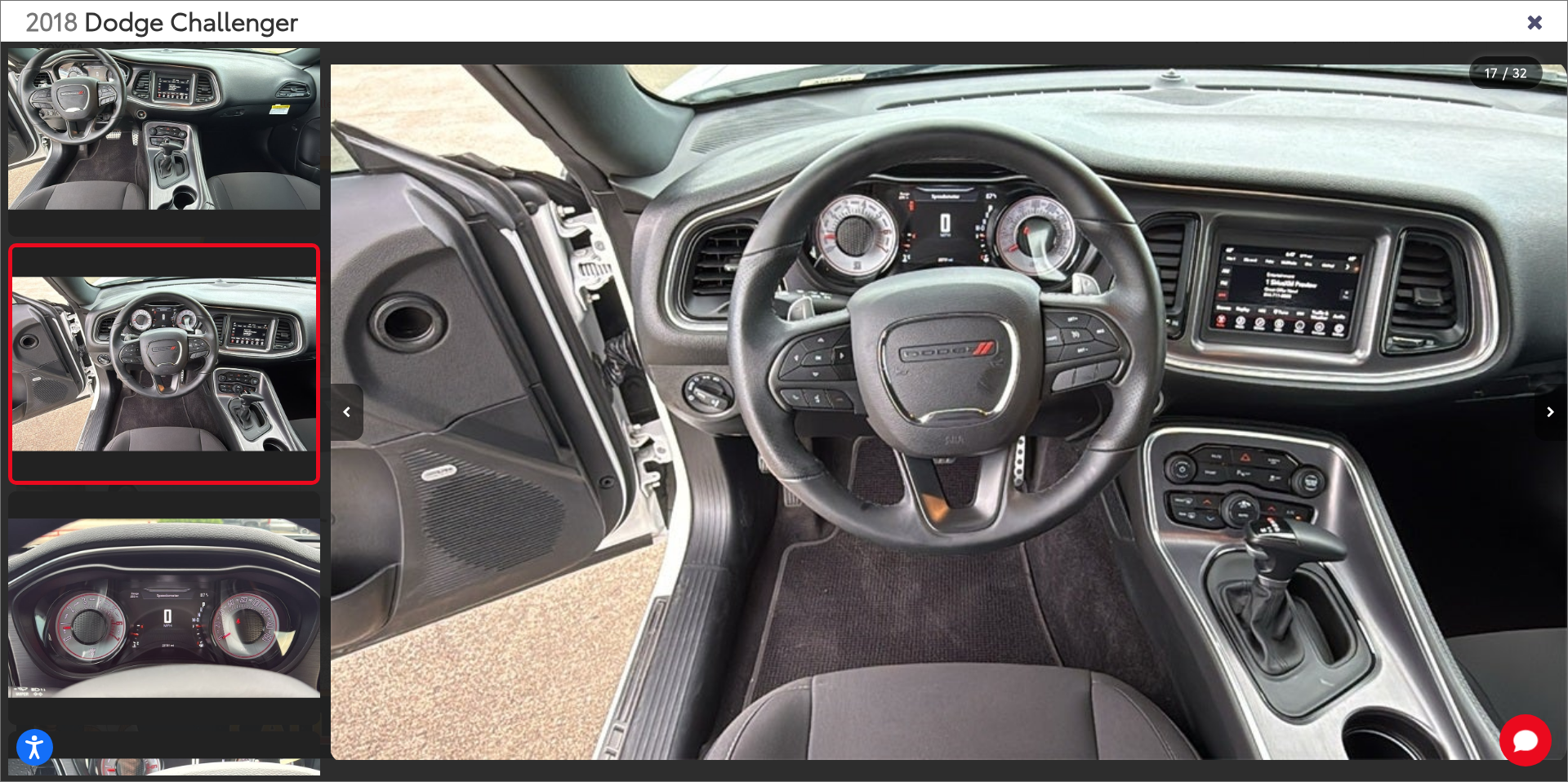
click at [1553, 414] on icon "Next image" at bounding box center [1551, 413] width 8 height 12
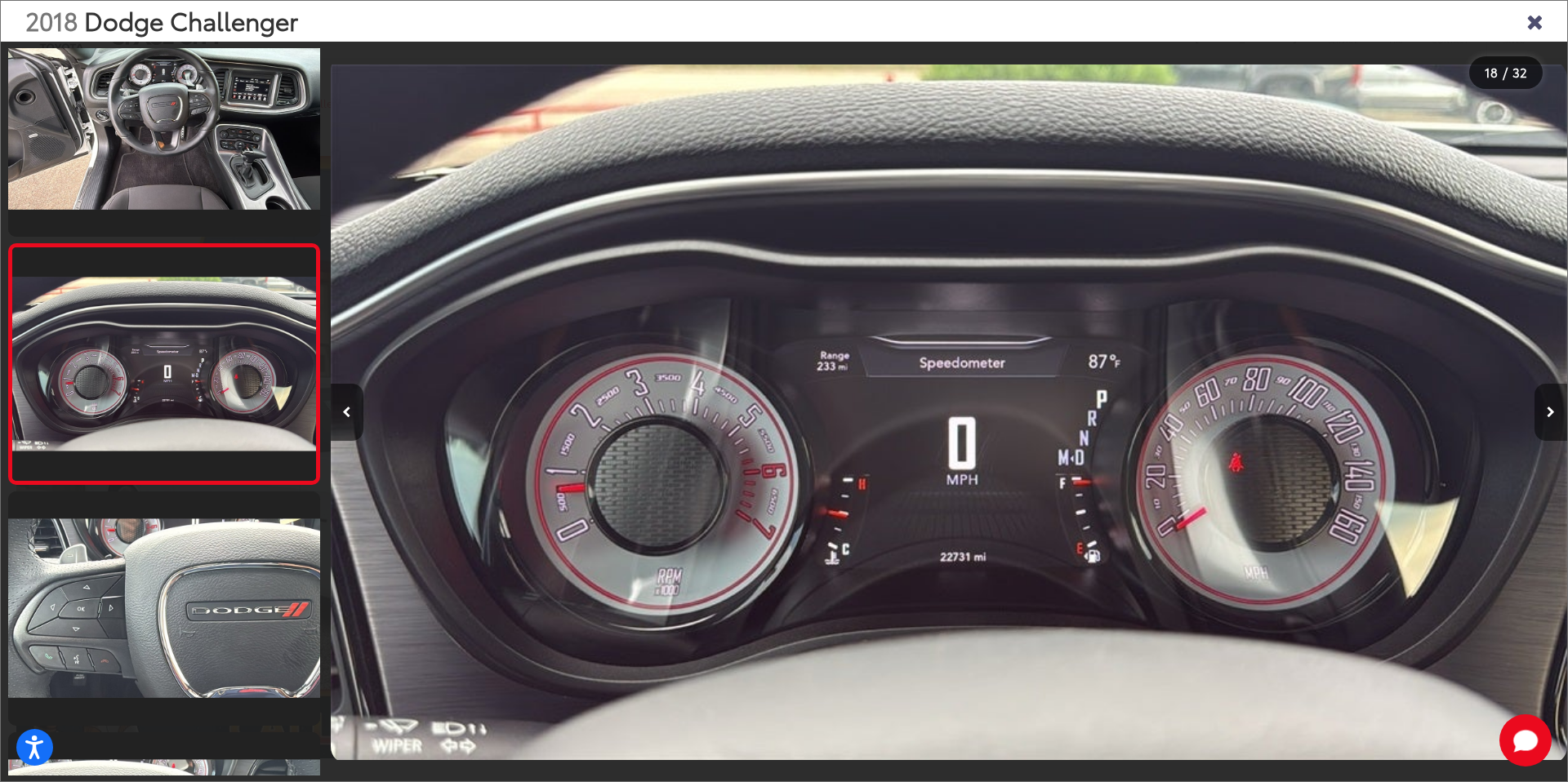
click at [1553, 414] on icon "Next image" at bounding box center [1551, 413] width 8 height 12
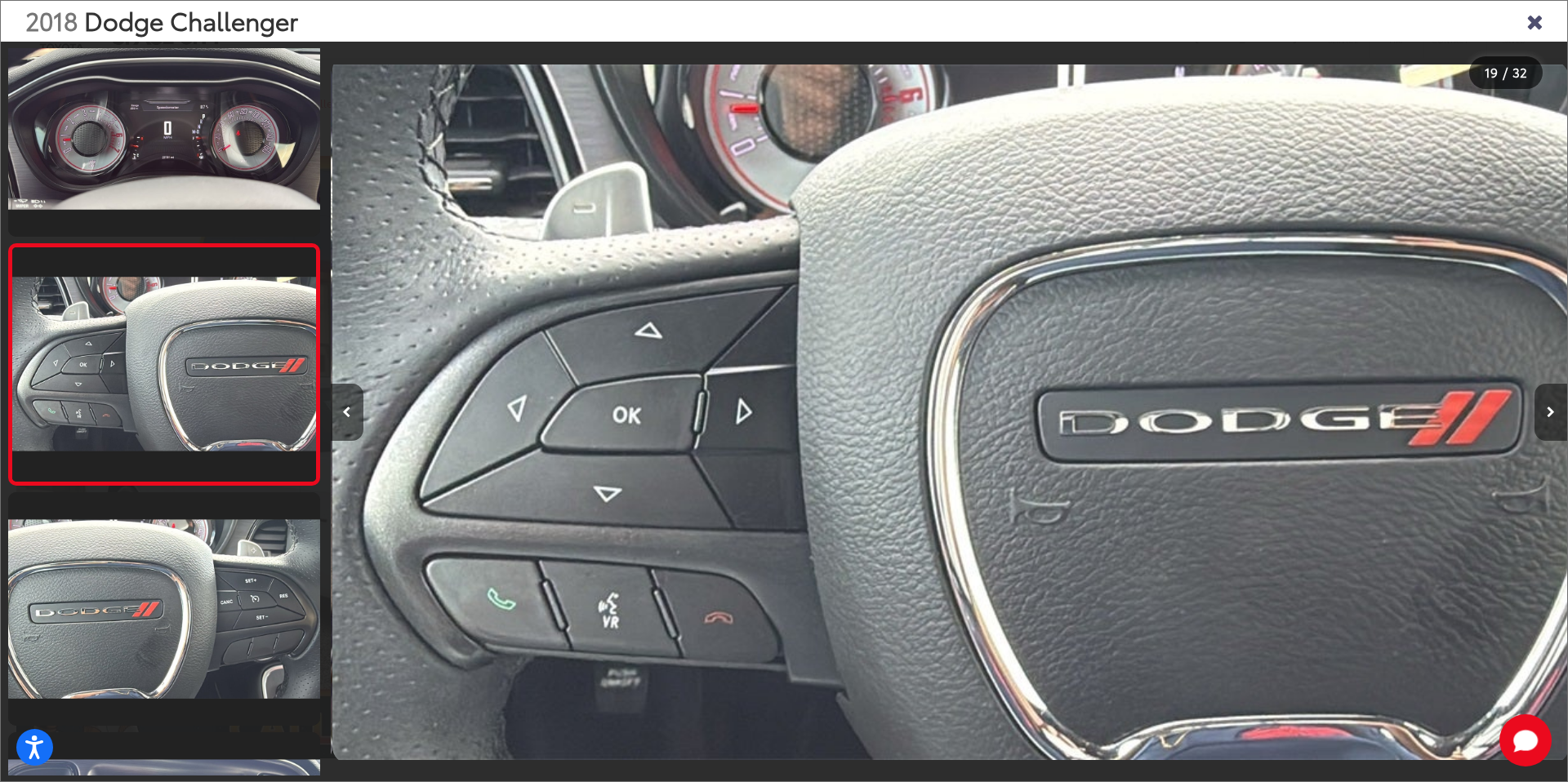
click at [1553, 414] on icon "Next image" at bounding box center [1551, 413] width 8 height 12
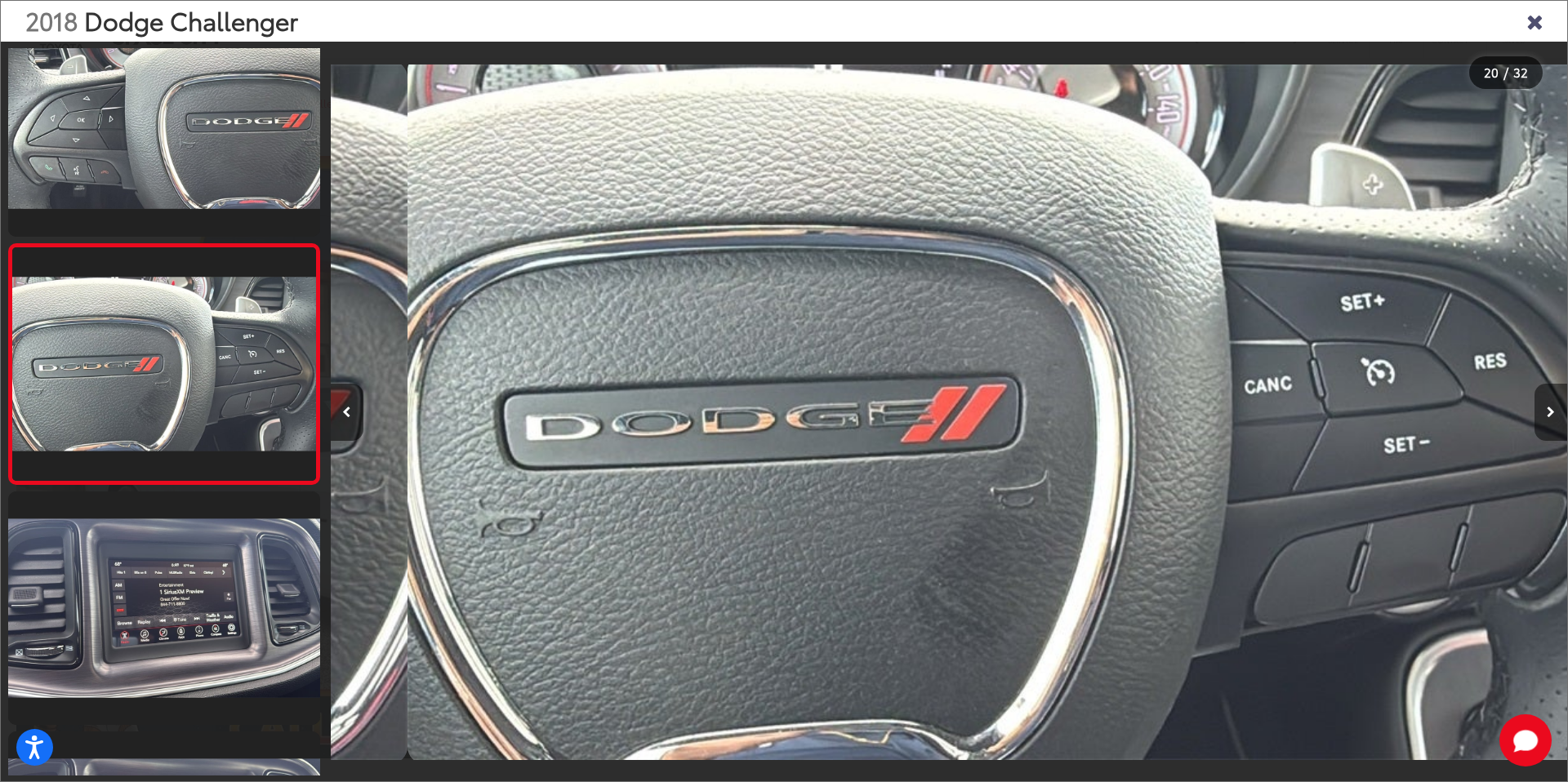
click at [1553, 414] on icon "Next image" at bounding box center [1551, 413] width 8 height 12
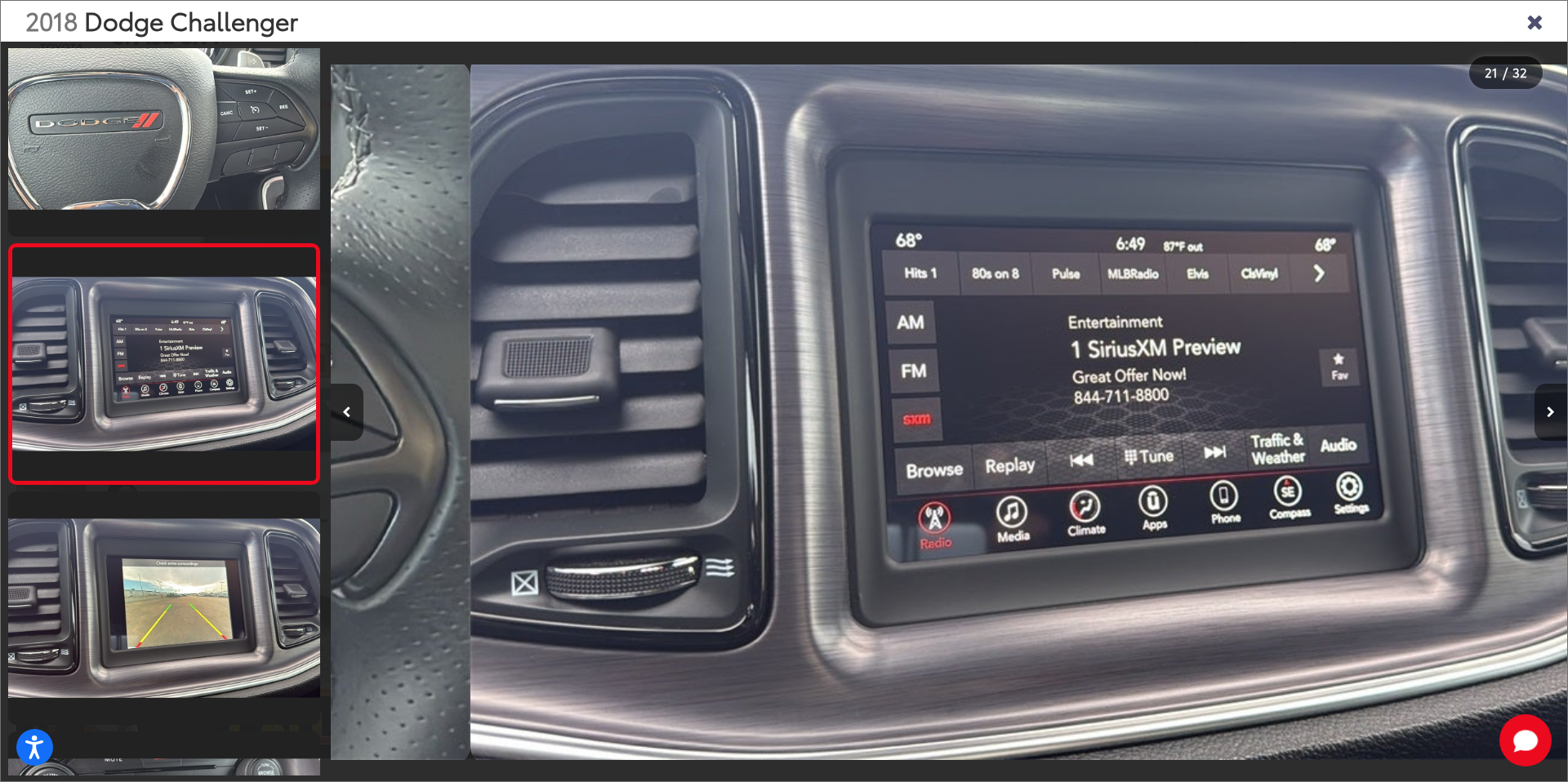
click at [1553, 414] on icon "Next image" at bounding box center [1551, 413] width 8 height 12
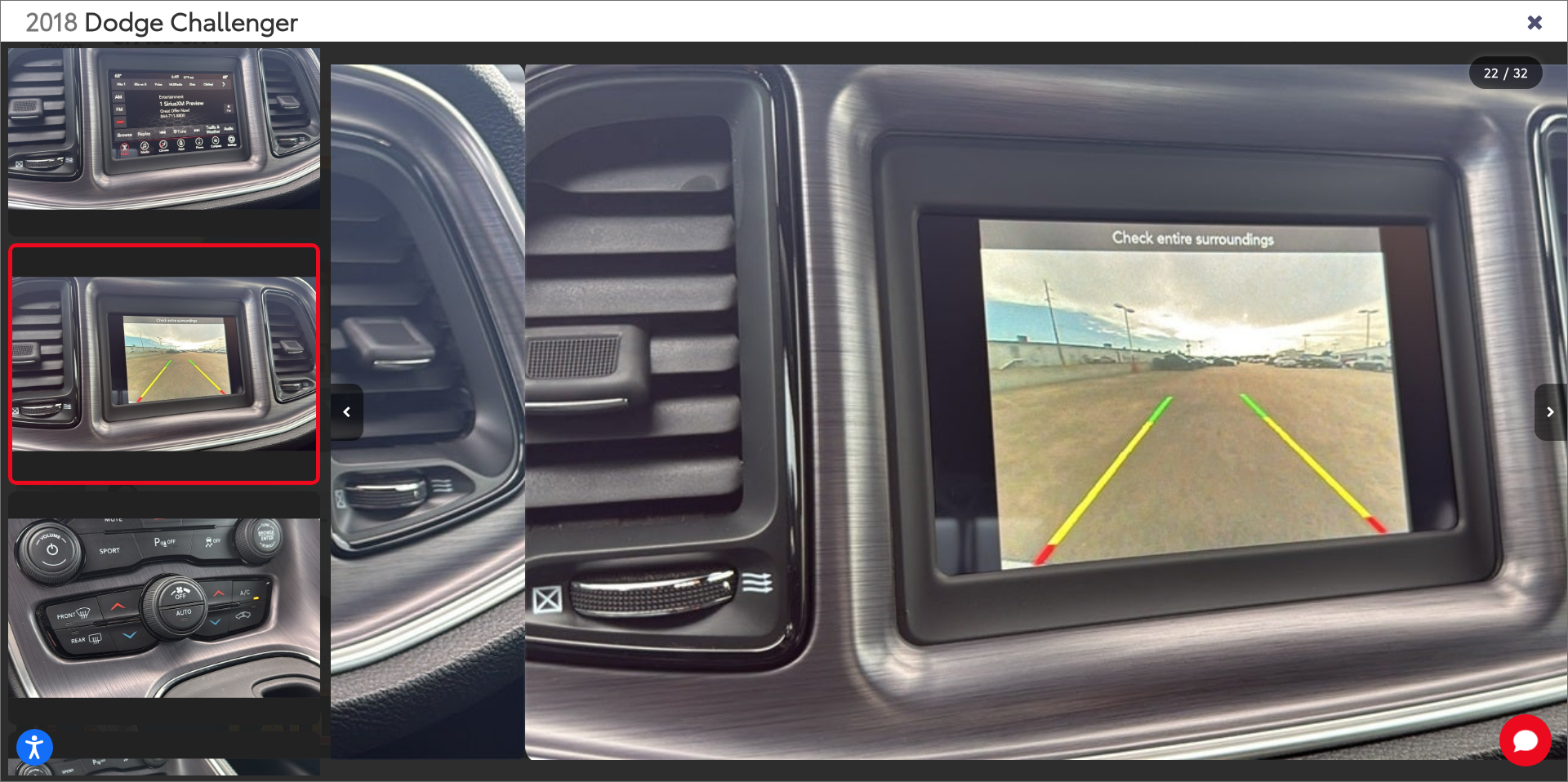
click at [1553, 414] on icon "Next image" at bounding box center [1551, 413] width 8 height 12
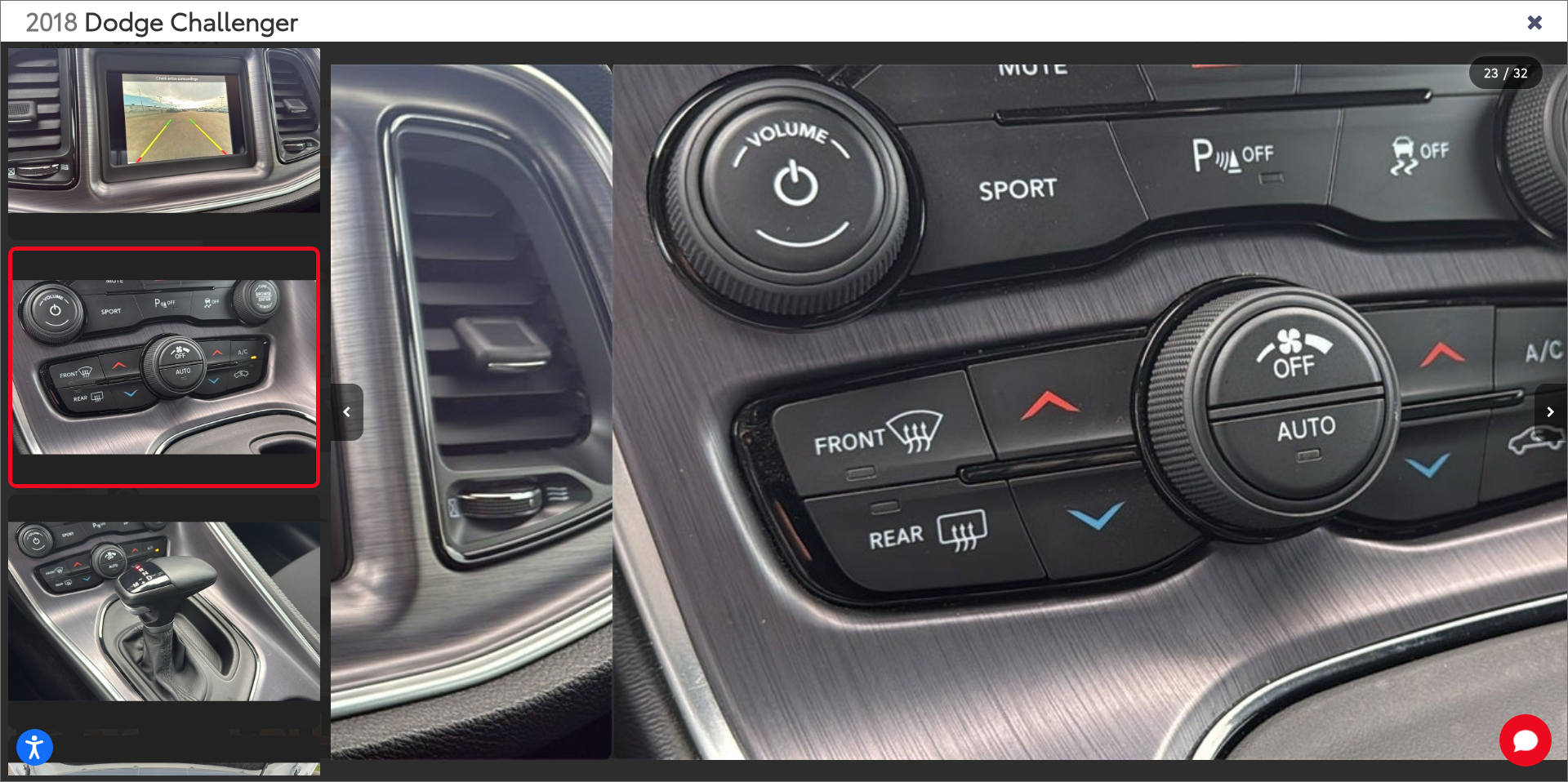
click at [1553, 414] on icon "Next image" at bounding box center [1551, 413] width 8 height 12
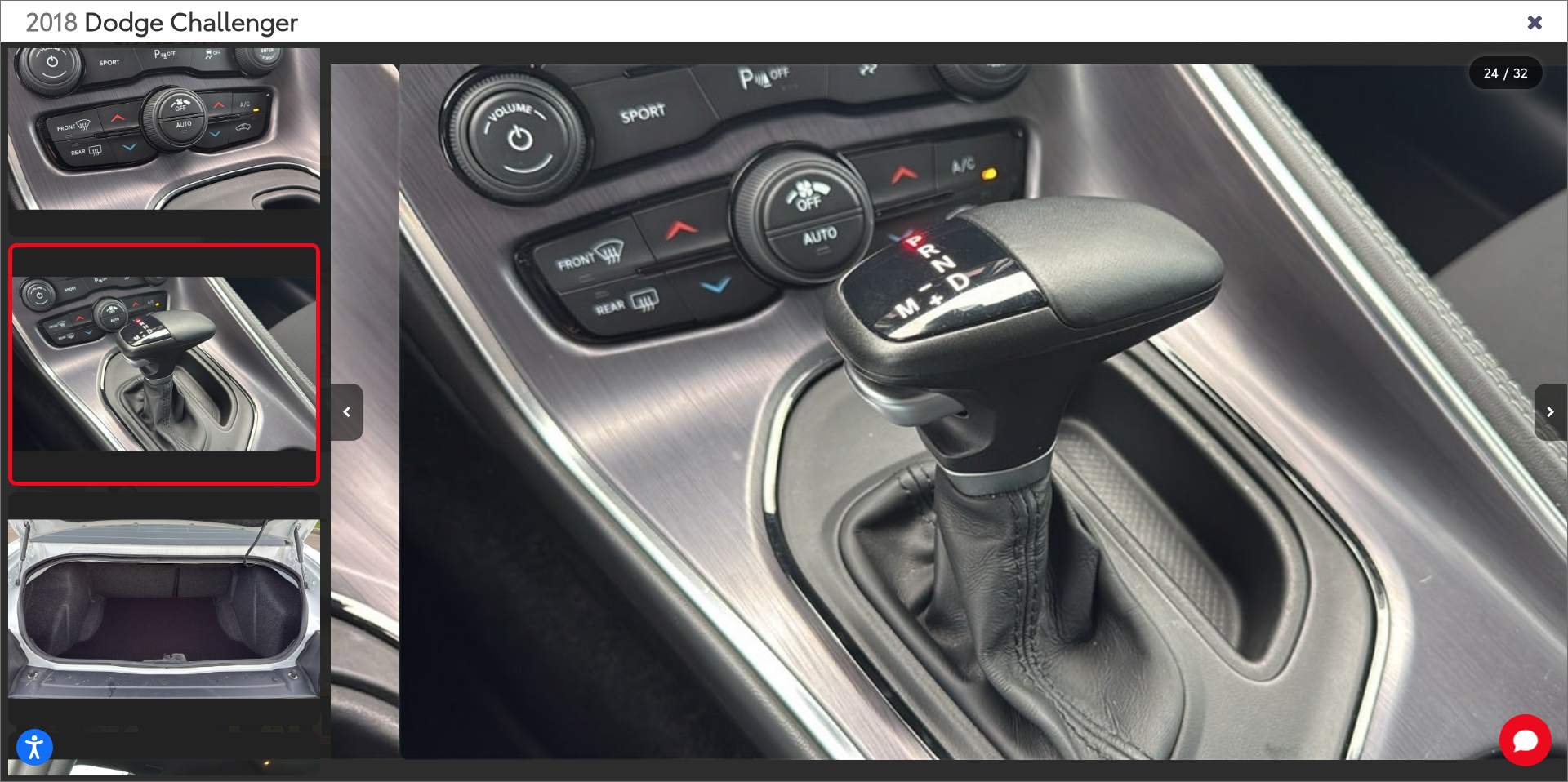
click at [1553, 414] on icon "Next image" at bounding box center [1551, 413] width 8 height 12
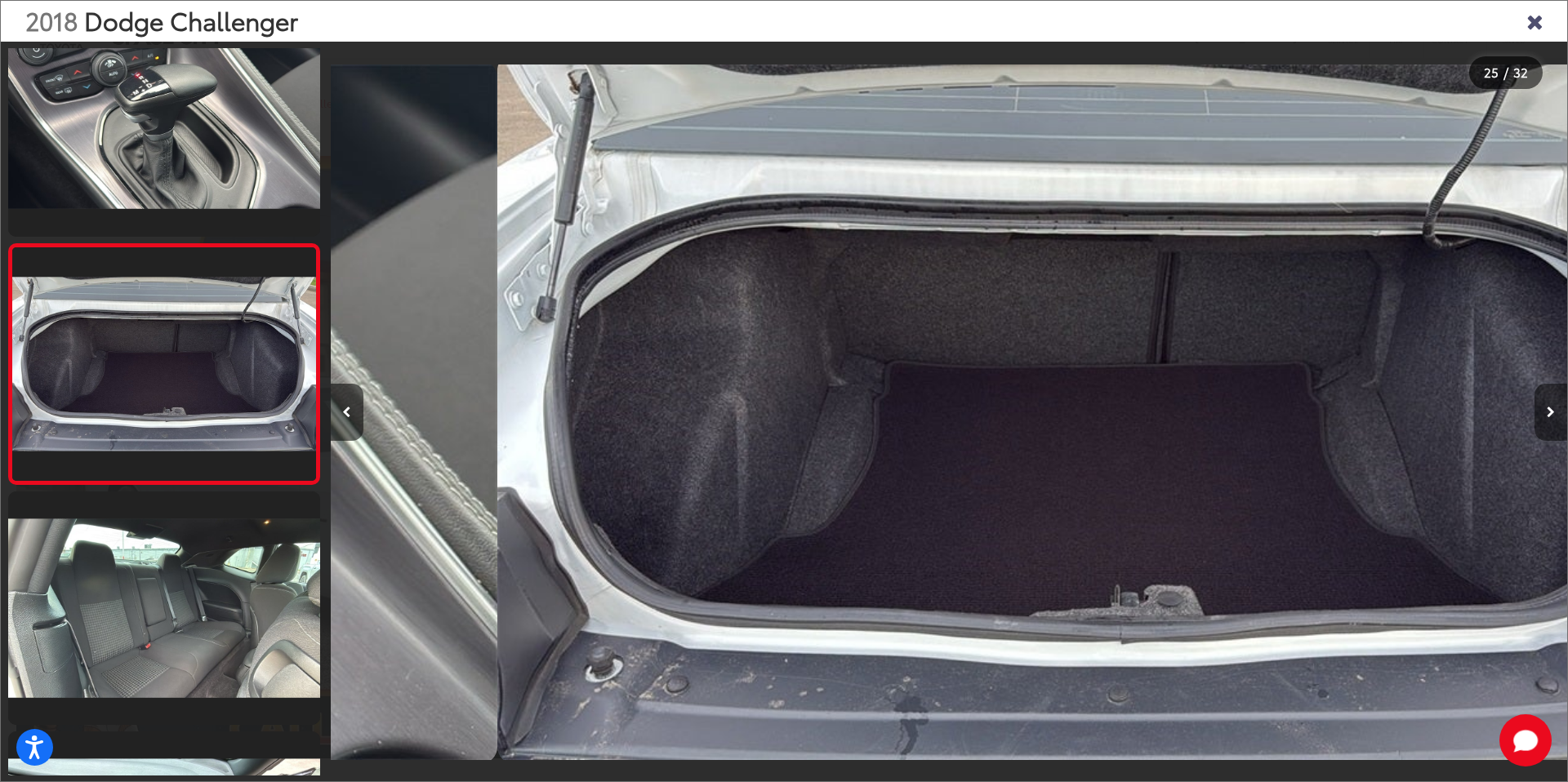
click at [1553, 414] on icon "Next image" at bounding box center [1551, 413] width 8 height 12
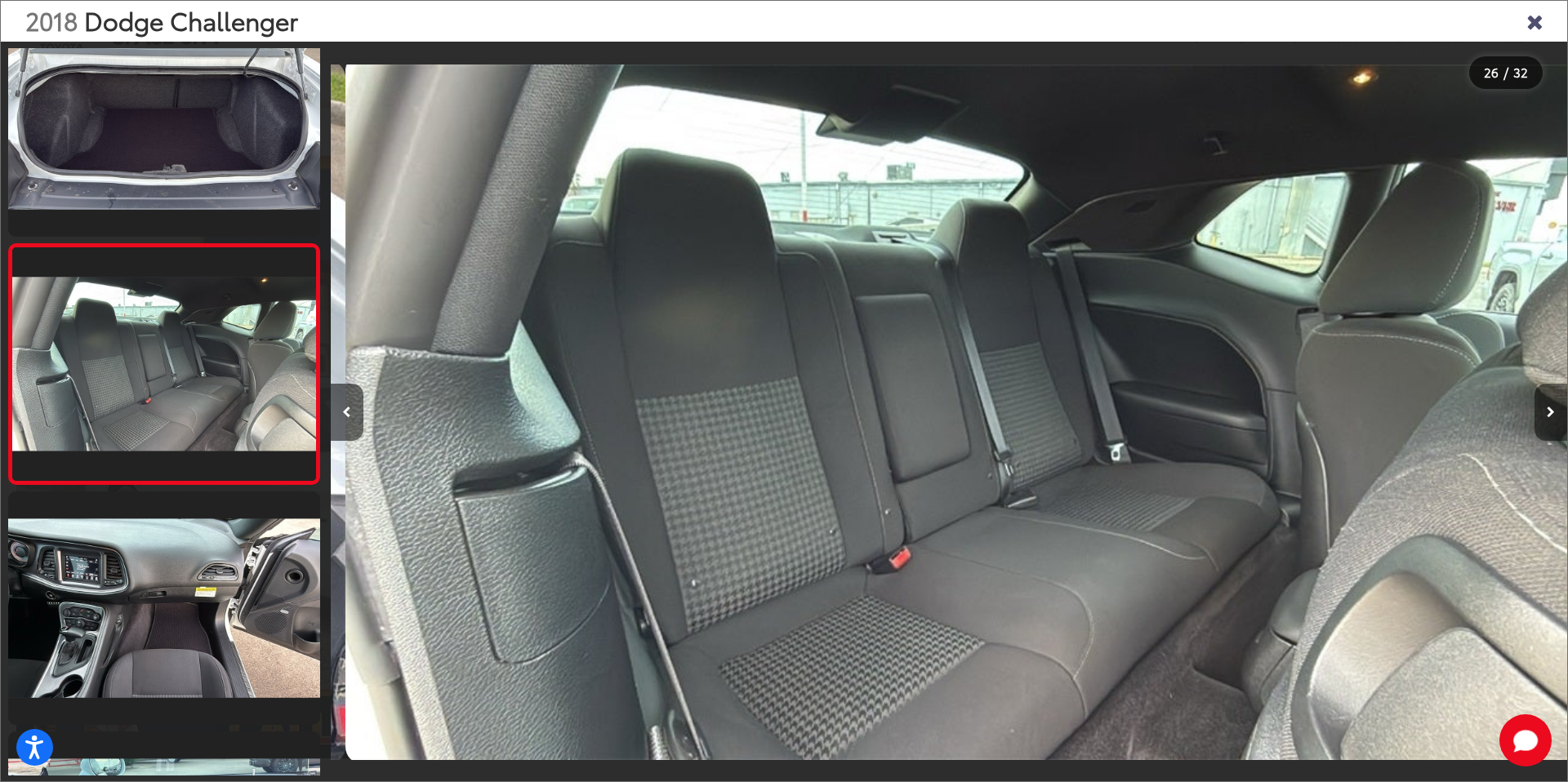
click at [1553, 414] on icon "Next image" at bounding box center [1551, 413] width 8 height 12
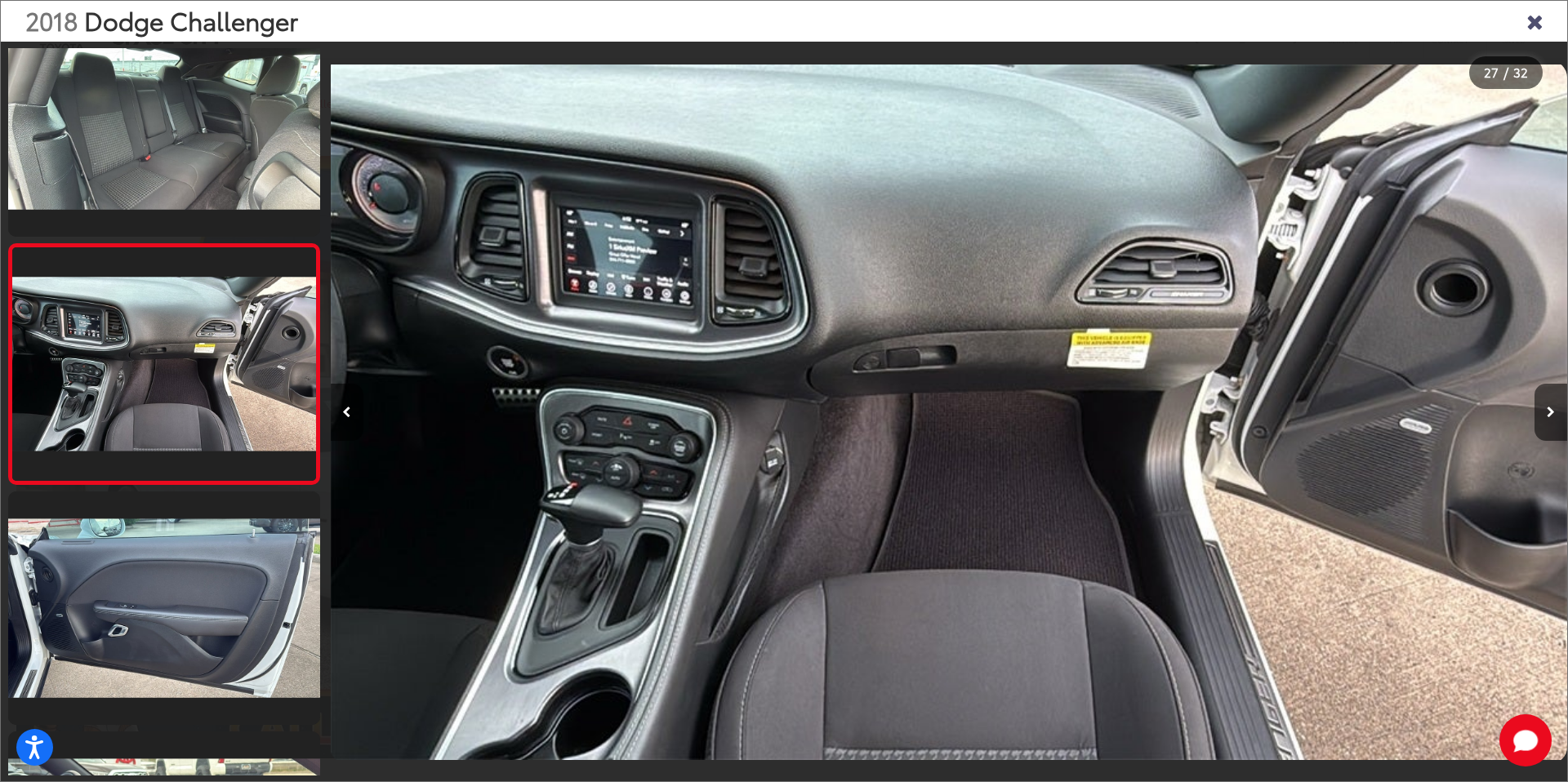
click at [1534, 25] on icon "Close gallery" at bounding box center [1534, 20] width 16 height 21
